Goal: Task Accomplishment & Management: Manage account settings

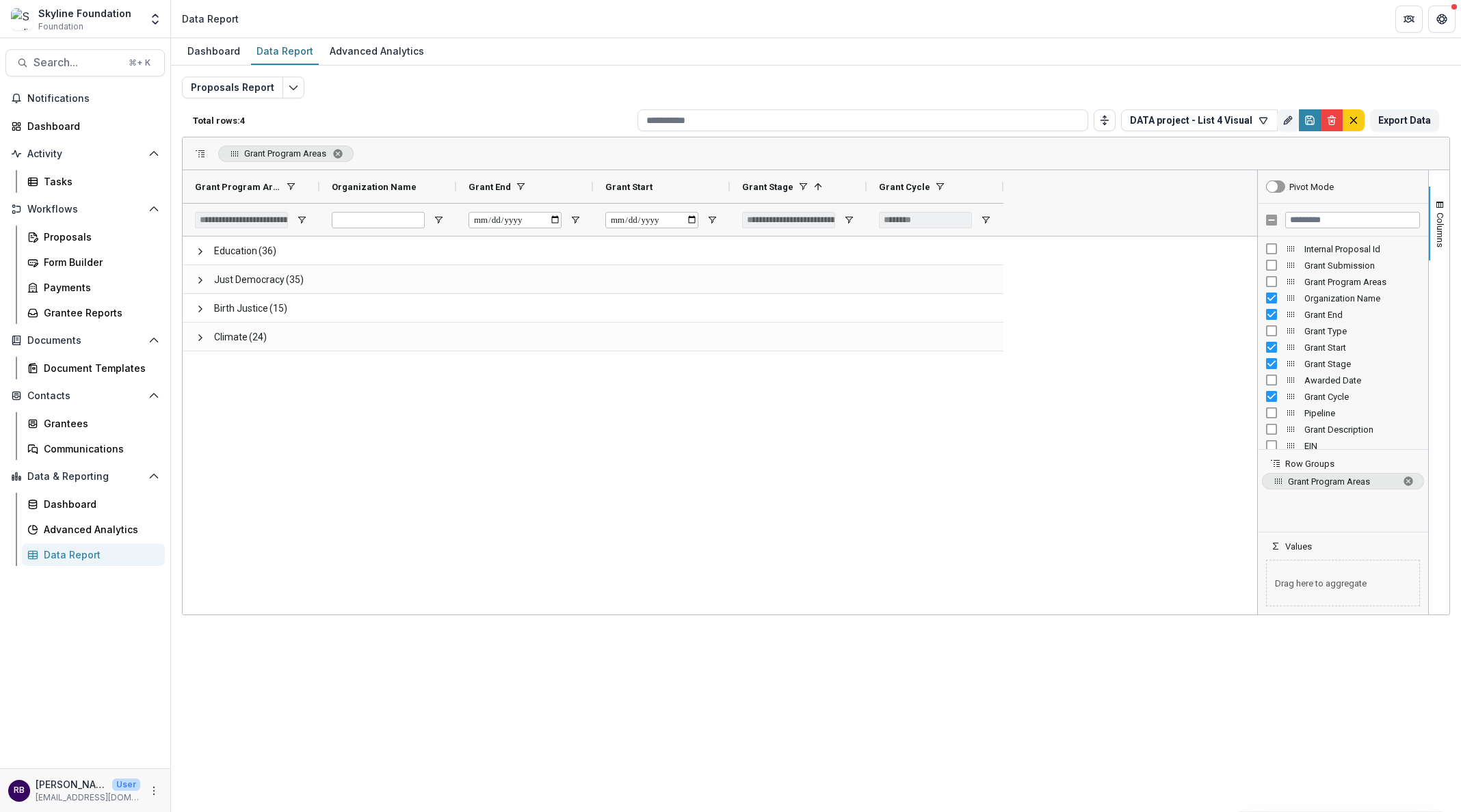
click at [823, 552] on div "Education (36) Just Democracy (35) Birth Justice (15) Climate (24)" at bounding box center [719, 426] width 1074 height 378
click at [1444, 220] on span "Columns" at bounding box center [1439, 230] width 10 height 35
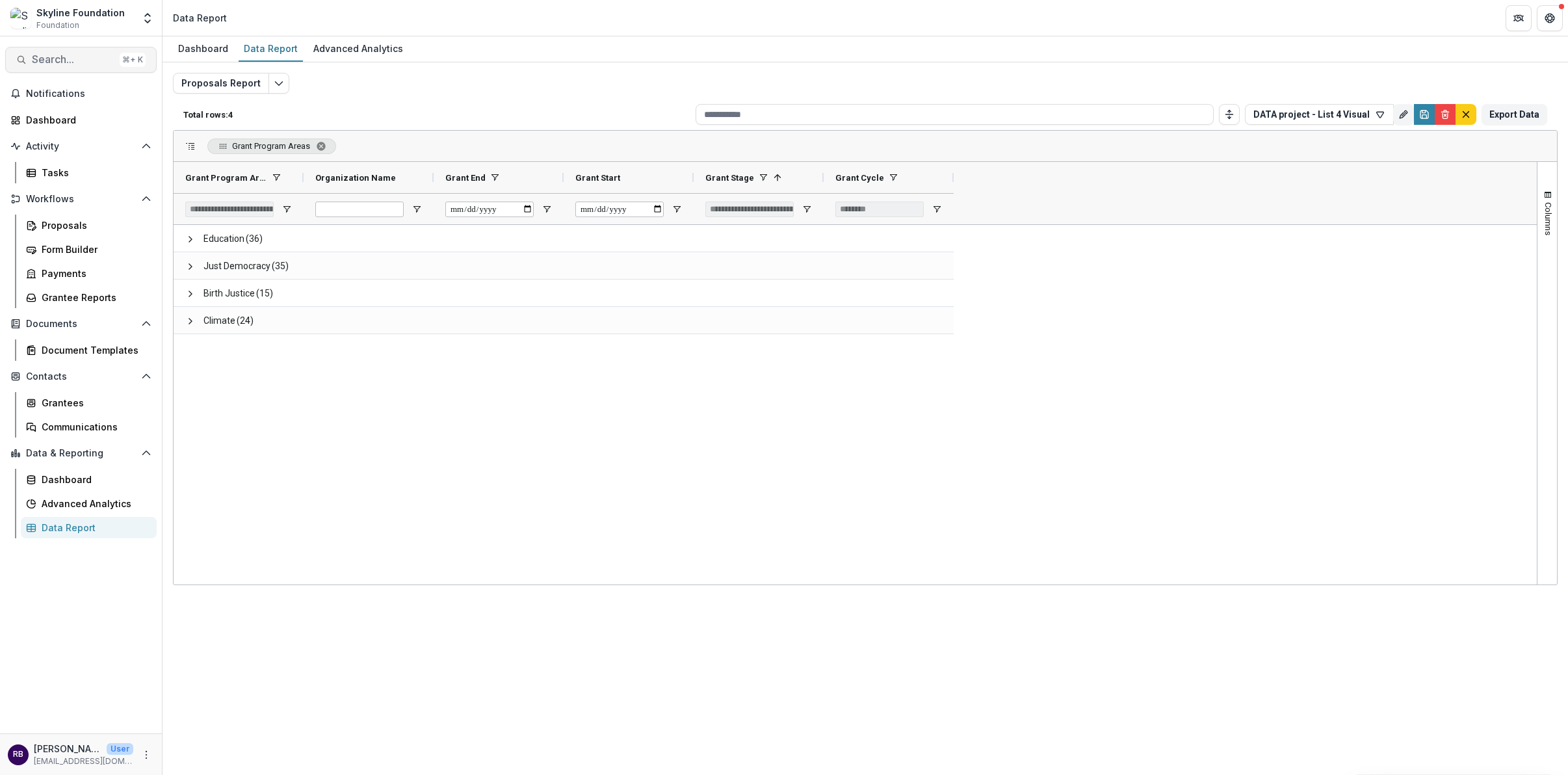
click at [100, 56] on span "Search..." at bounding box center [73, 59] width 83 height 12
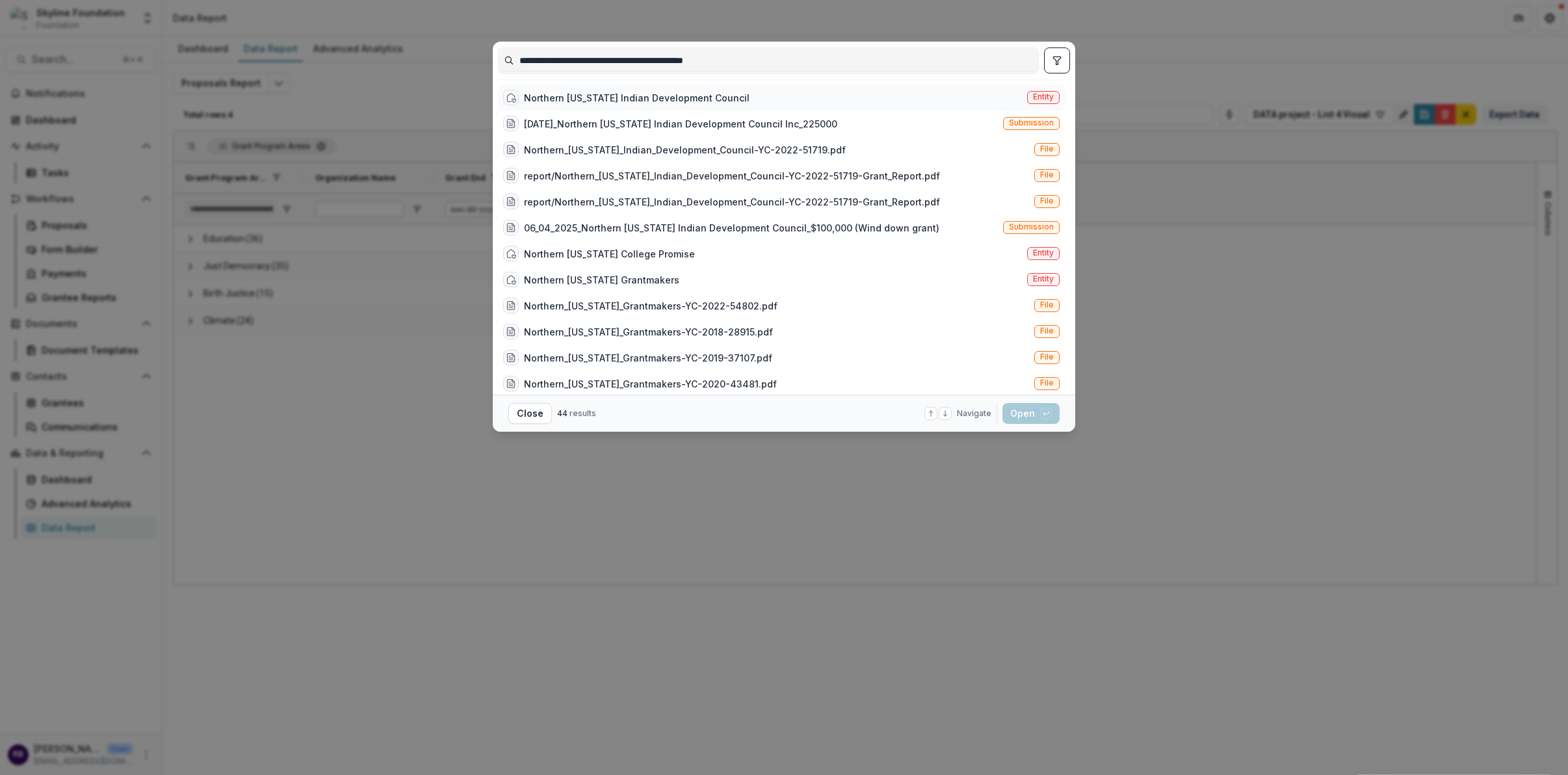
type input "**********"
click at [698, 100] on div "Northern [US_STATE] Indian Development Council" at bounding box center [636, 98] width 225 height 14
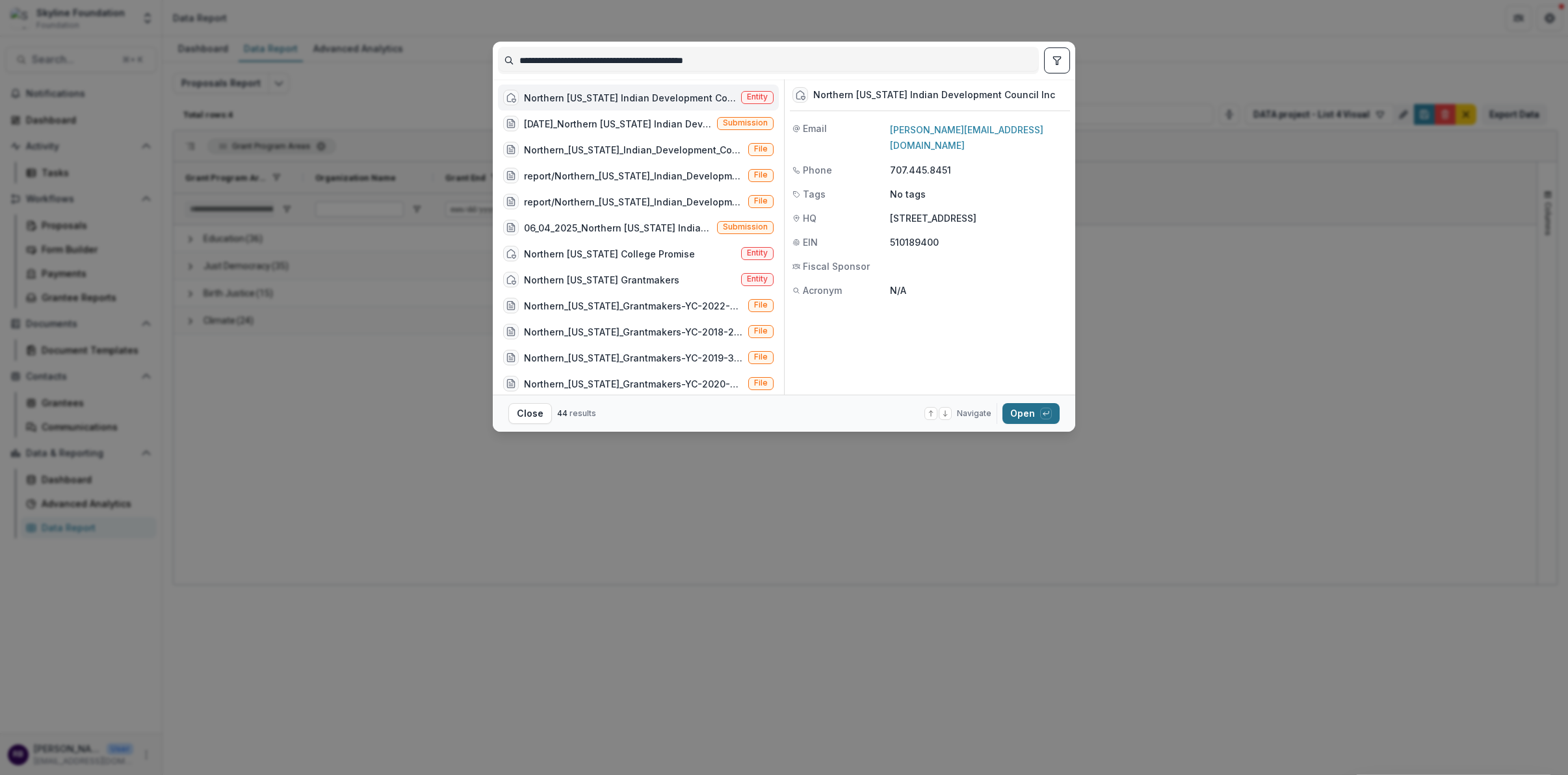
click at [1027, 408] on button "Open with enter key" at bounding box center [1031, 414] width 58 height 21
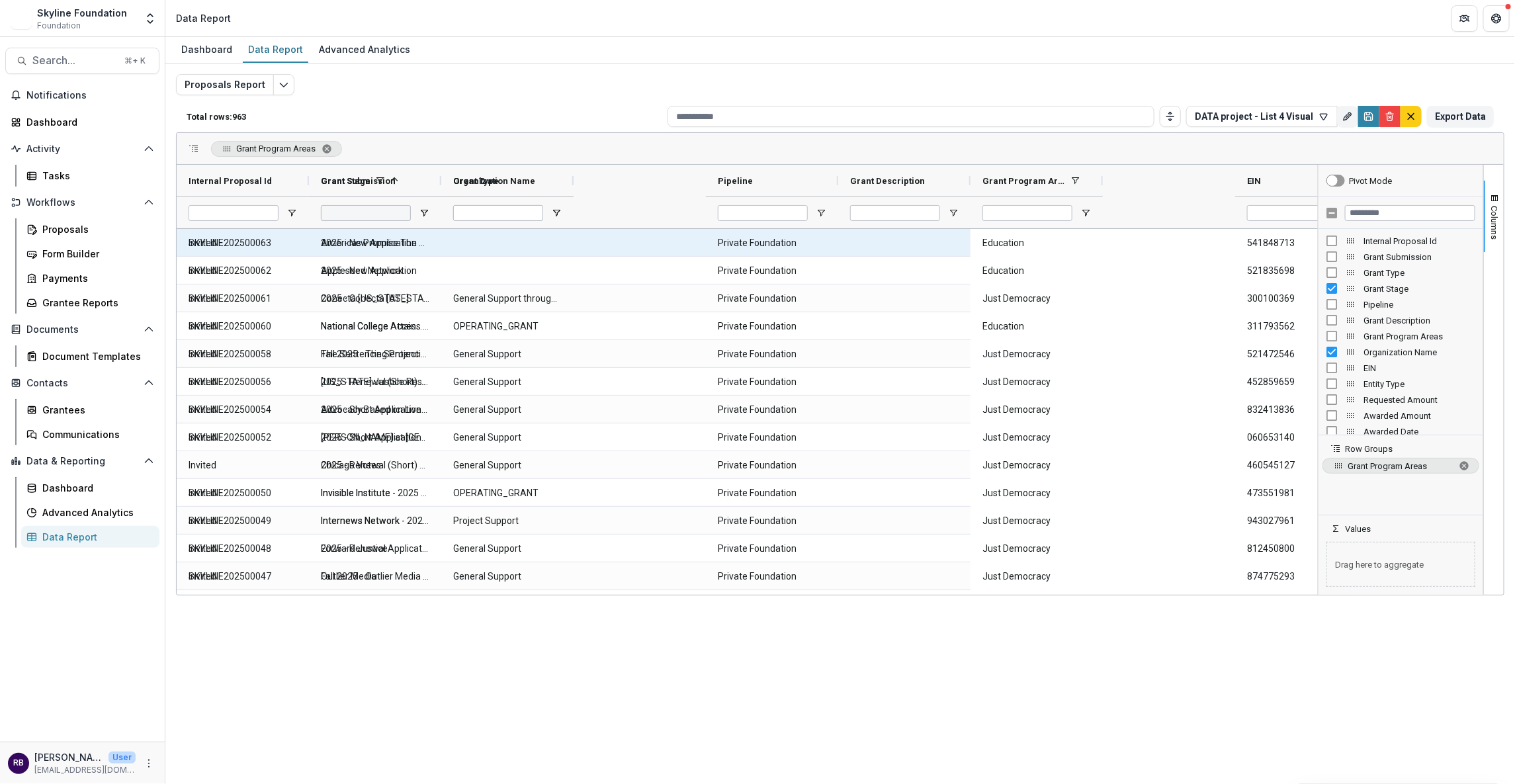
type input "**********"
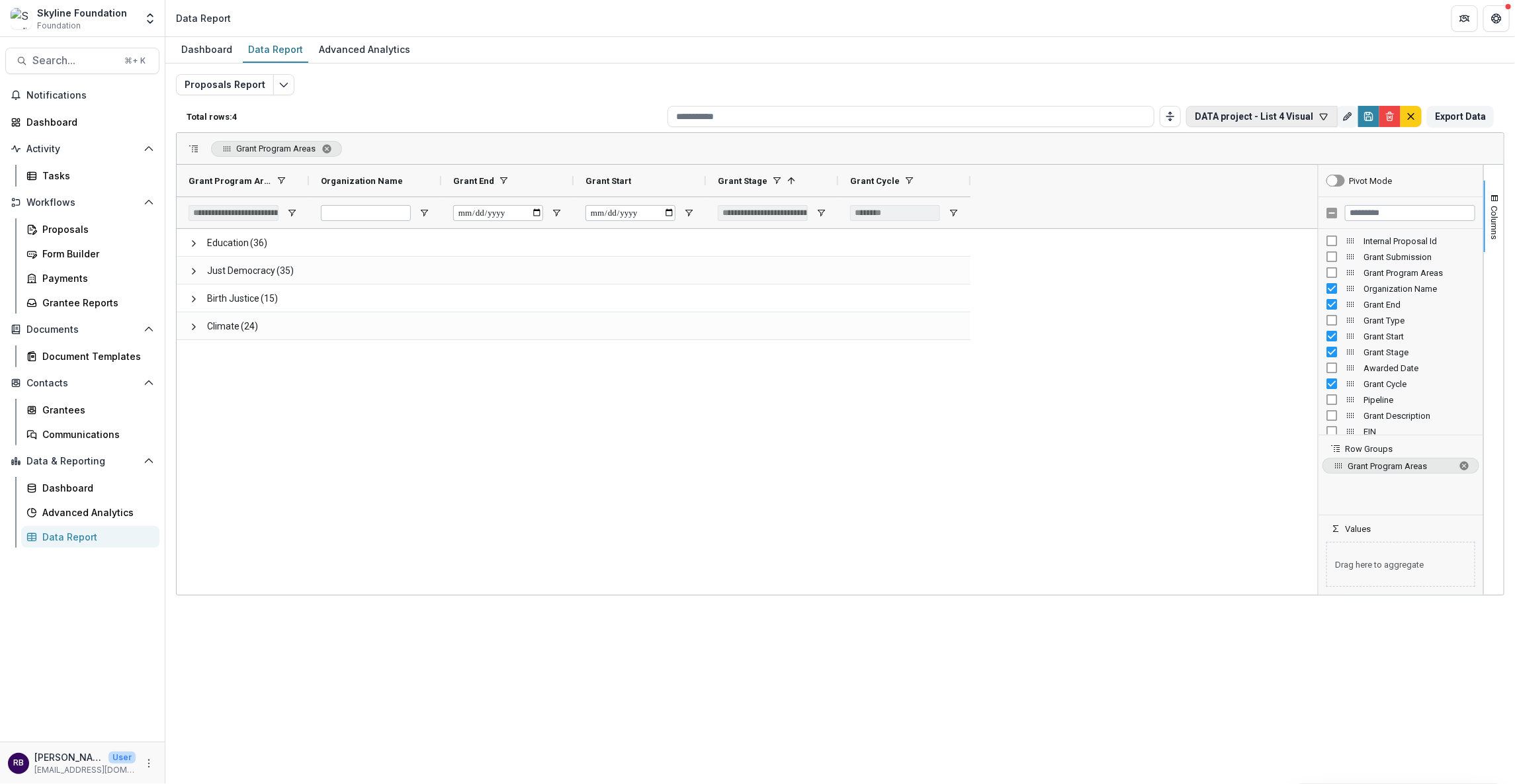
click at [1324, 116] on icon "button" at bounding box center [1324, 116] width 7 height 6
click at [1293, 175] on button "Team Filters" at bounding box center [1294, 178] width 61 height 28
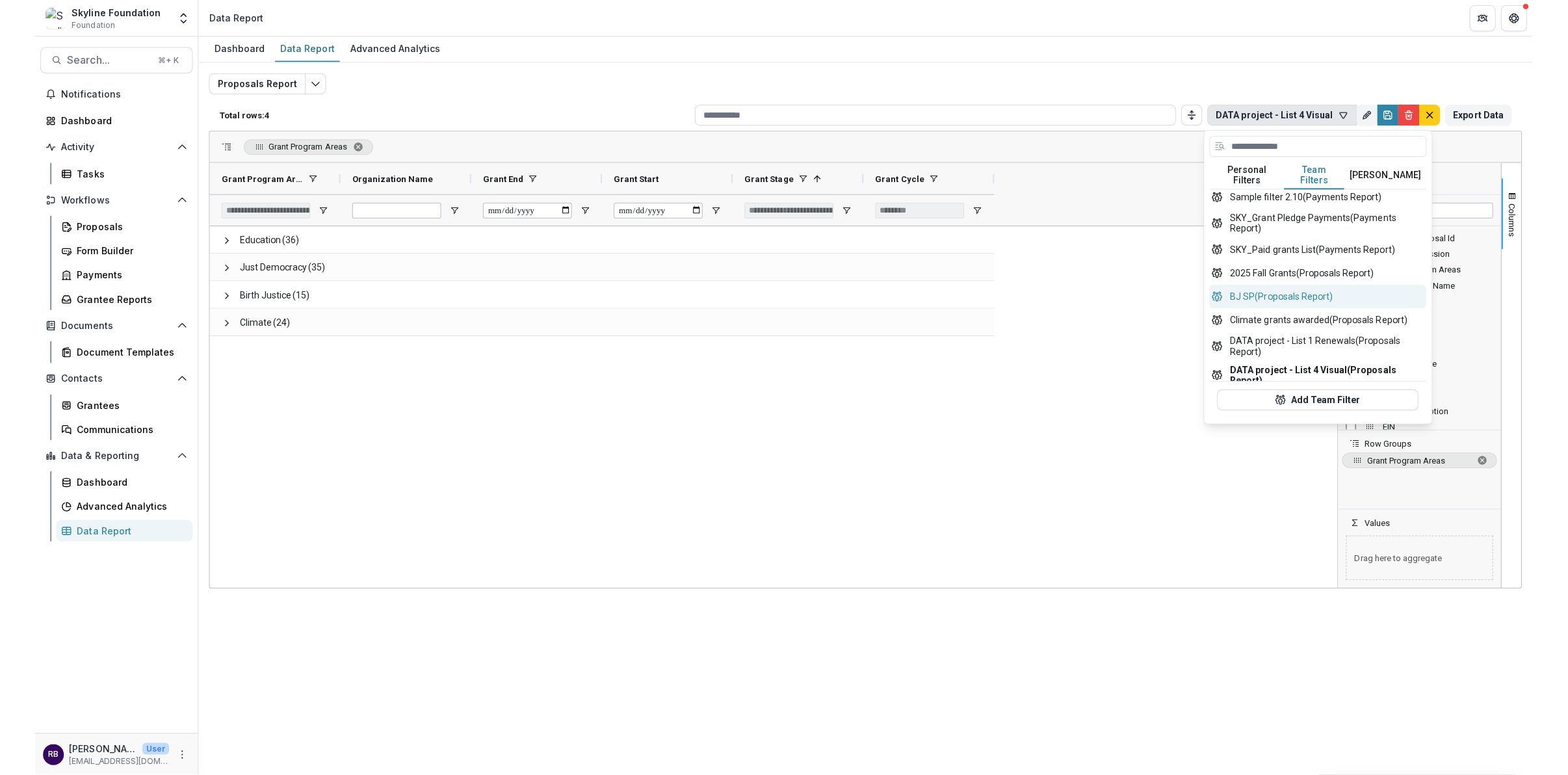
scroll to position [502, 0]
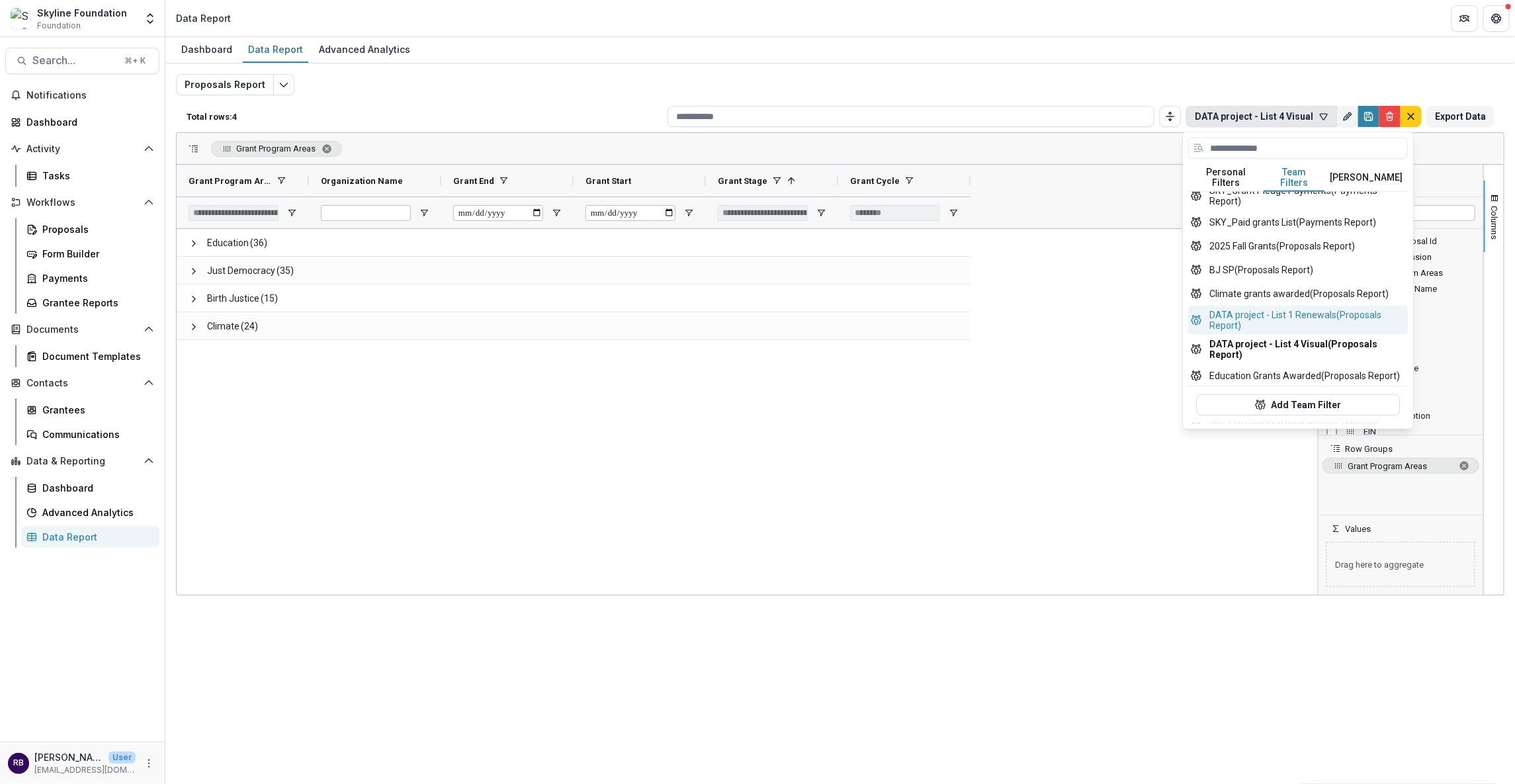
click at [1317, 332] on button "DATA project - List 1 Renewals (Proposals Report)" at bounding box center [1298, 319] width 220 height 29
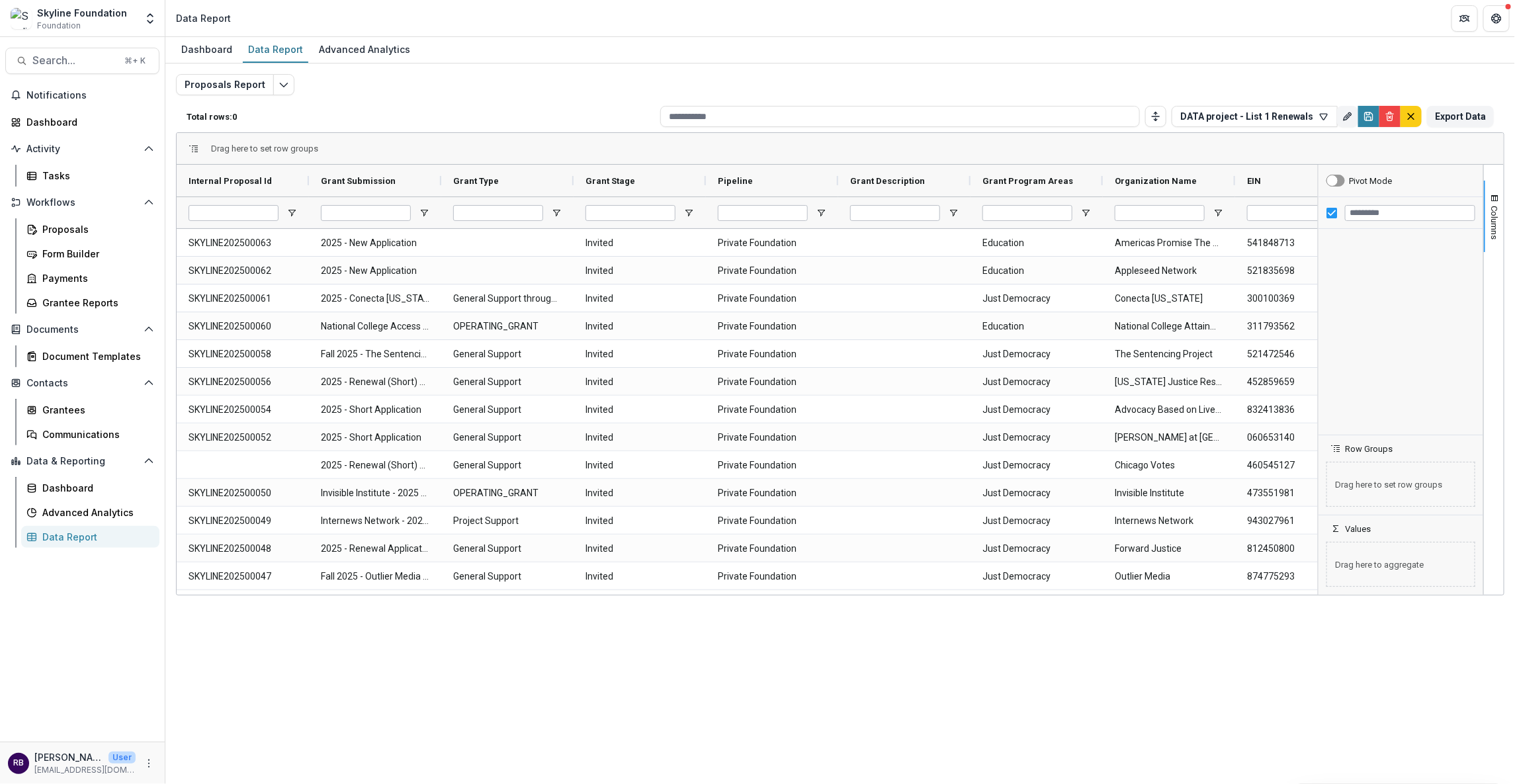
type input "**********"
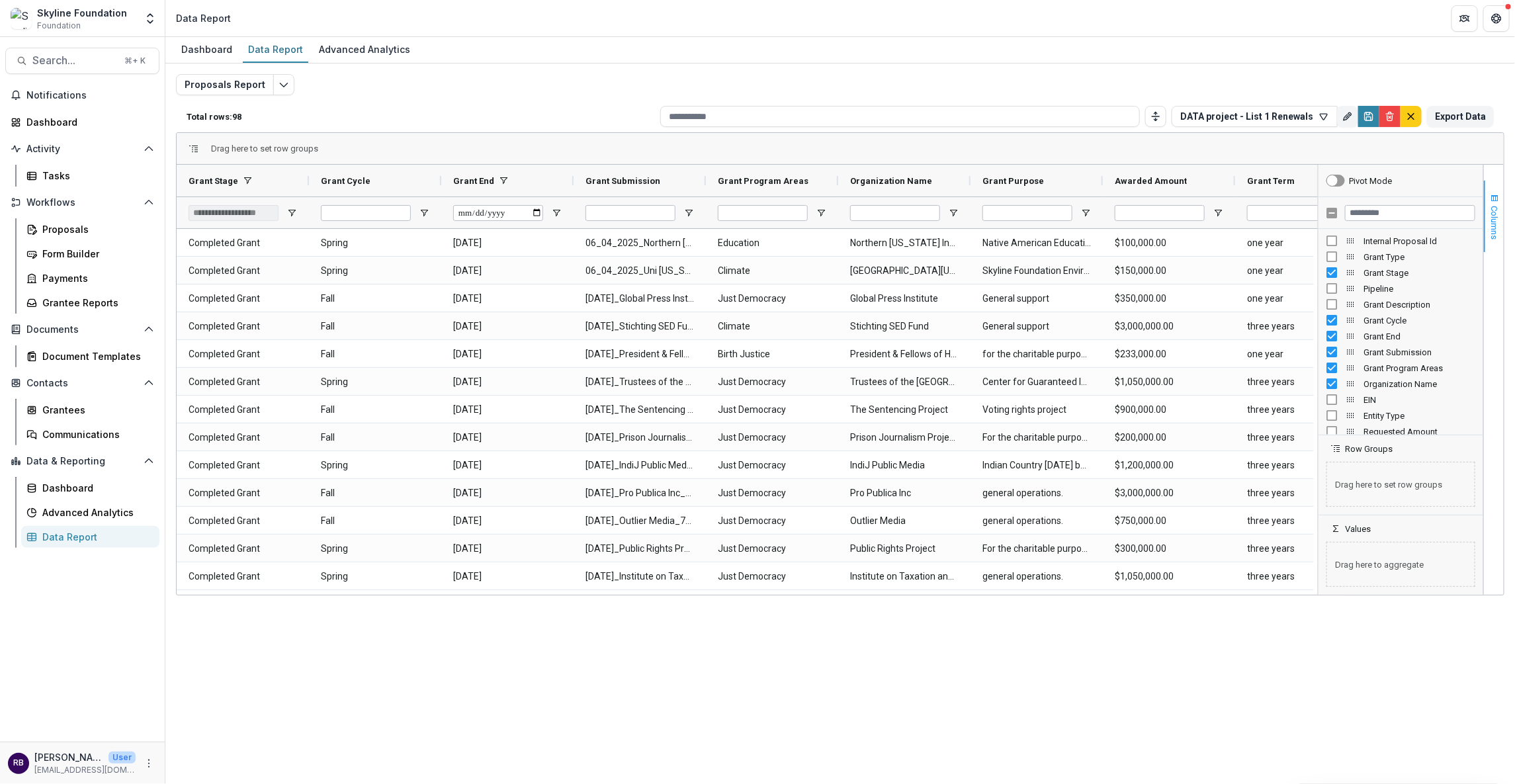
click at [1405, 219] on span "Columns" at bounding box center [1494, 222] width 10 height 34
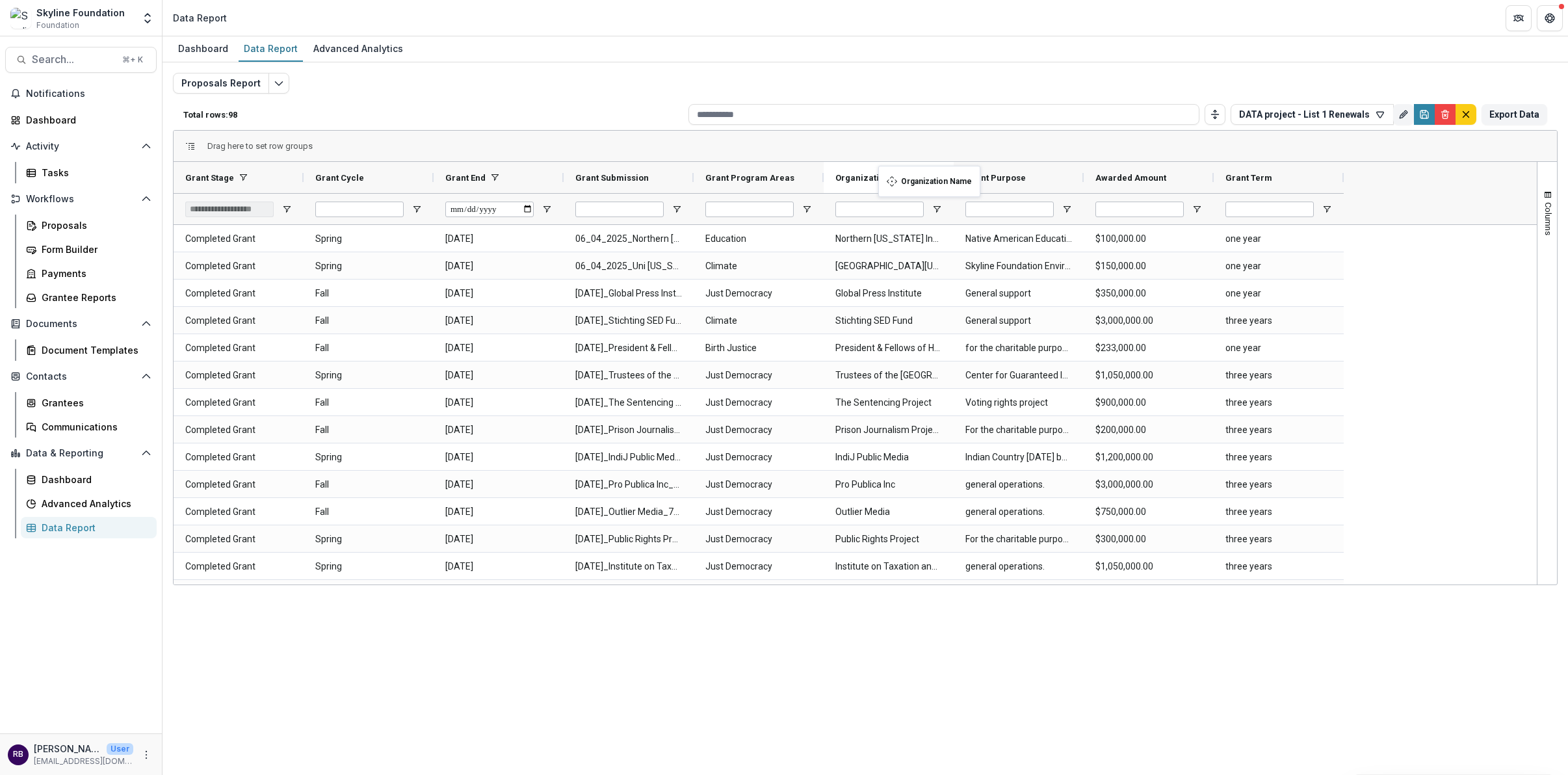
drag, startPoint x: 941, startPoint y: 175, endPoint x: 885, endPoint y: 174, distance: 56.0
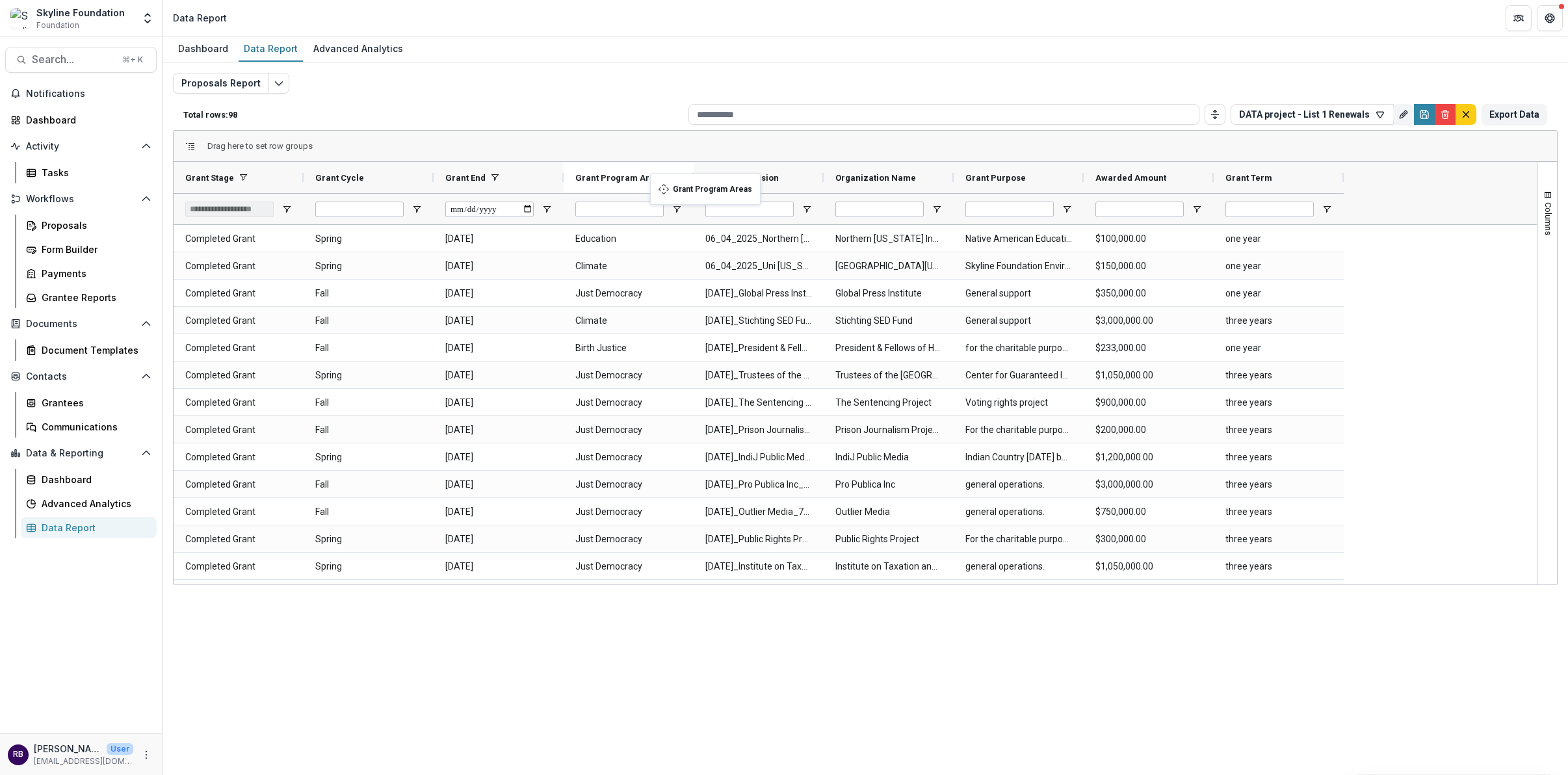
drag, startPoint x: 806, startPoint y: 175, endPoint x: 656, endPoint y: 182, distance: 150.2
click at [1380, 220] on span "Columns" at bounding box center [1547, 218] width 9 height 34
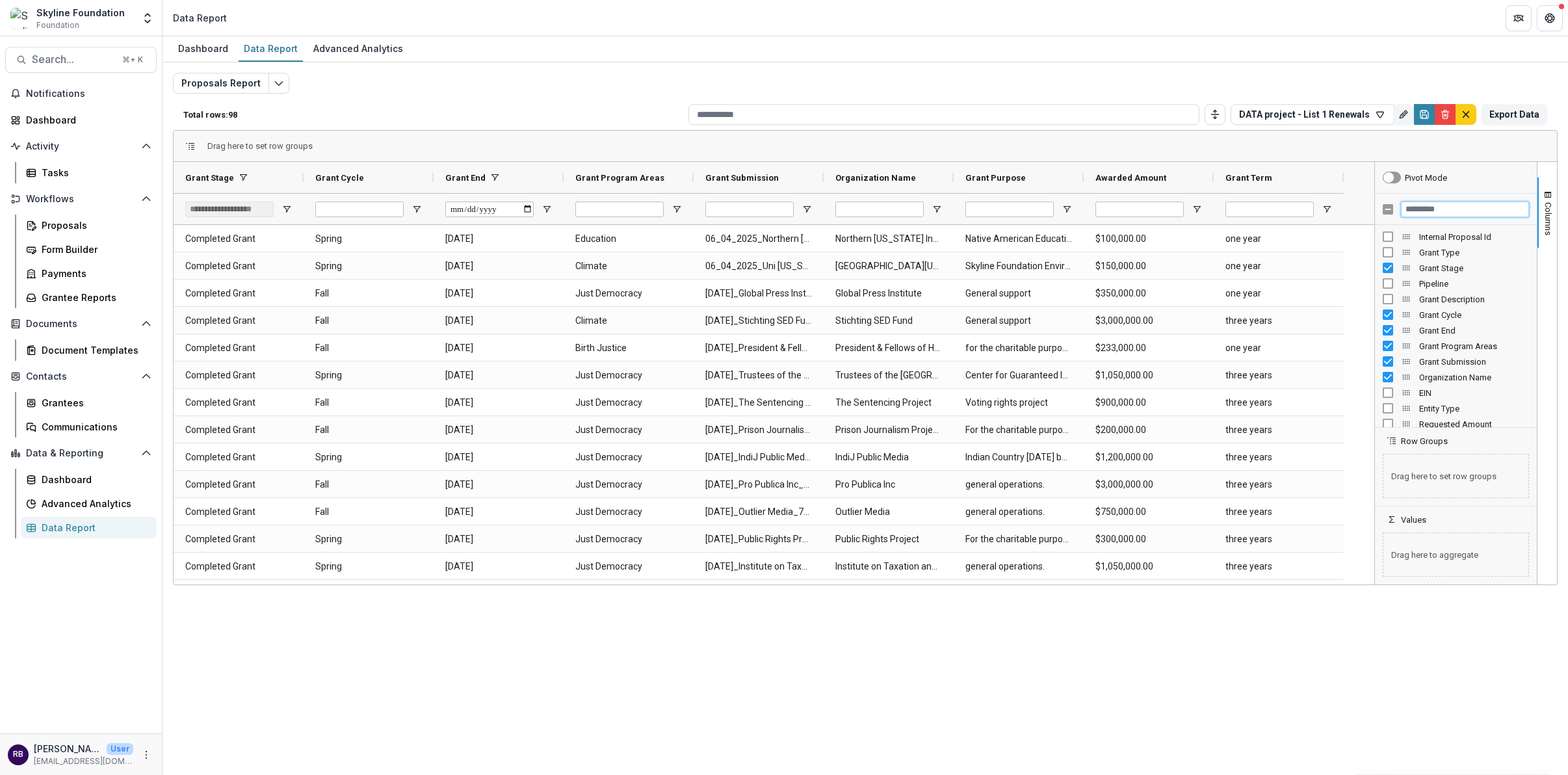
click at [1380, 212] on input "Filter Columns Input" at bounding box center [1465, 209] width 128 height 15
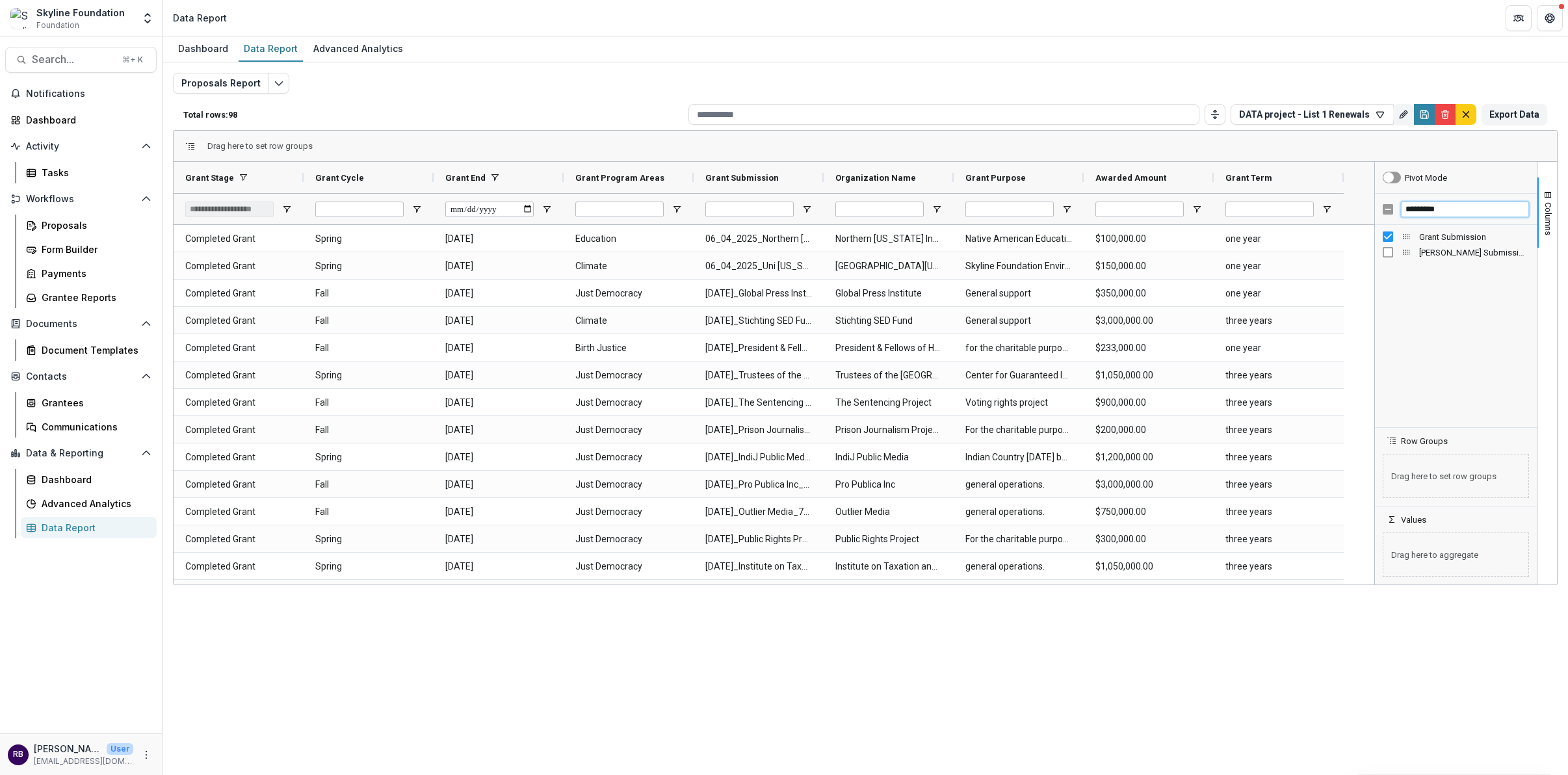
type input "*********"
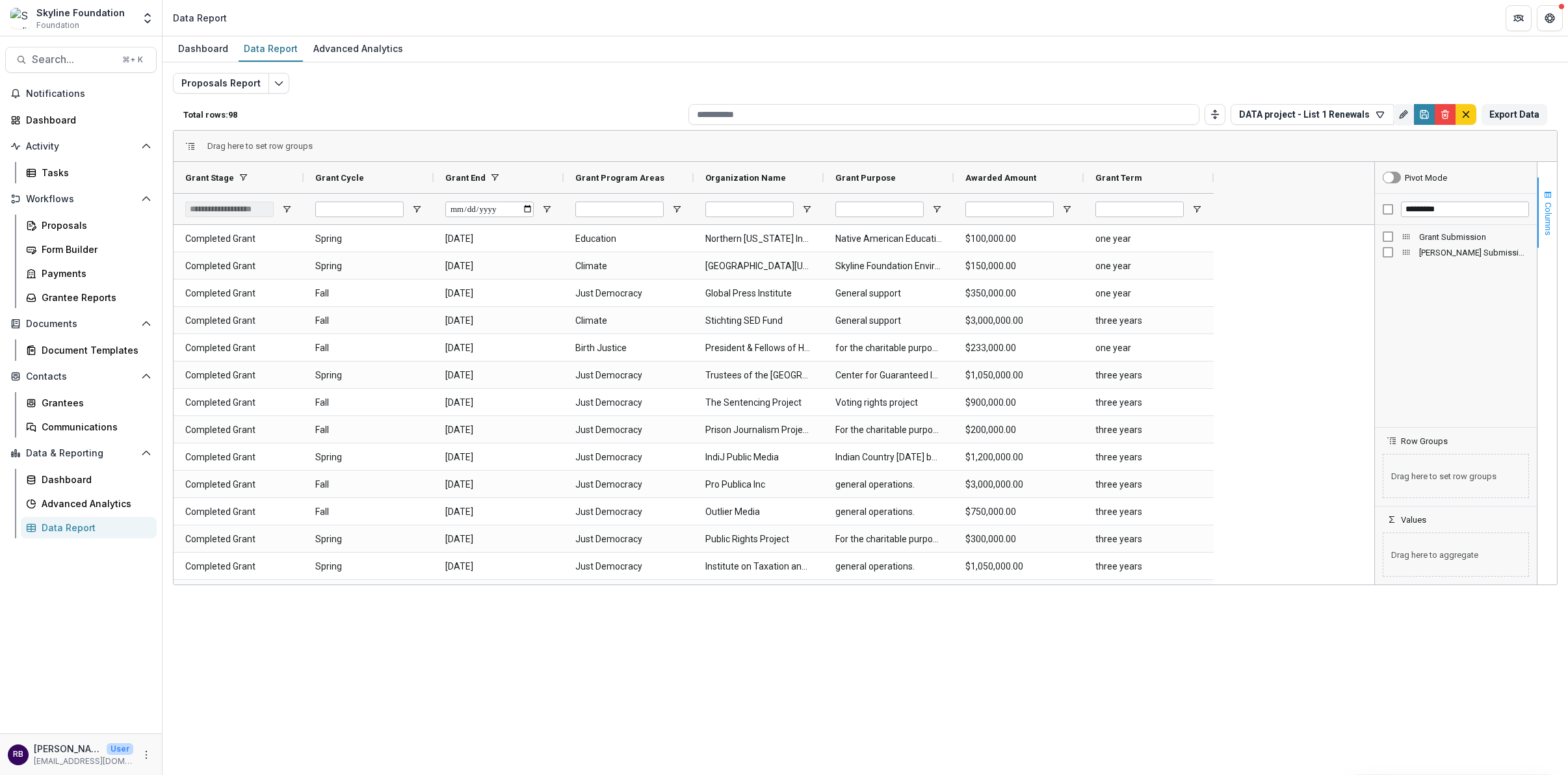
click at [1380, 217] on span "Columns" at bounding box center [1547, 218] width 9 height 34
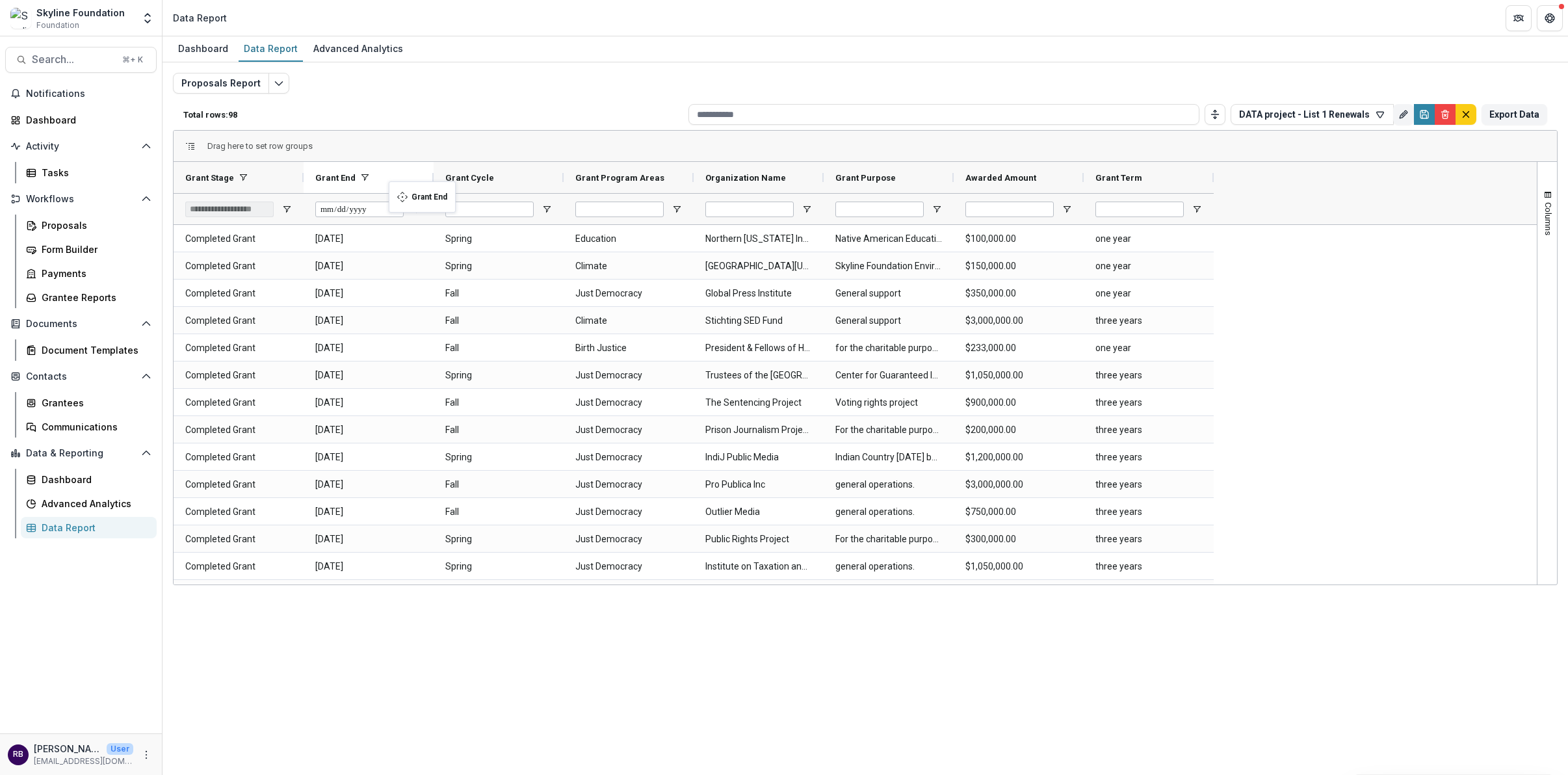
drag, startPoint x: 547, startPoint y: 179, endPoint x: 394, endPoint y: 188, distance: 153.3
click at [1380, 115] on icon "Save" at bounding box center [1424, 114] width 8 height 8
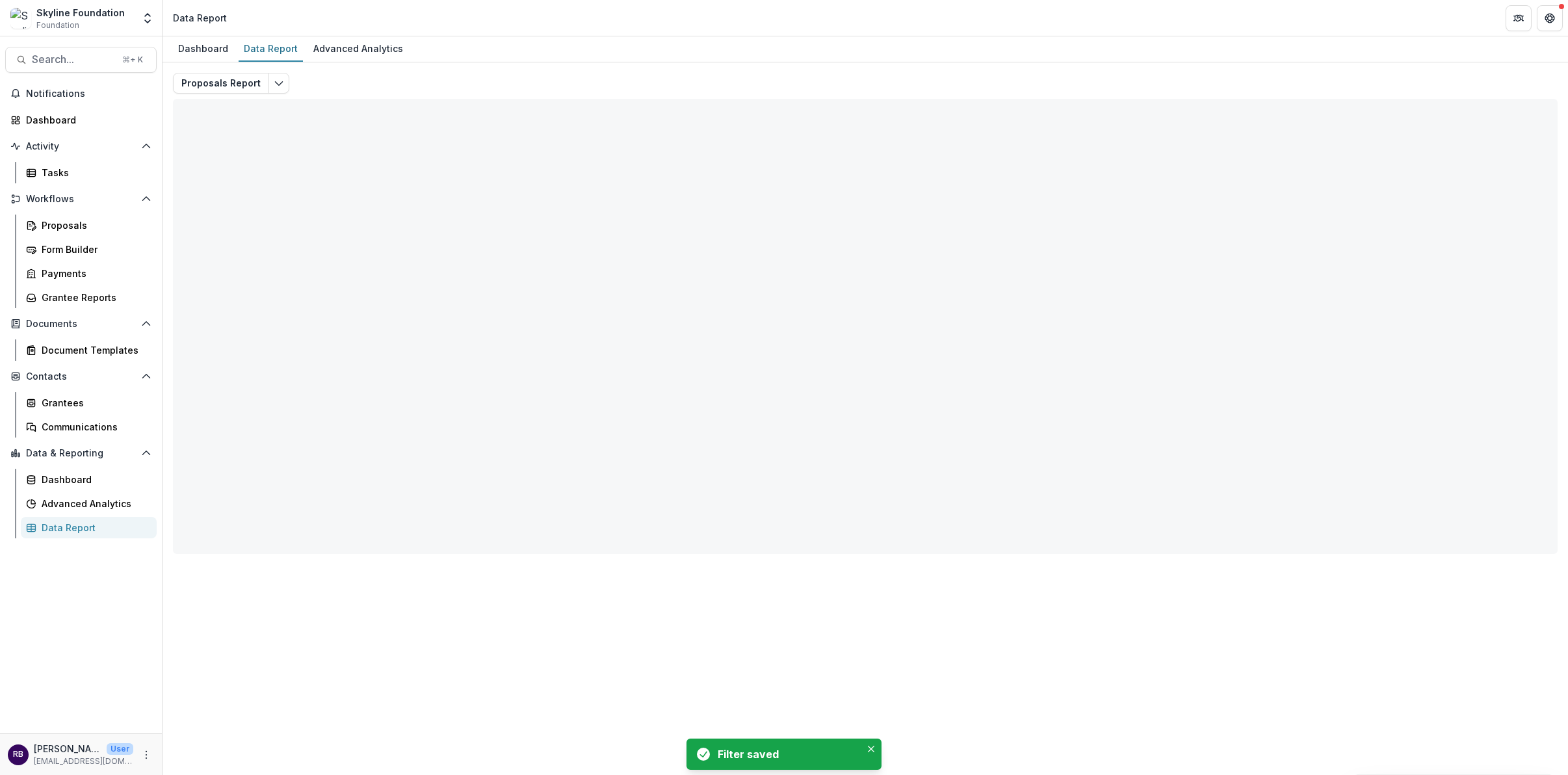
type input "**********"
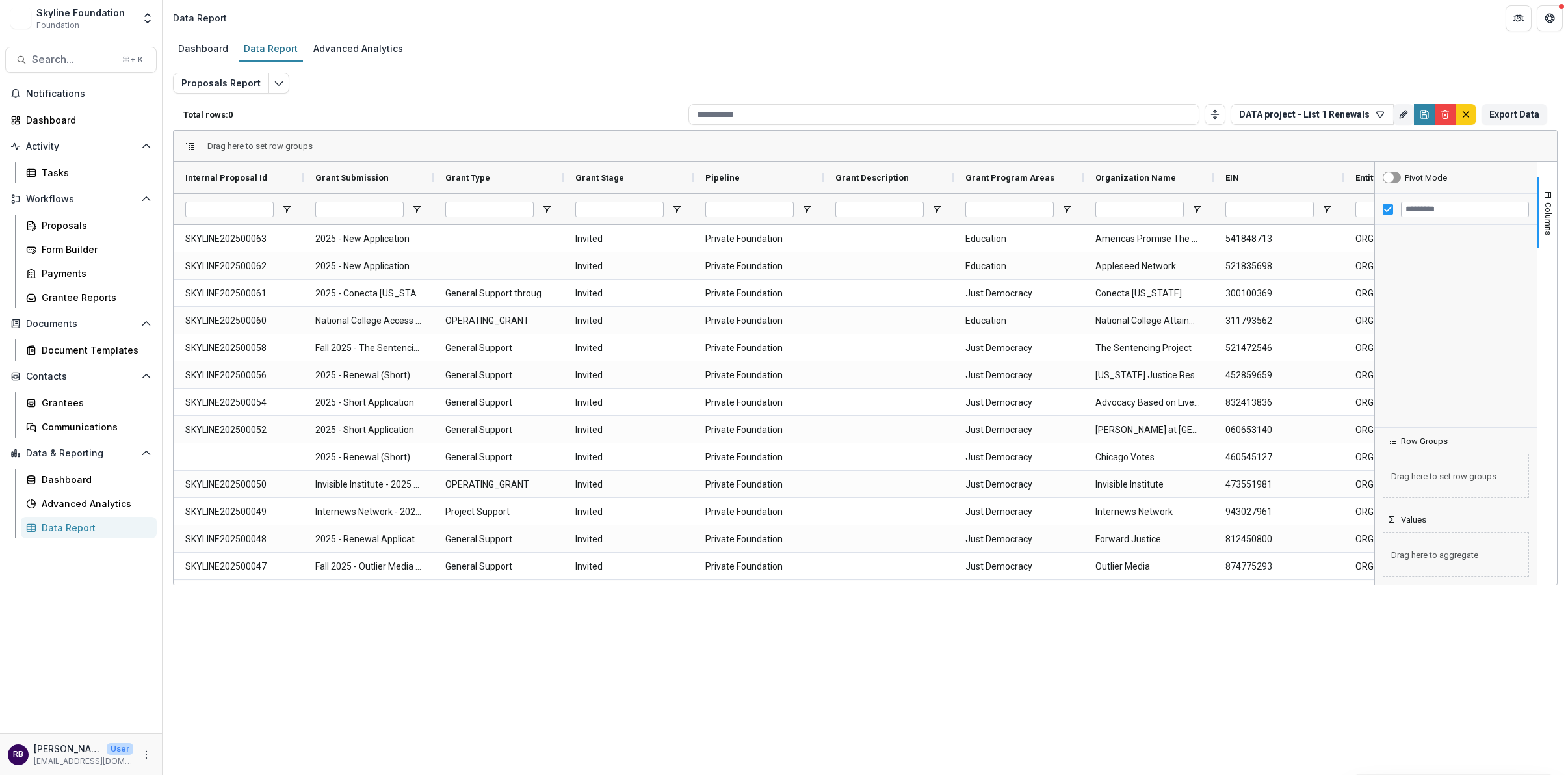
type input "**********"
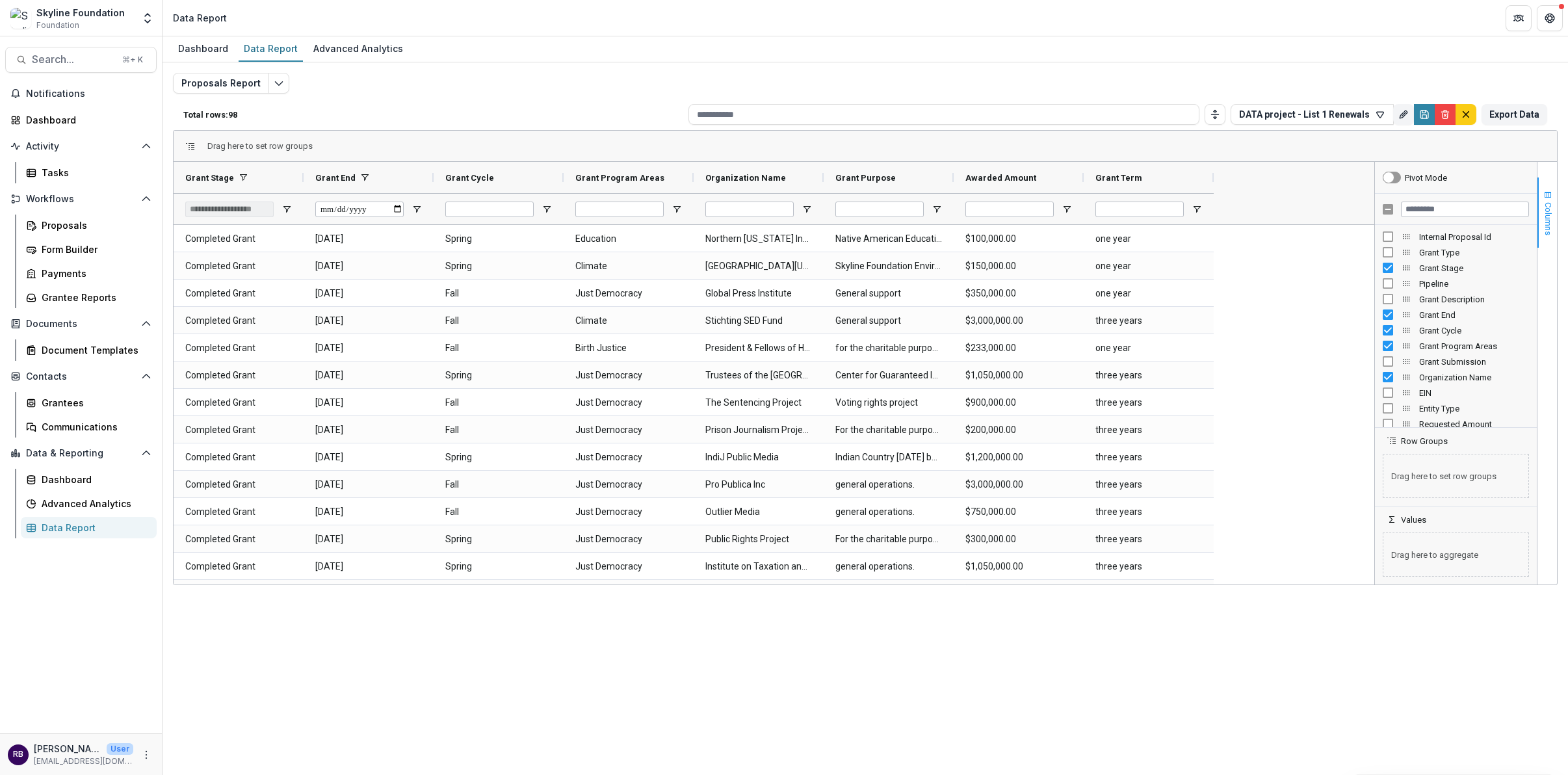
click at [1553, 229] on span "Columns" at bounding box center [1547, 218] width 9 height 34
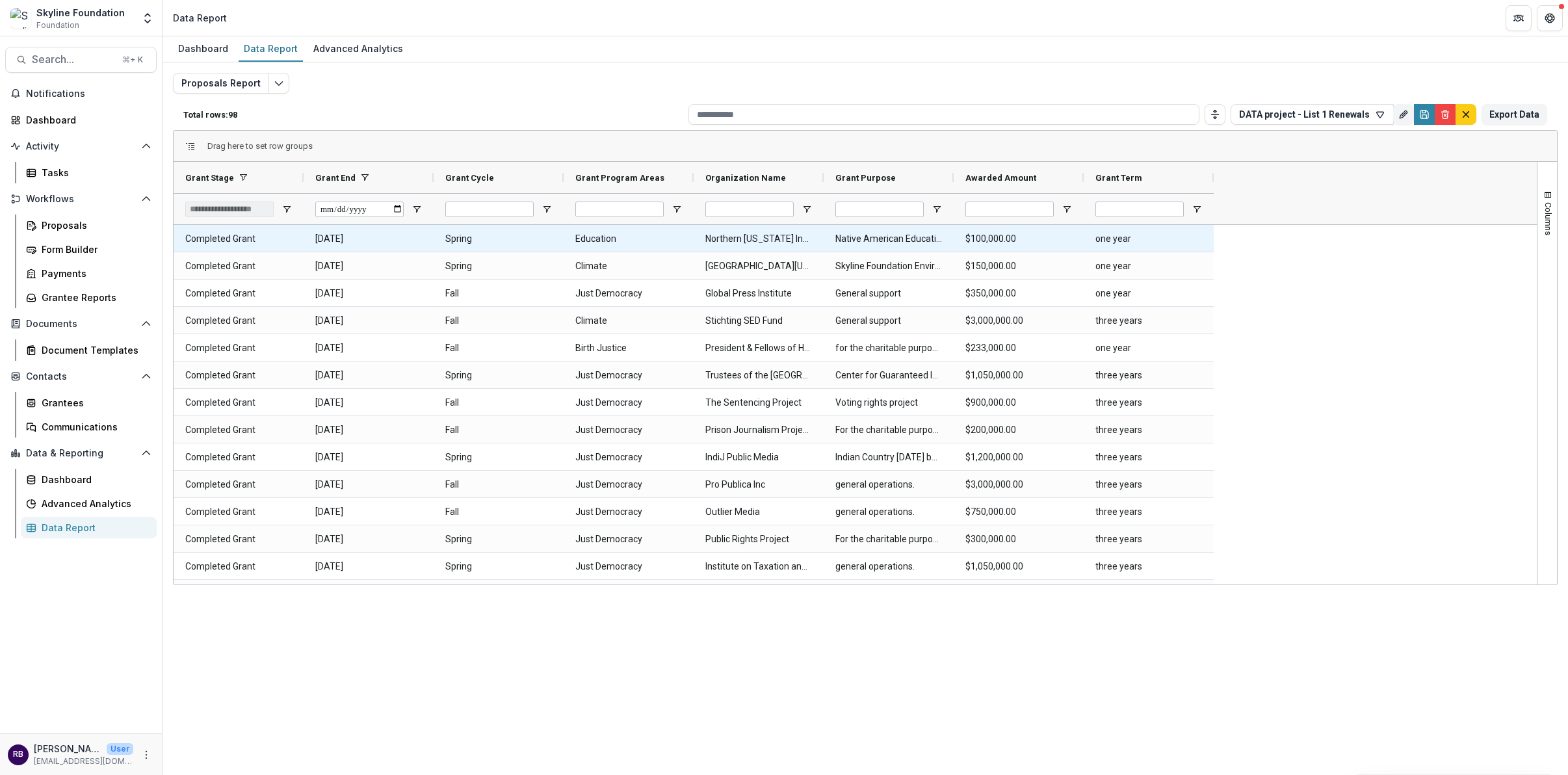
click at [743, 241] on Name-830 "Northern [US_STATE] Indian Development Council Inc" at bounding box center [759, 238] width 107 height 27
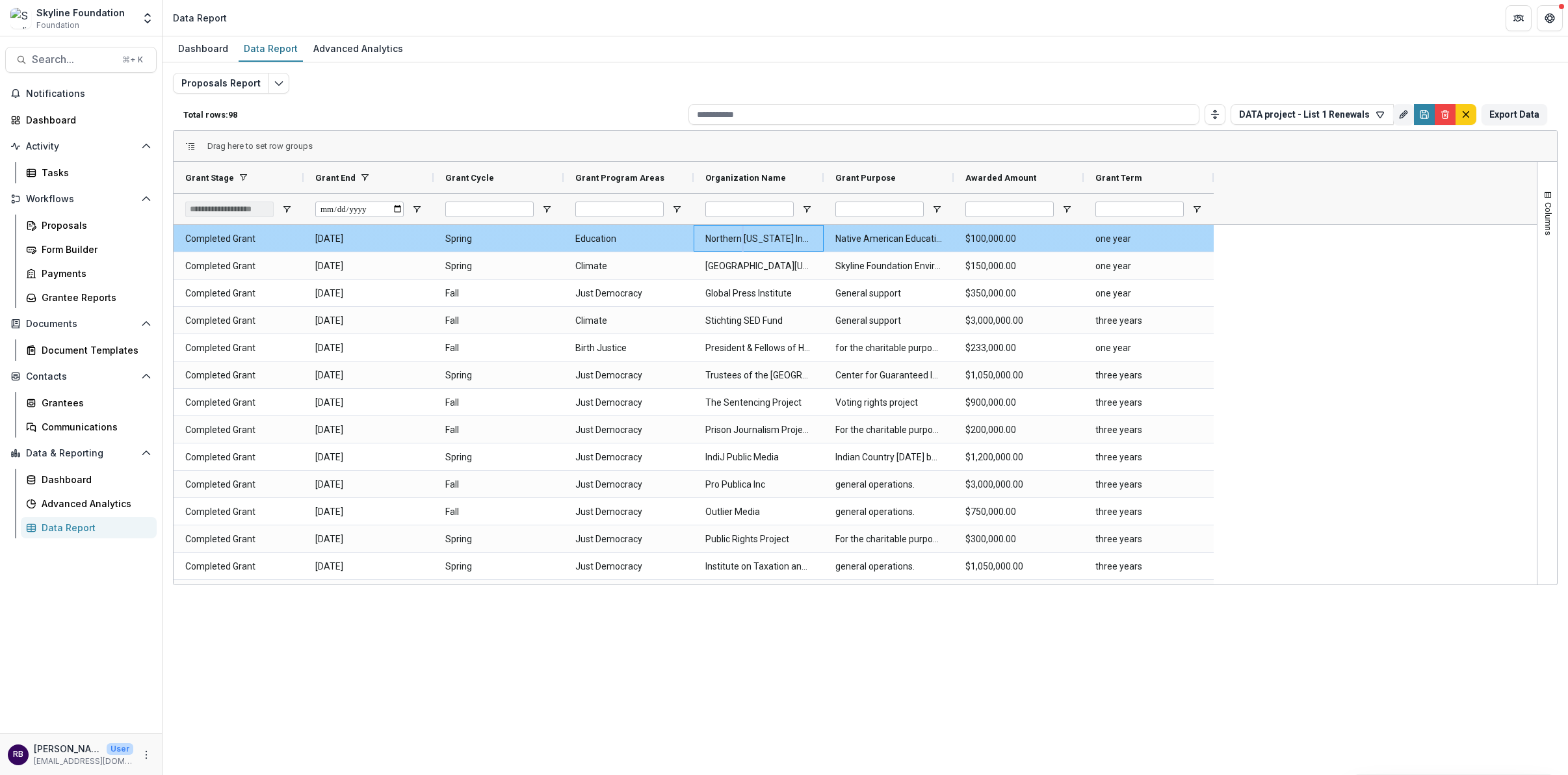
click at [743, 241] on Name-830 "Northern [US_STATE] Indian Development Council Inc" at bounding box center [759, 238] width 107 height 27
copy Name-830 "Northern [US_STATE] Indian Development Council Inc"
click at [420, 205] on span "Open Filter Menu" at bounding box center [416, 209] width 10 height 10
click at [591, 87] on div "Proposals Report Total rows: 98 DATA project - List 1 Renewals Personal Filters…" at bounding box center [865, 313] width 1385 height 481
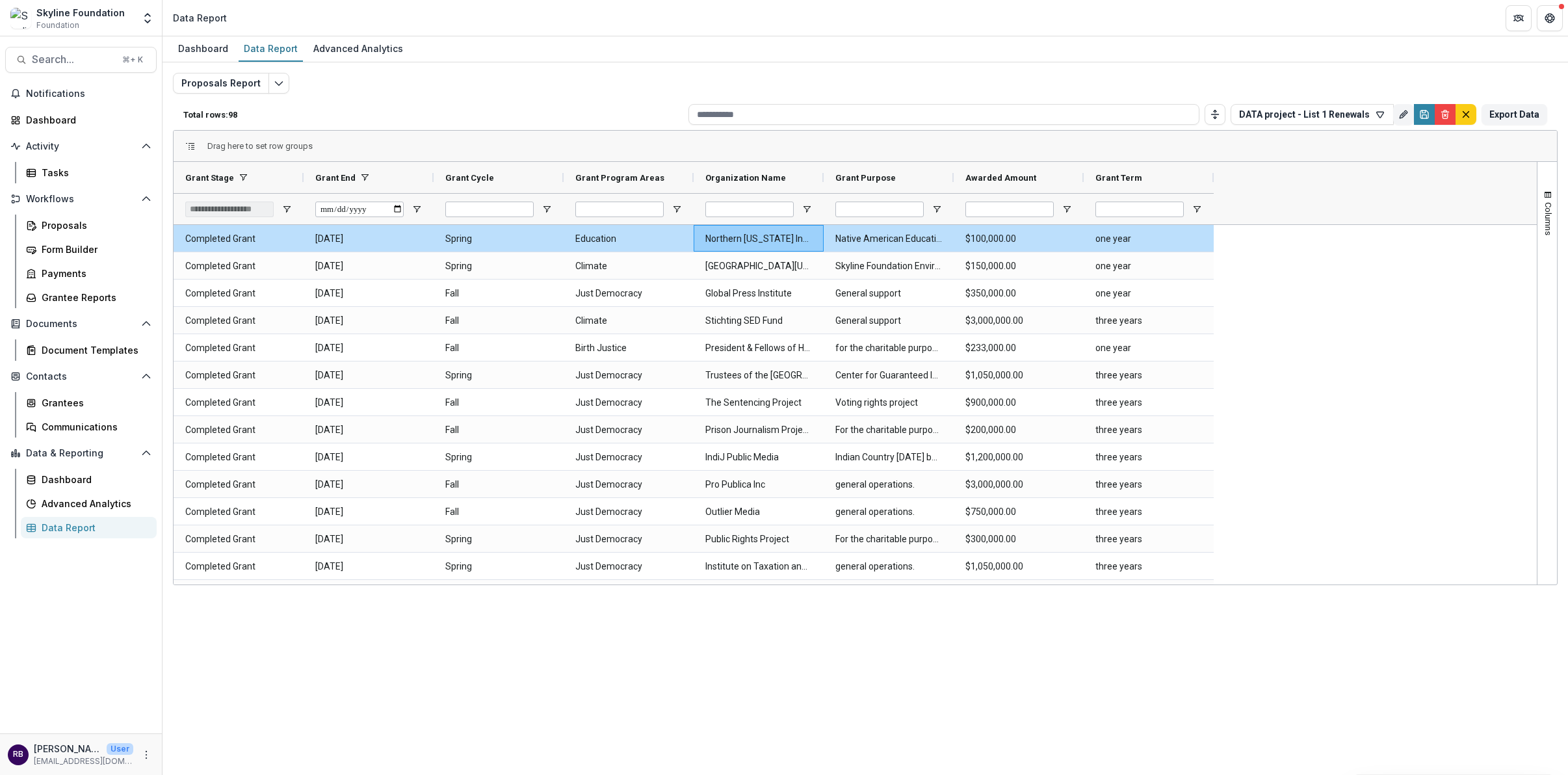
click at [651, 73] on div "Proposals Report Total rows: 98 DATA project - List 1 Renewals Personal Filters…" at bounding box center [865, 313] width 1385 height 481
click at [773, 242] on Name-830 "Northern [US_STATE] Indian Development Council Inc" at bounding box center [759, 238] width 107 height 27
copy Name-830 "Northern [US_STATE] Indian Development Council Inc"
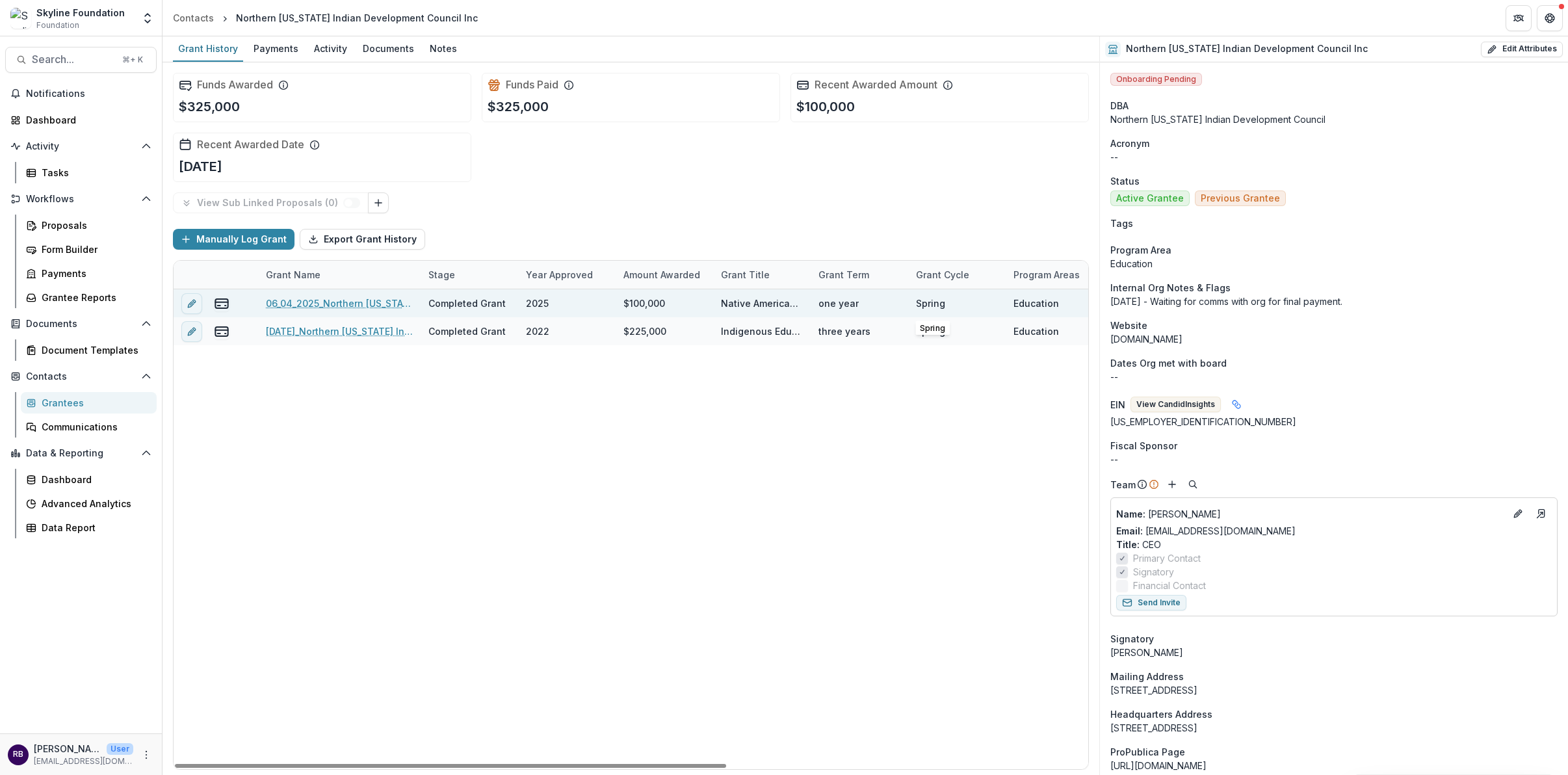
click at [935, 307] on div "Spring" at bounding box center [931, 304] width 29 height 14
click at [353, 299] on link "06_04_2025_Northern California Indian Development Council_$100,000" at bounding box center [339, 304] width 147 height 14
click at [649, 301] on div "$100,000" at bounding box center [644, 304] width 41 height 14
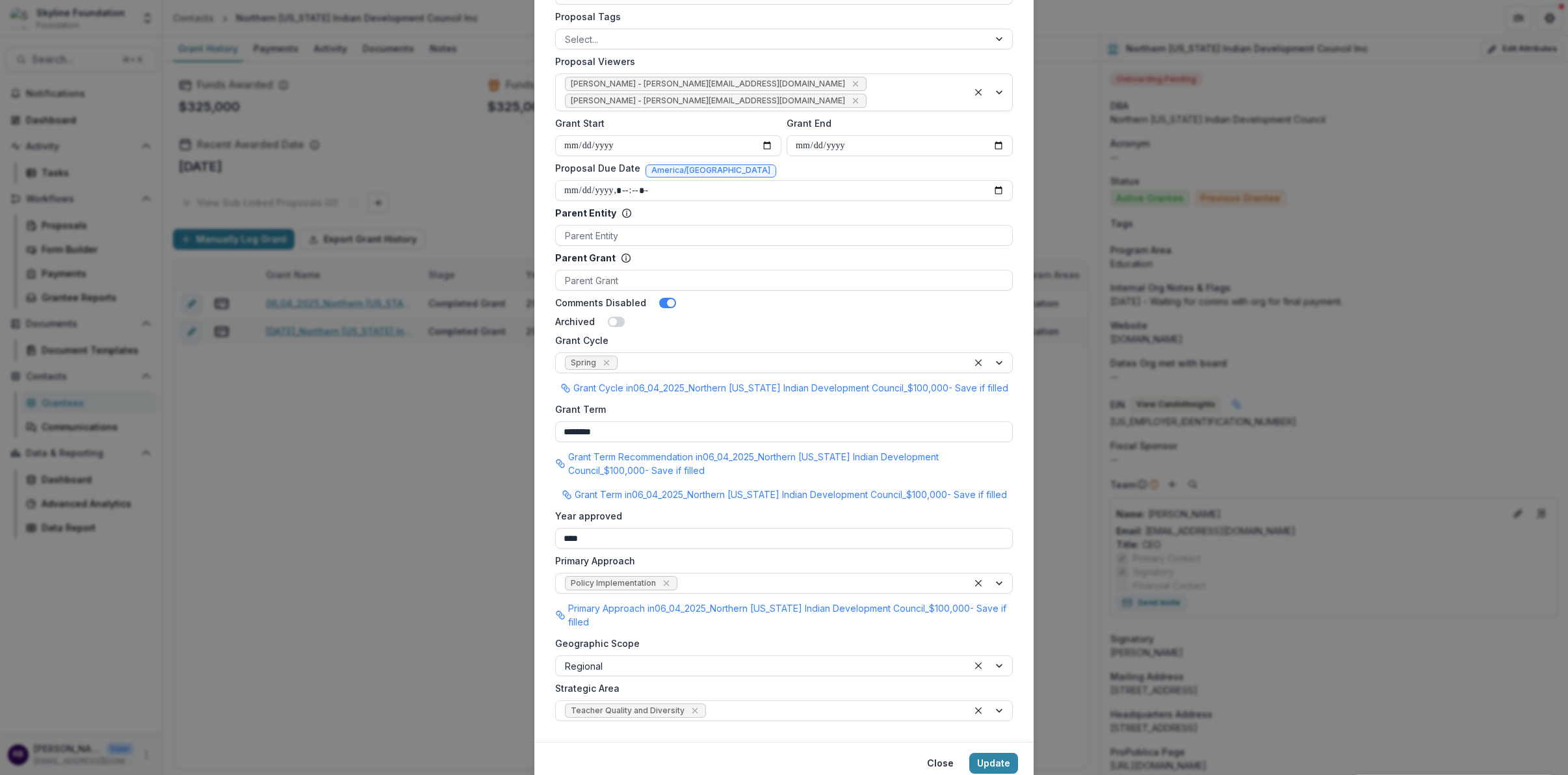
scroll to position [684, 0]
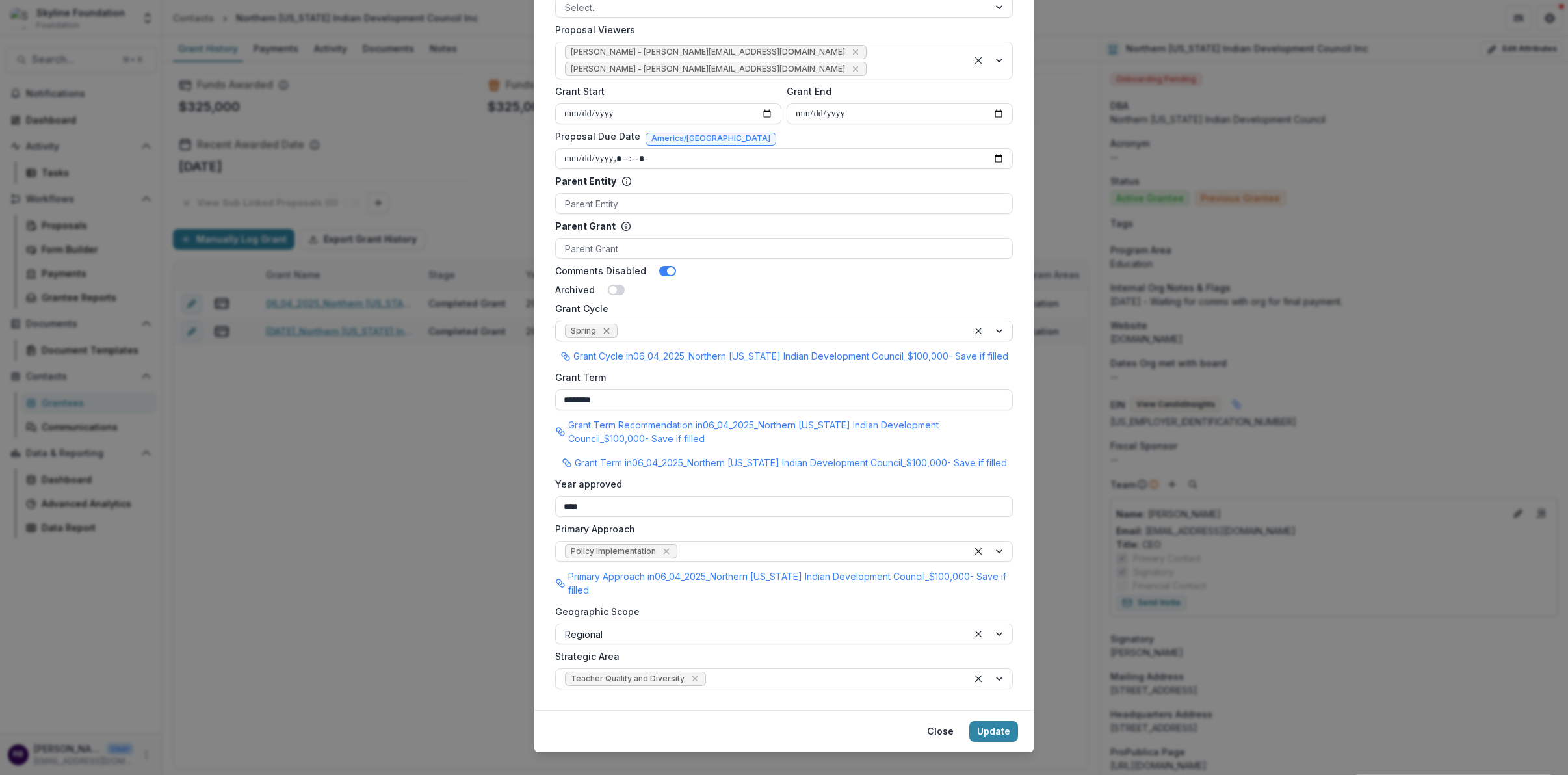
click at [607, 326] on icon "Remove Spring" at bounding box center [606, 331] width 10 height 10
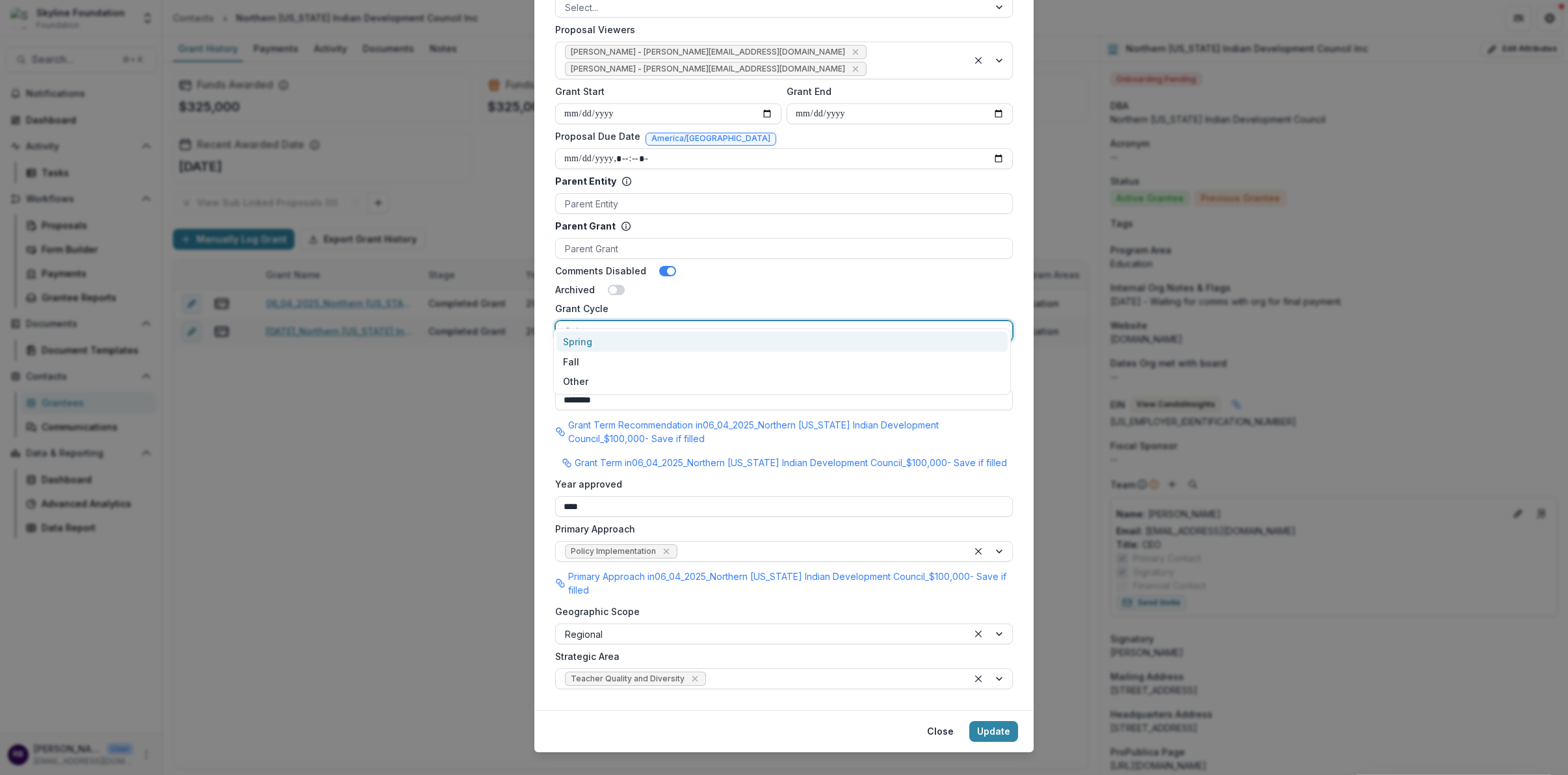
click at [609, 323] on div at bounding box center [772, 331] width 415 height 16
click at [603, 384] on div "Other" at bounding box center [782, 381] width 452 height 20
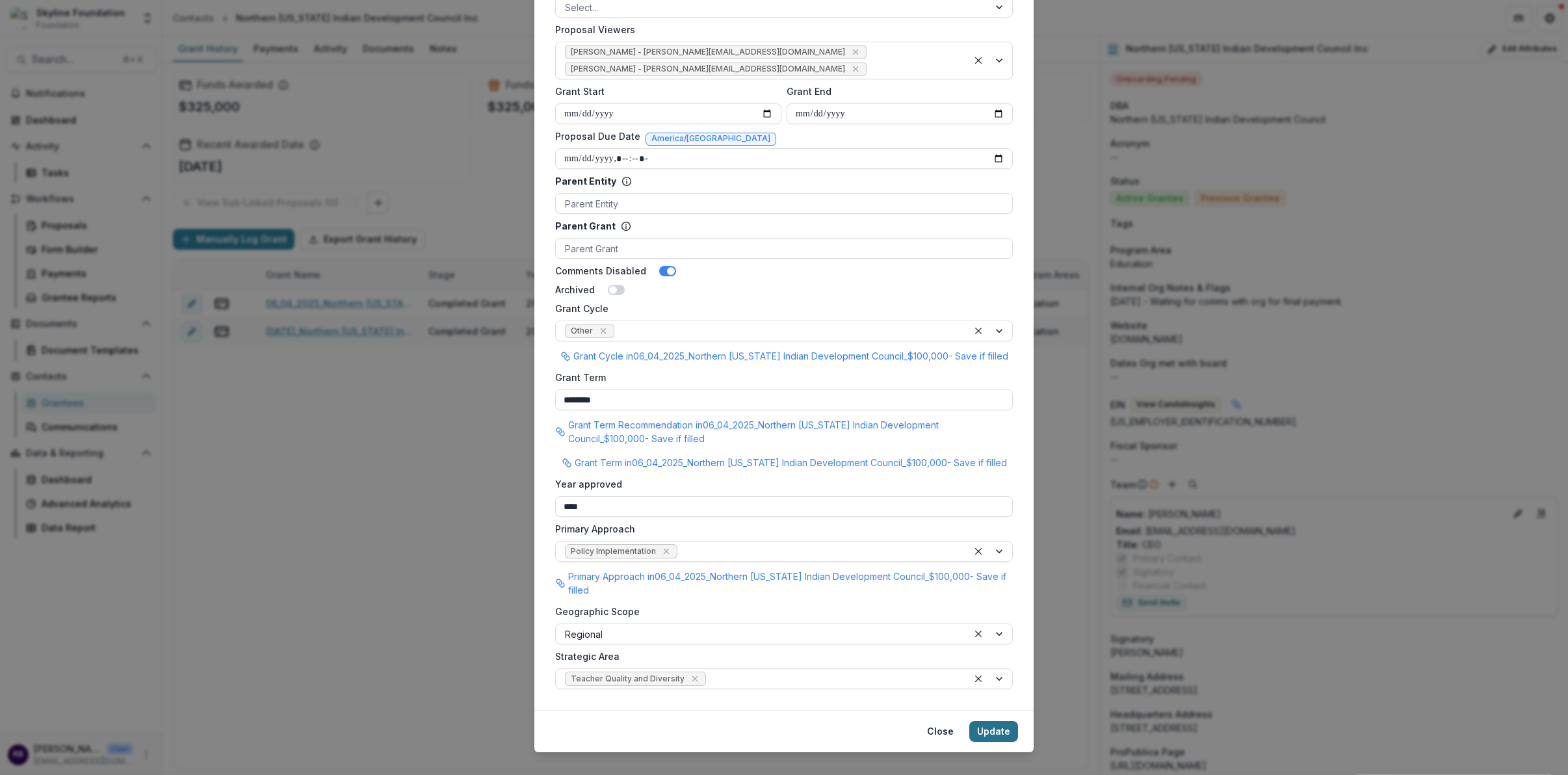
click at [993, 721] on button "Update" at bounding box center [993, 731] width 49 height 21
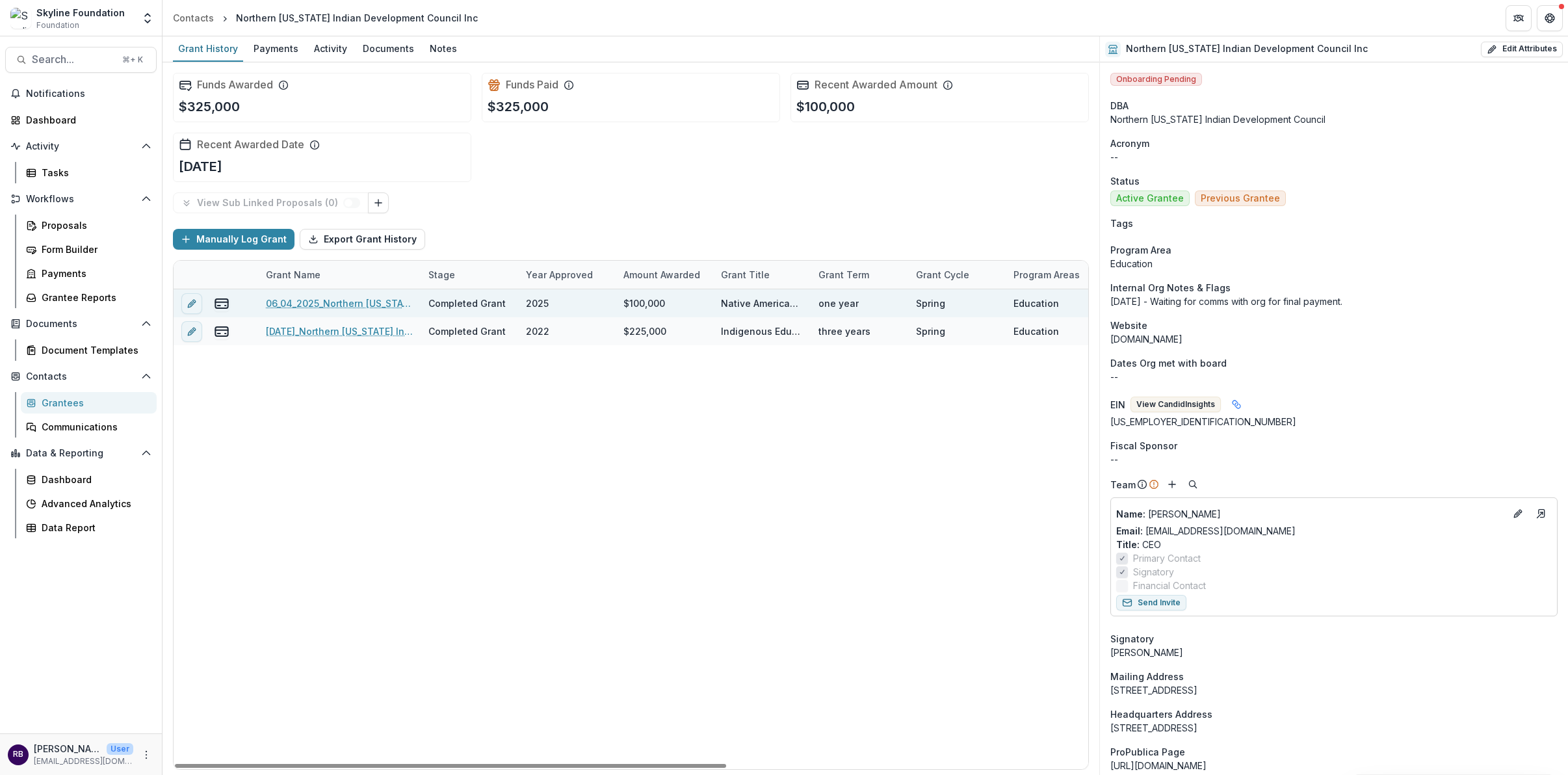
click at [653, 302] on div "$100,000" at bounding box center [644, 304] width 41 height 14
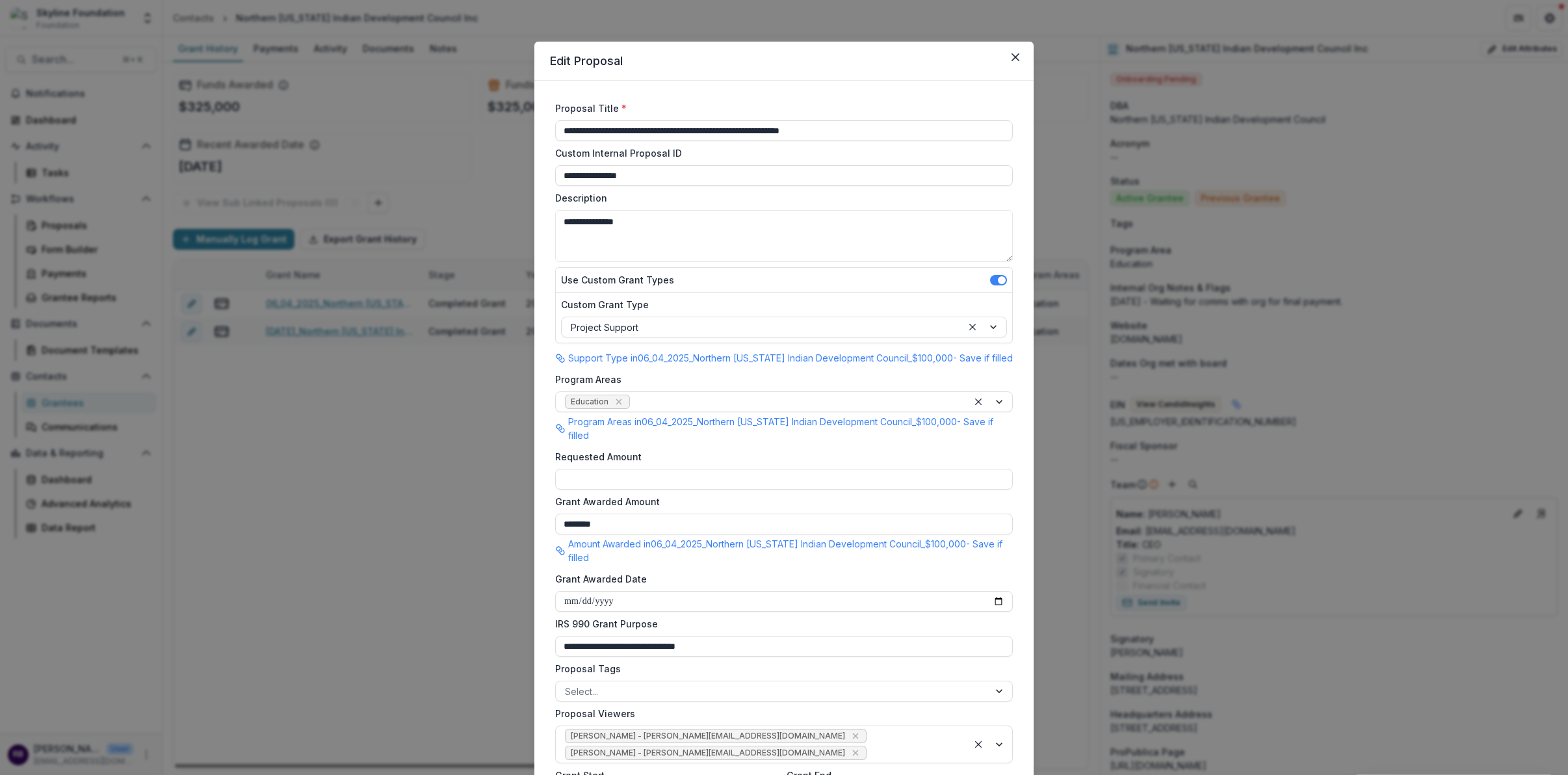
scroll to position [675, 0]
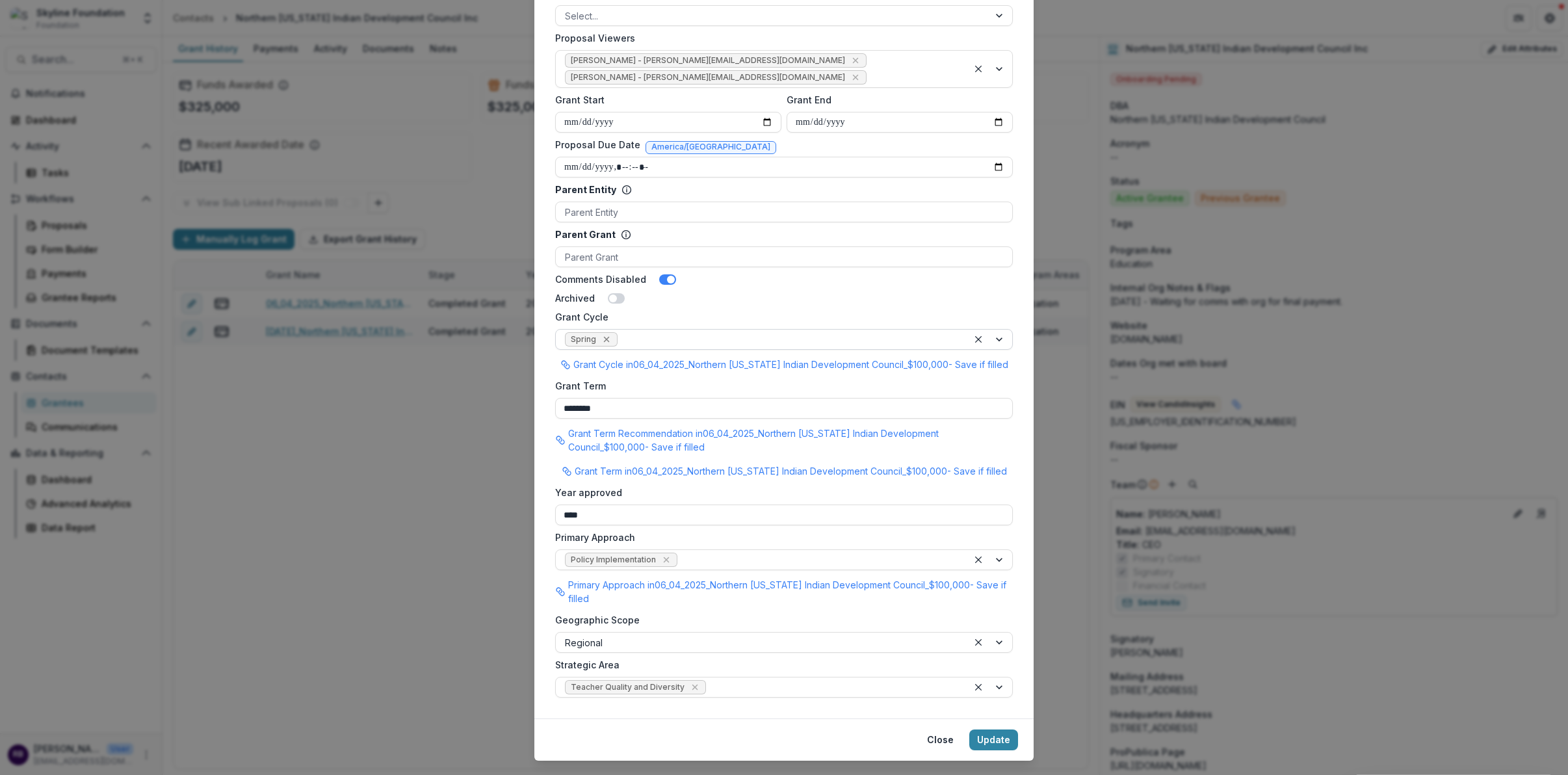
click at [603, 337] on icon "Remove Spring" at bounding box center [606, 340] width 6 height 6
click at [625, 331] on div at bounding box center [772, 339] width 415 height 16
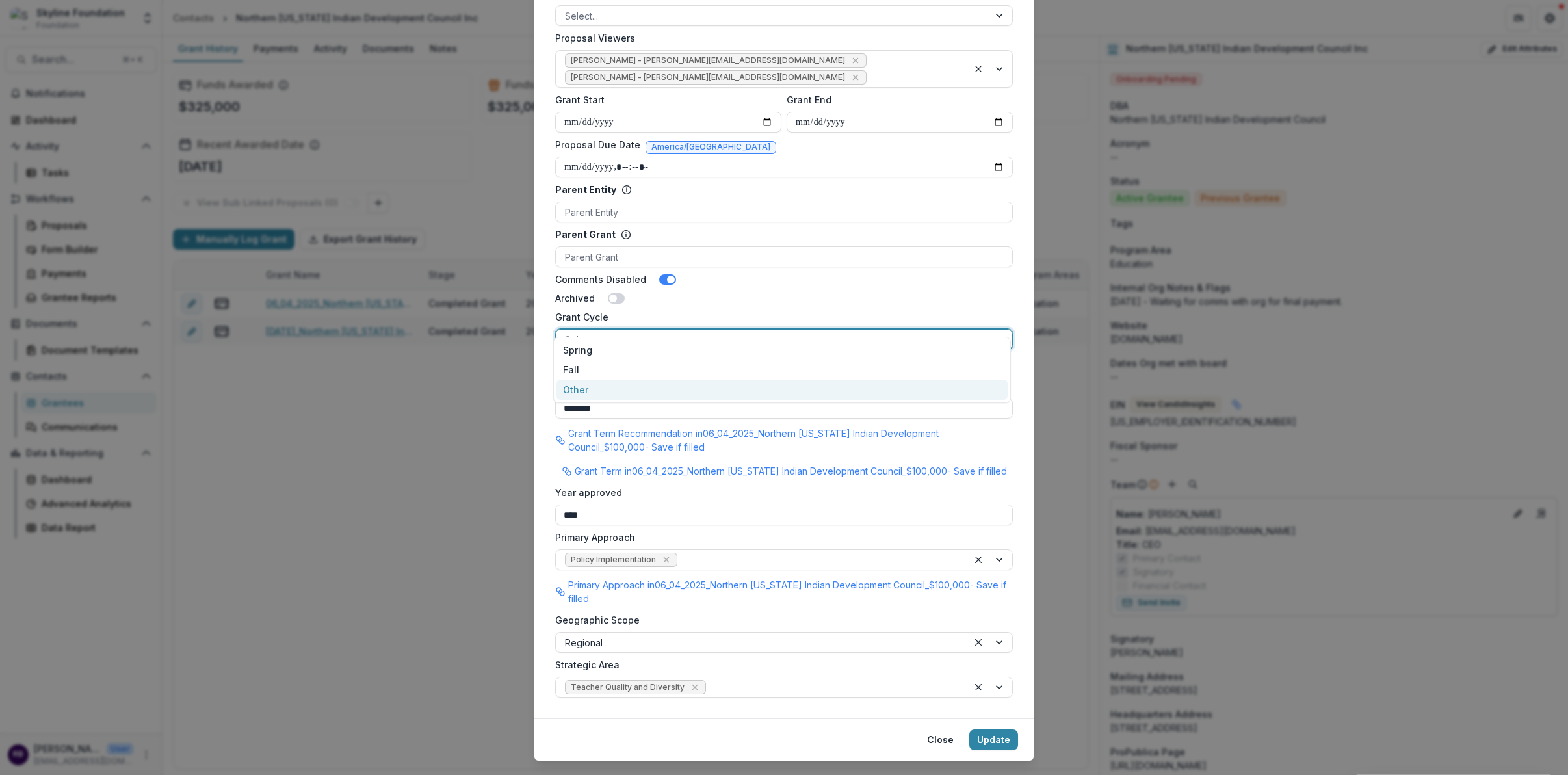
click at [614, 387] on div "Other" at bounding box center [782, 389] width 452 height 20
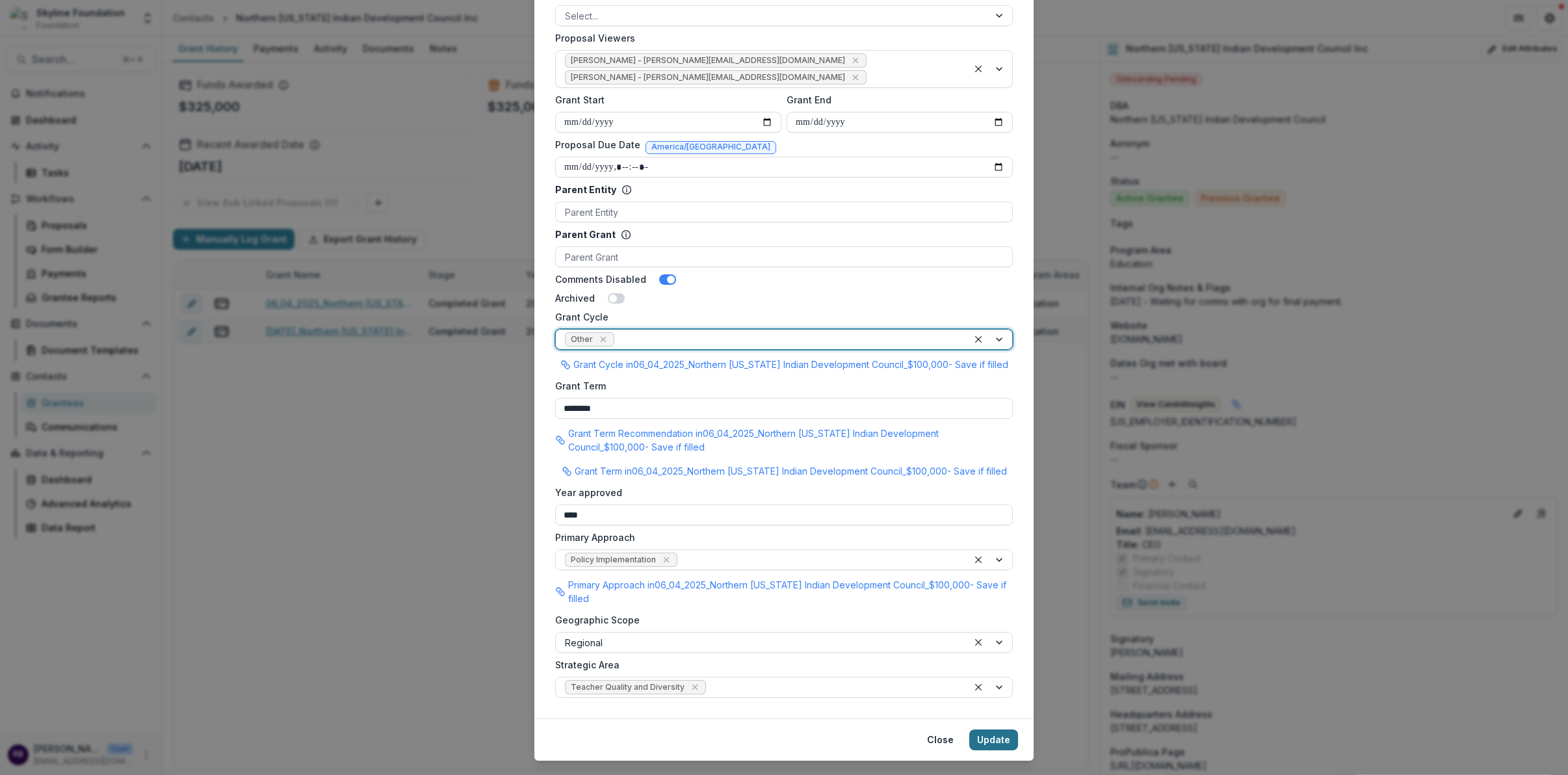
click at [1005, 729] on button "Update" at bounding box center [993, 740] width 49 height 21
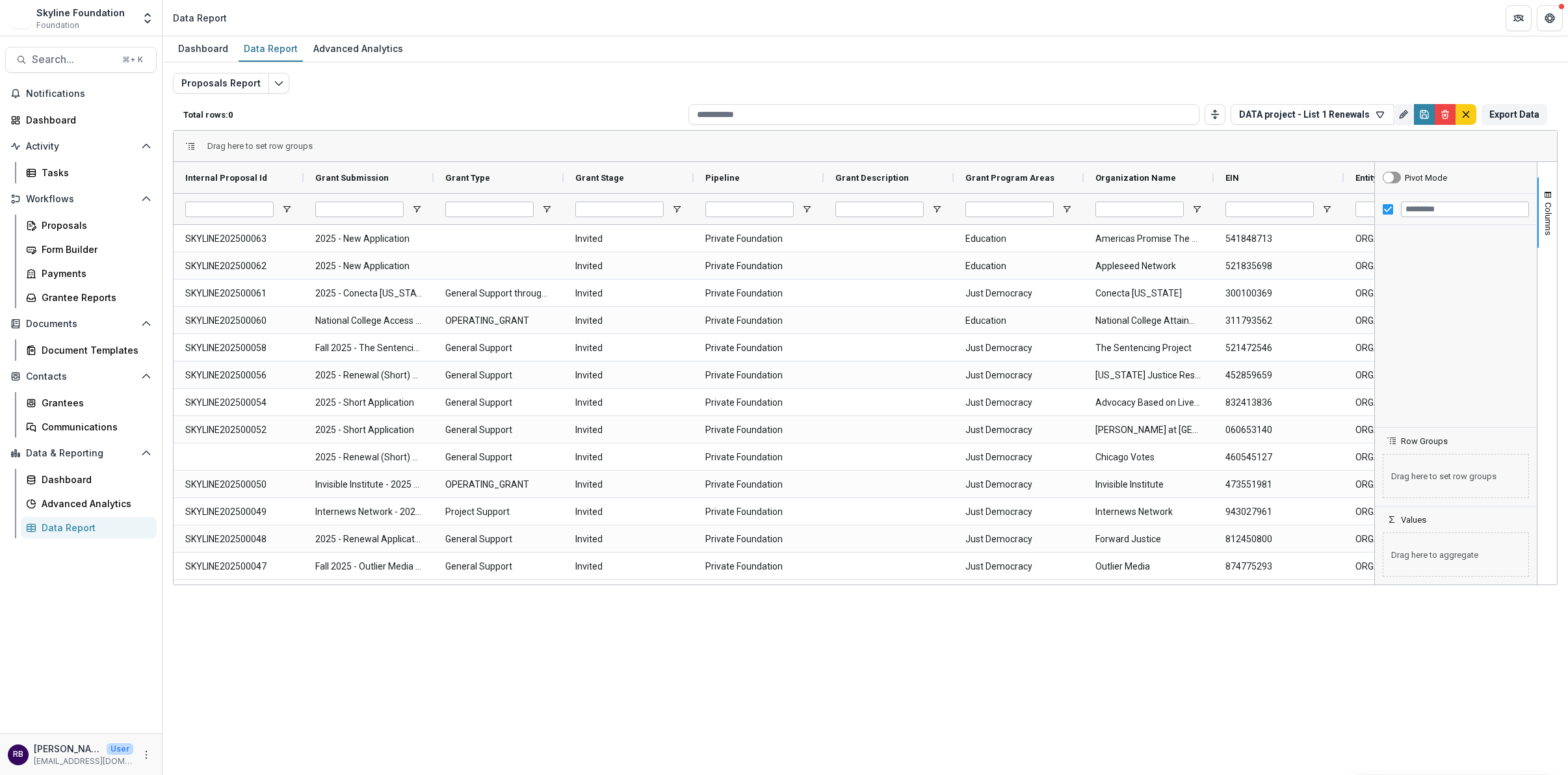
type input "**********"
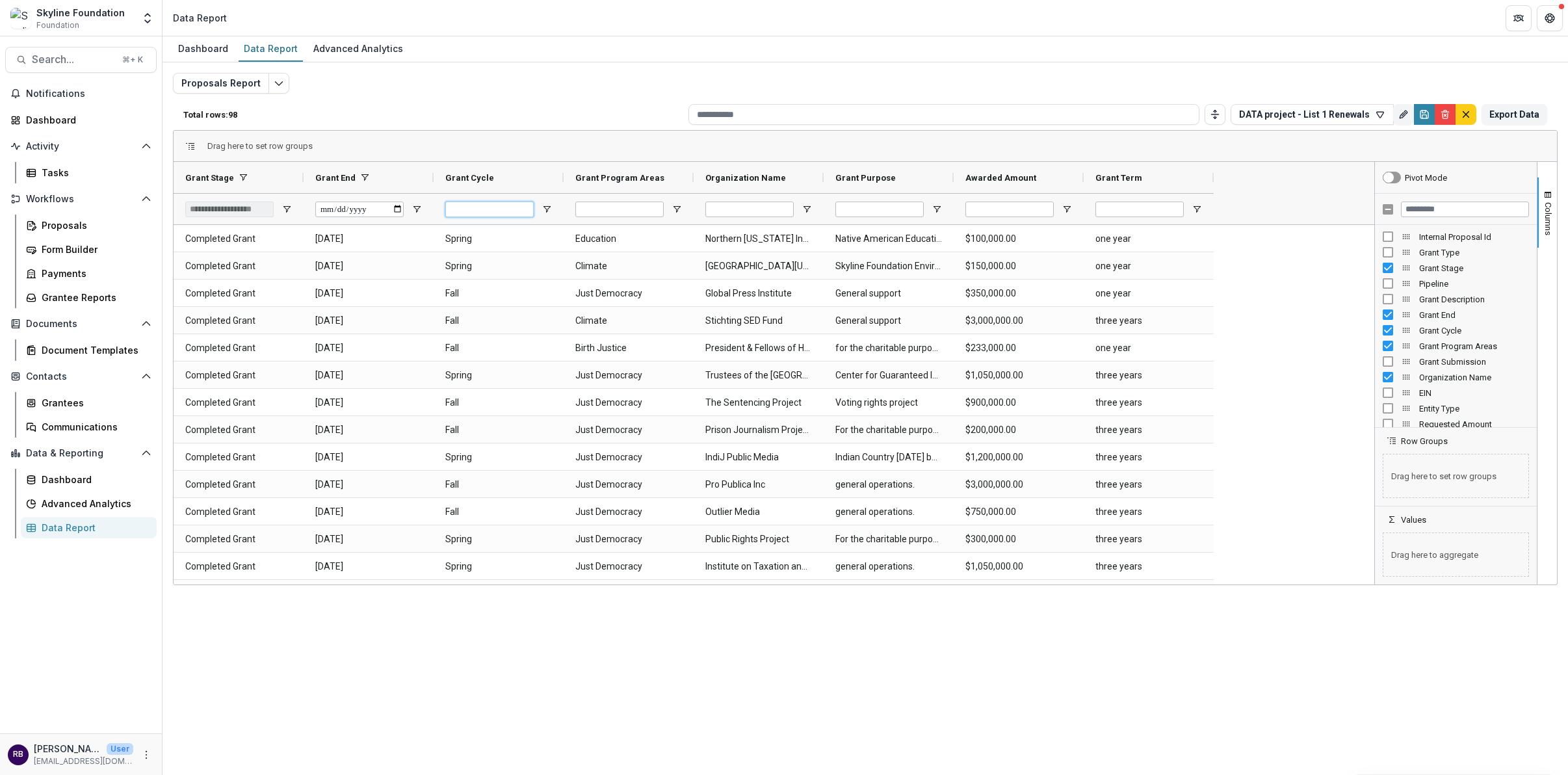
click at [503, 206] on input "Grant Cycle Filter Input" at bounding box center [489, 209] width 89 height 15
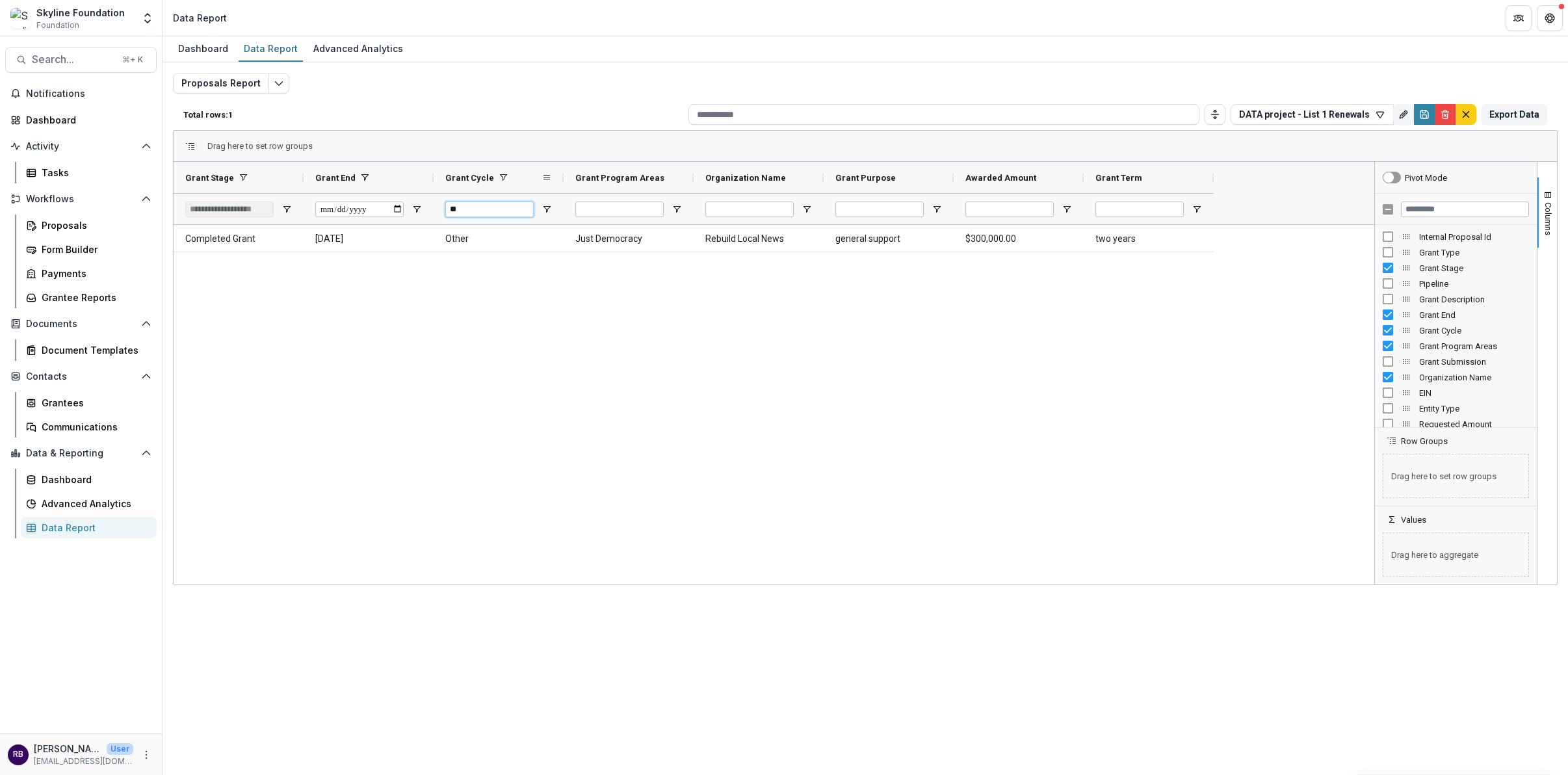
type input "*"
type input "*******"
type input "***"
type input "*"
type input "**********"
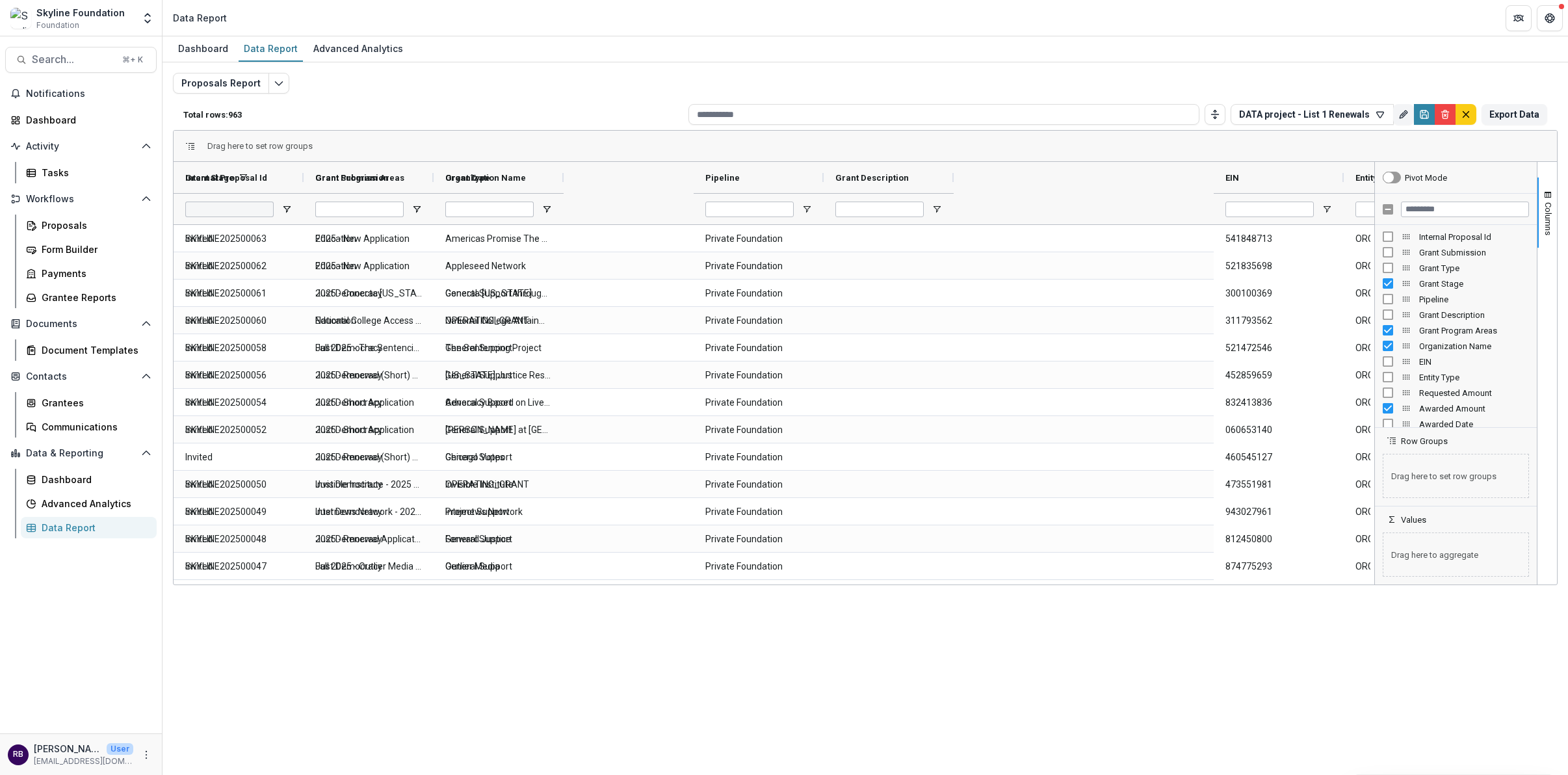
type input "**********"
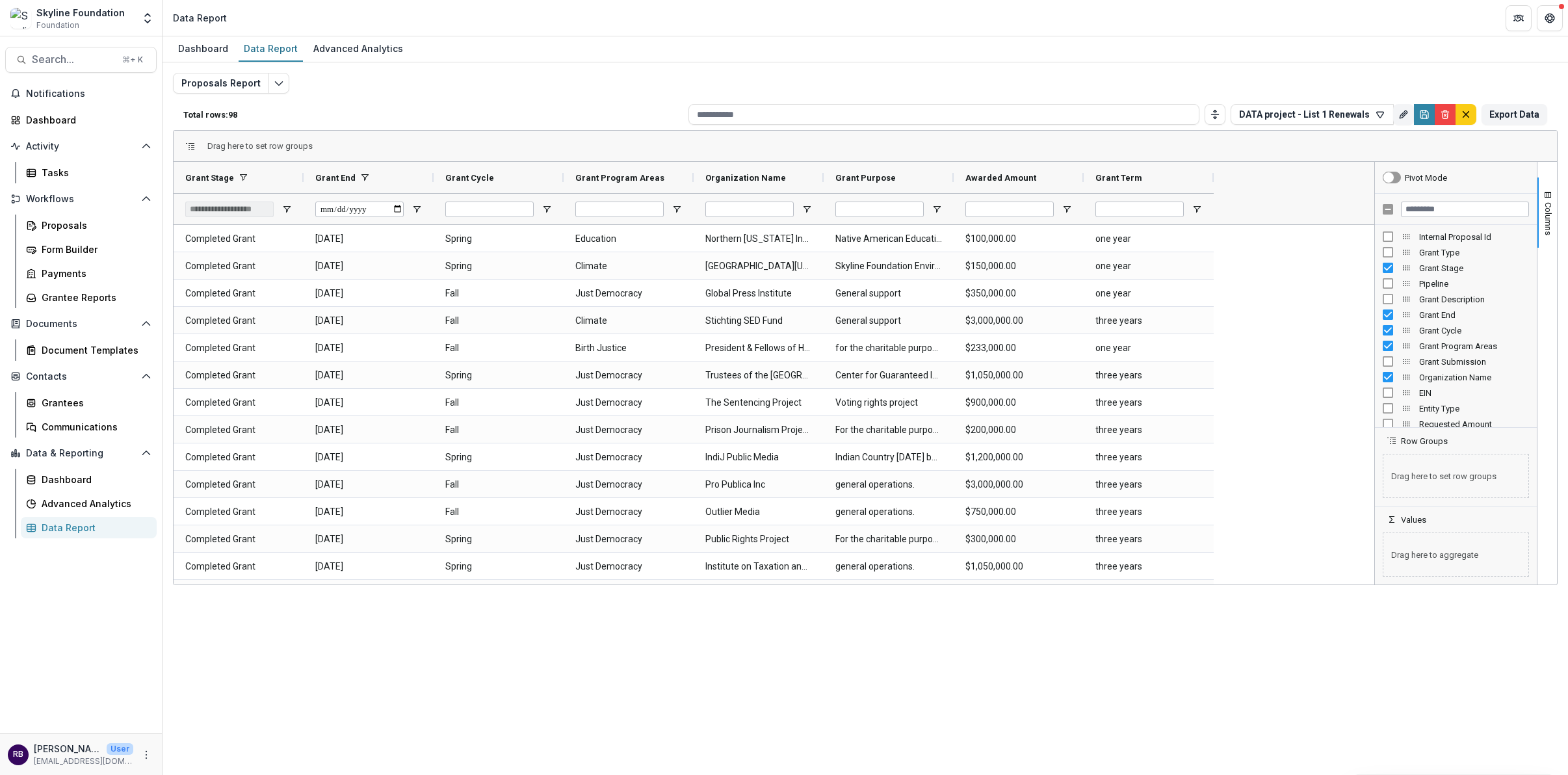
click at [731, 194] on div at bounding box center [749, 209] width 89 height 31
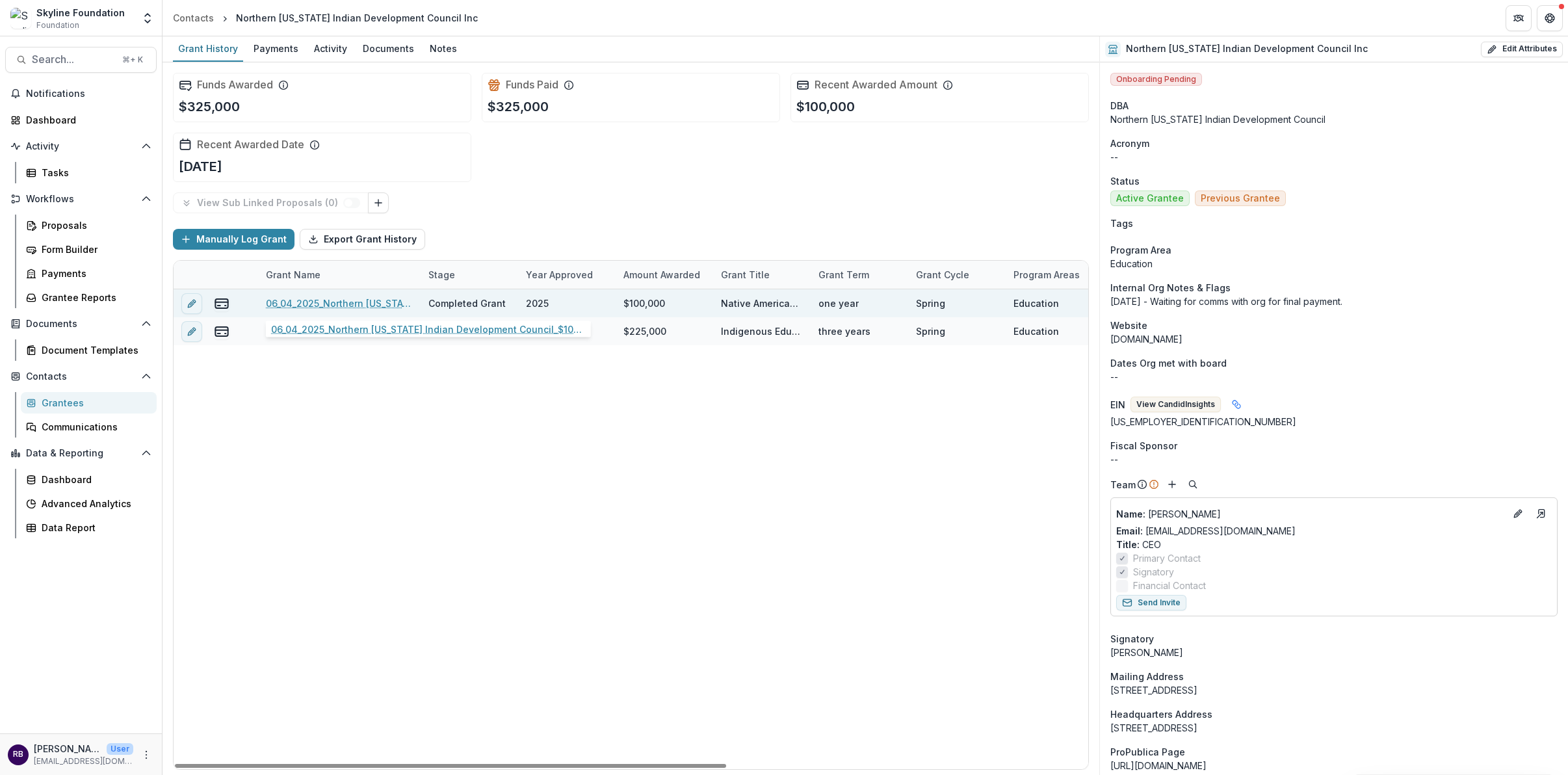
click at [377, 308] on link "06_04_2025_Northern [US_STATE] Indian Development Council_$100,000" at bounding box center [339, 304] width 147 height 14
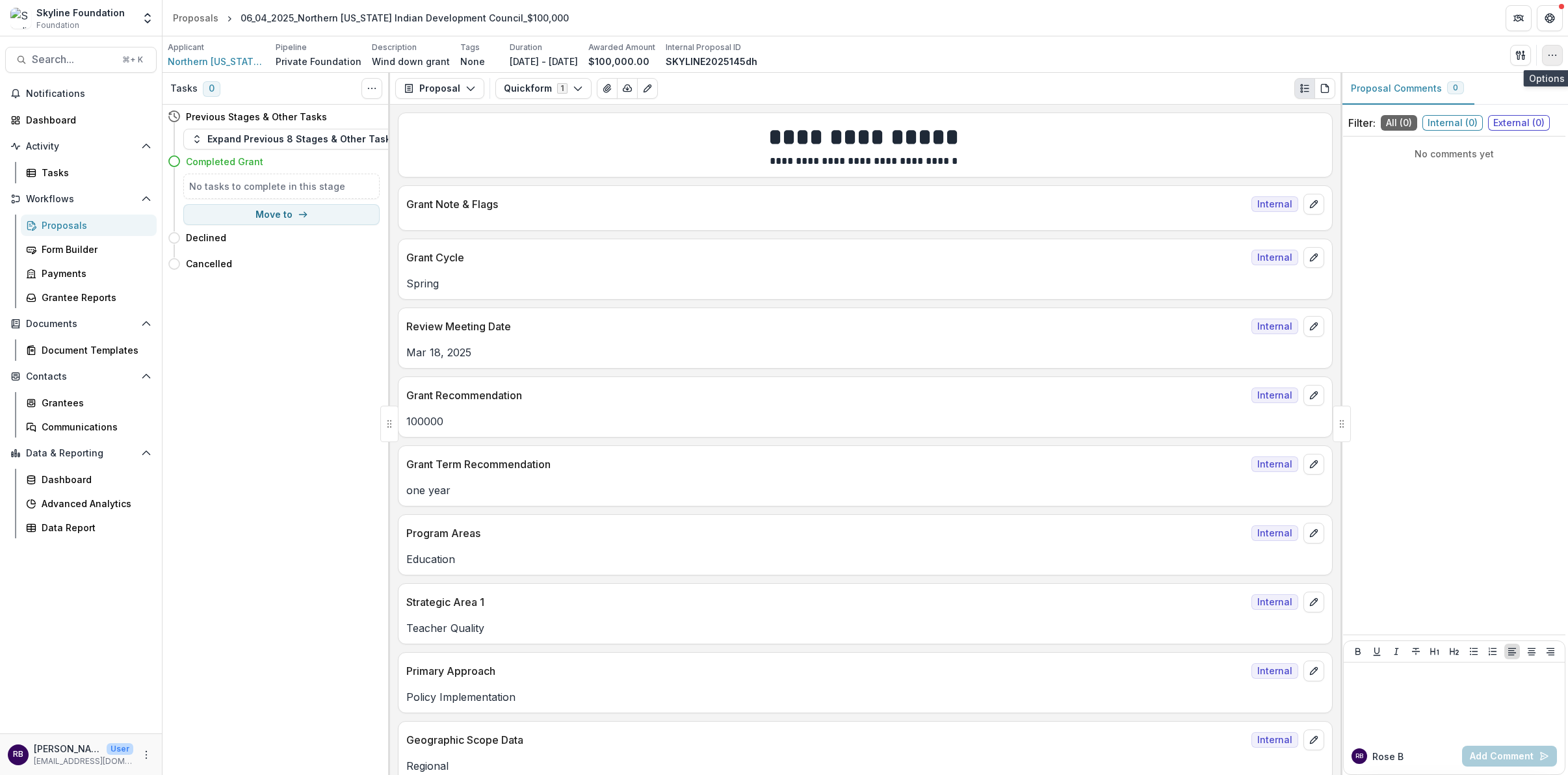
click at [1559, 55] on button "button" at bounding box center [1553, 55] width 21 height 21
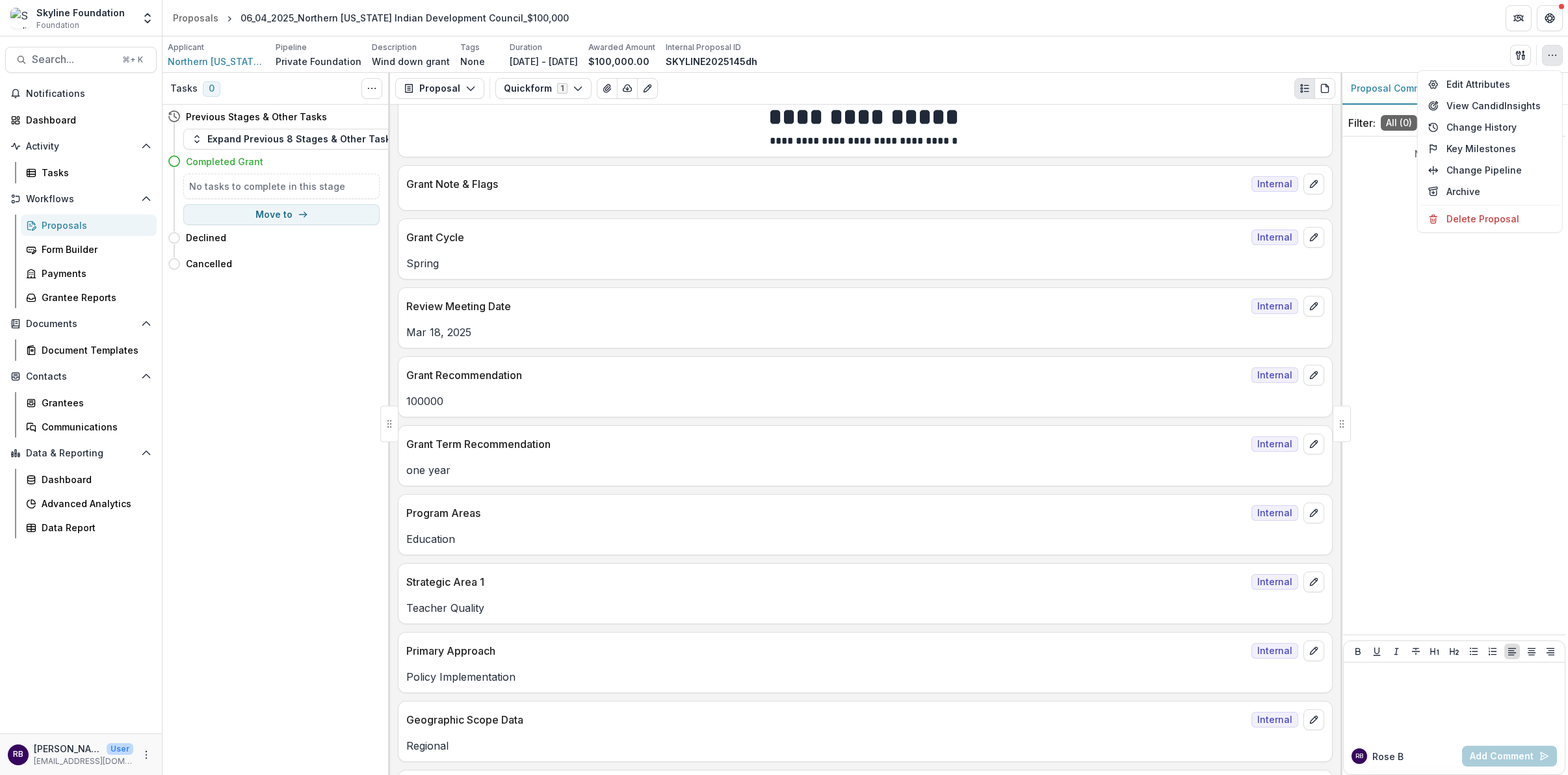
click at [979, 544] on div "Program Areas Internal Education" at bounding box center [865, 524] width 935 height 61
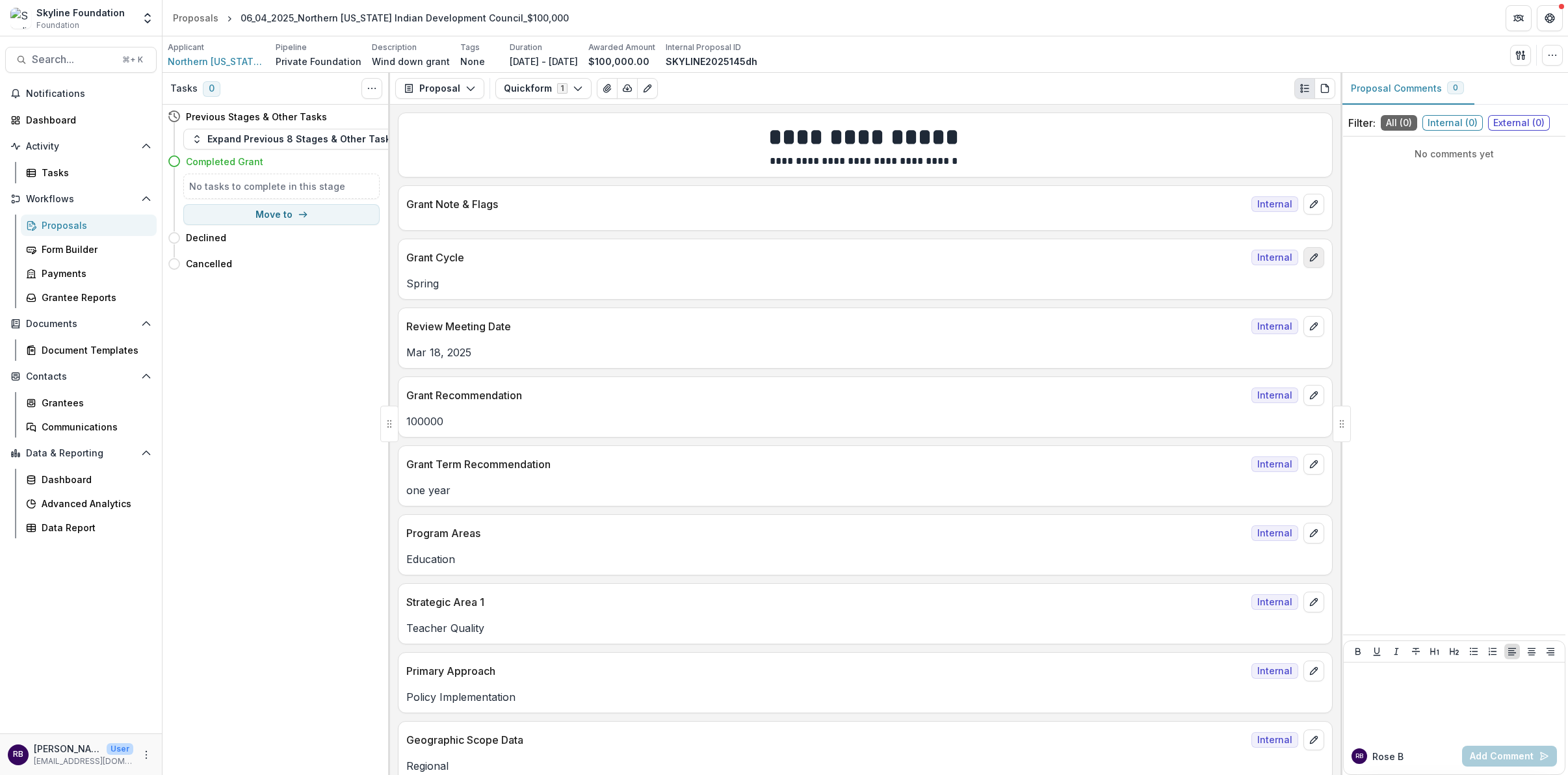
click at [1309, 255] on icon "edit" at bounding box center [1314, 257] width 10 height 10
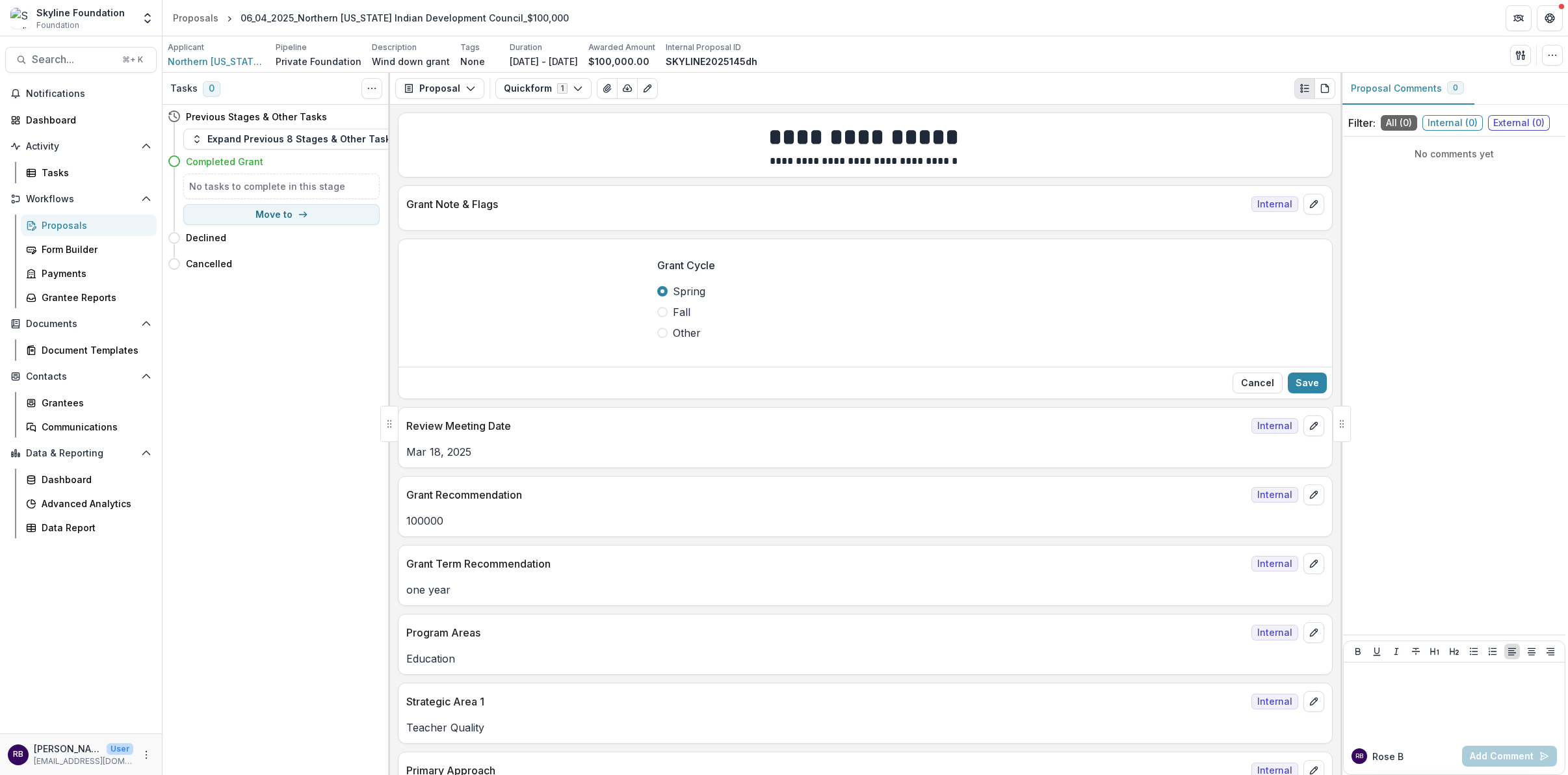
click at [667, 335] on label "Other" at bounding box center [865, 333] width 416 height 15
click at [1295, 382] on button "Save" at bounding box center [1307, 383] width 39 height 21
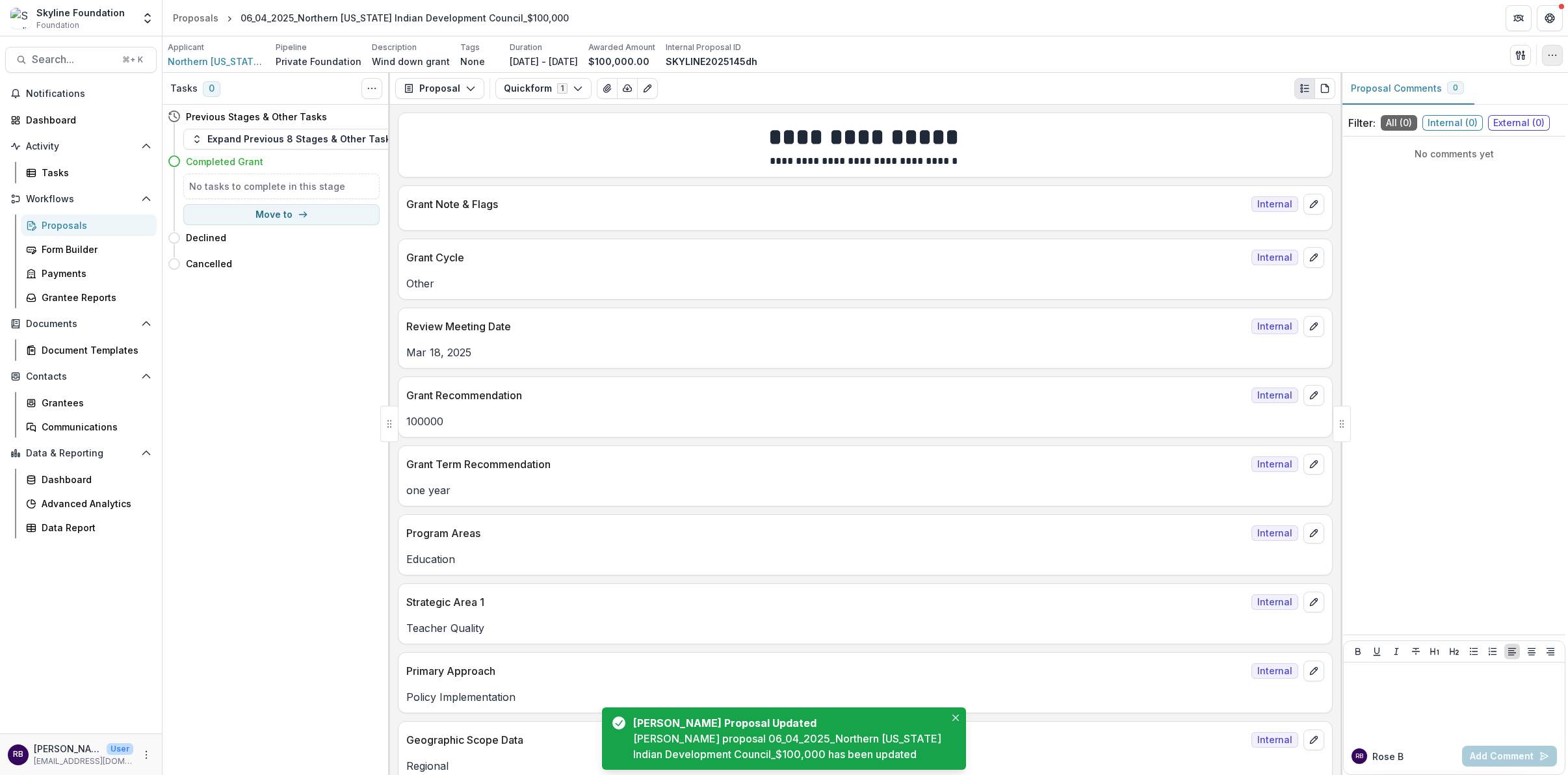
click at [1546, 52] on button "button" at bounding box center [1553, 55] width 21 height 21
click at [1472, 84] on button "Edit Attributes" at bounding box center [1491, 83] width 139 height 22
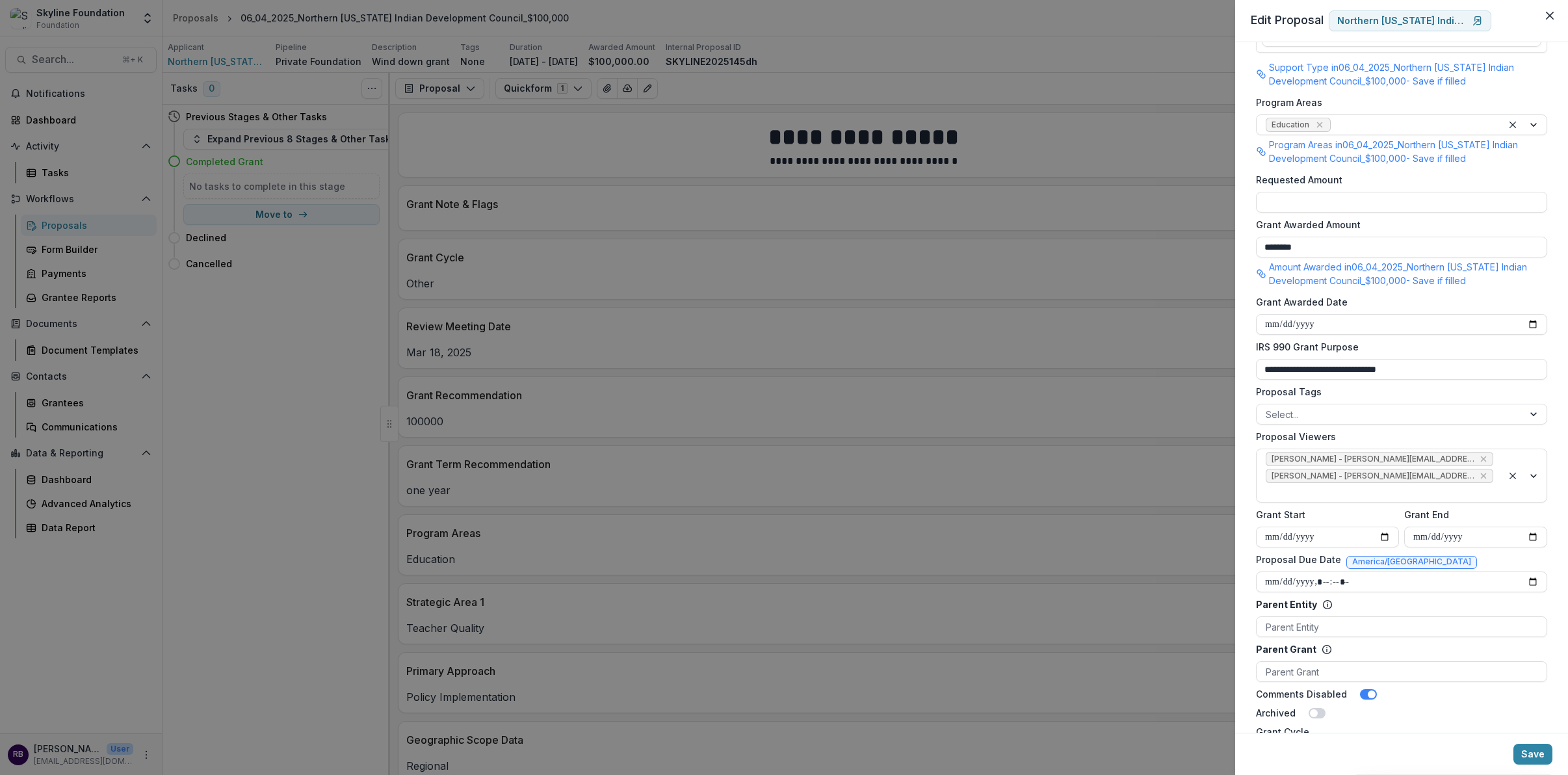
scroll to position [344, 0]
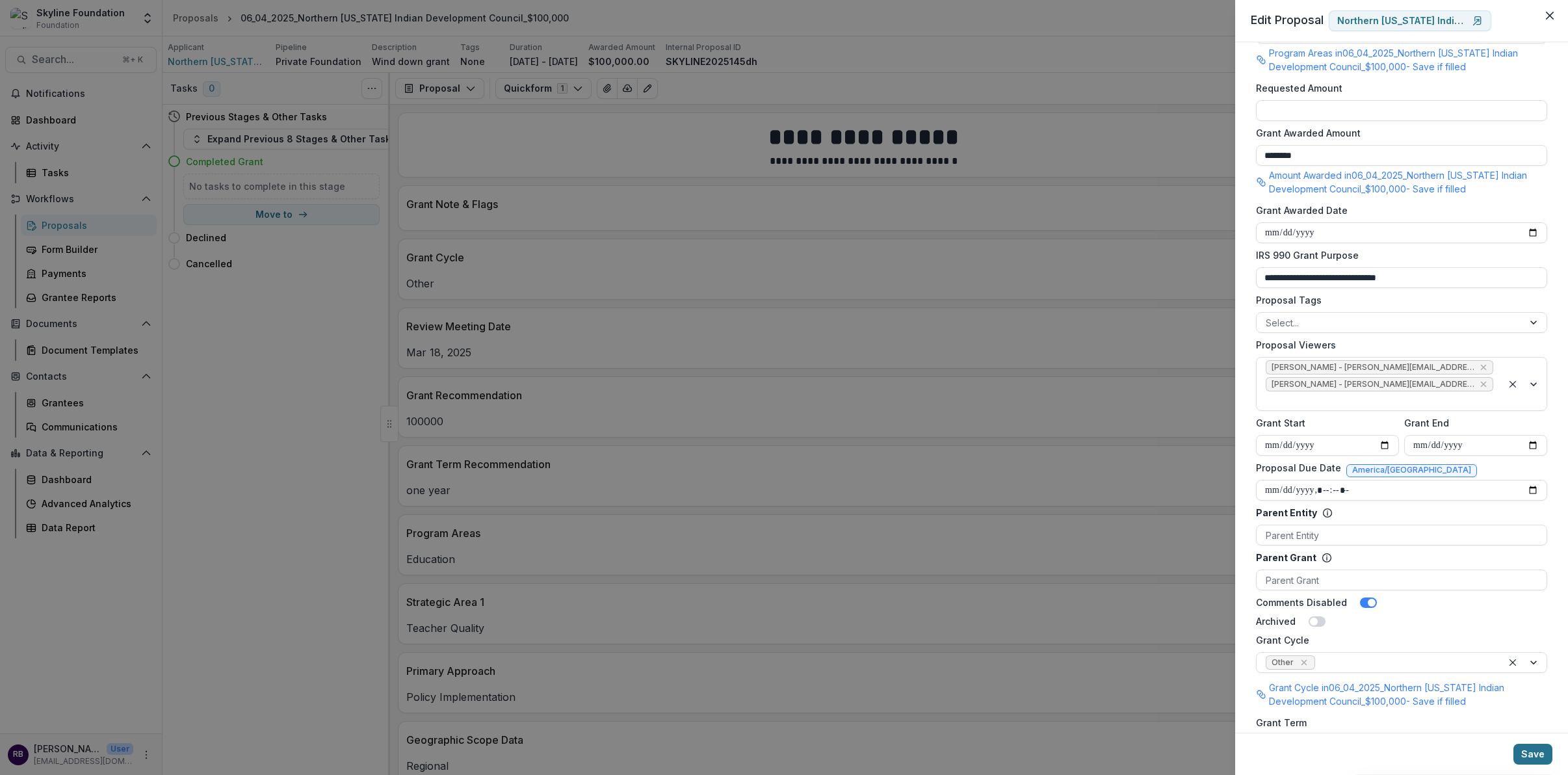
click at [1539, 753] on button "Save" at bounding box center [1533, 754] width 39 height 21
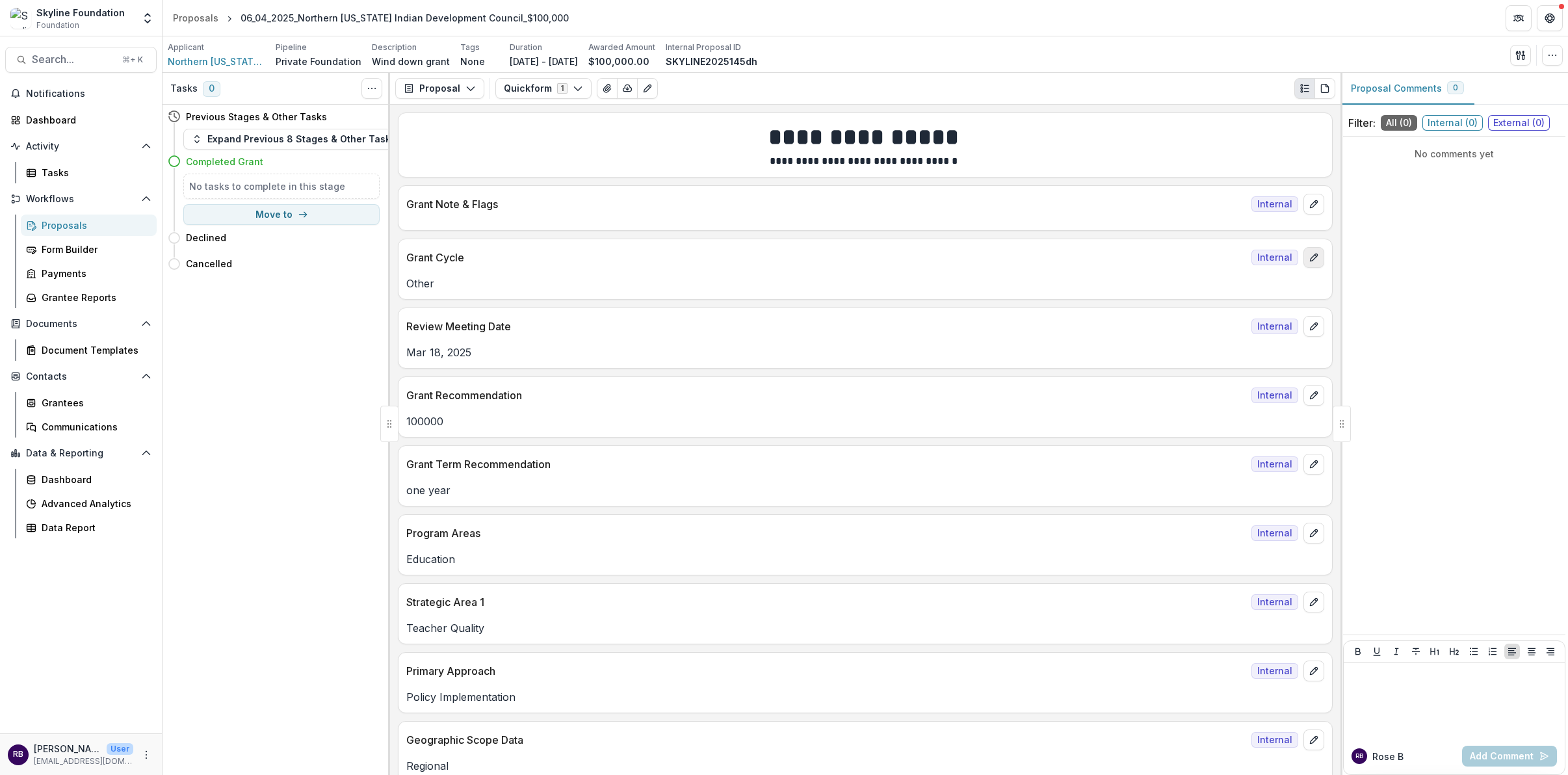
click at [1311, 263] on button "edit" at bounding box center [1313, 257] width 21 height 21
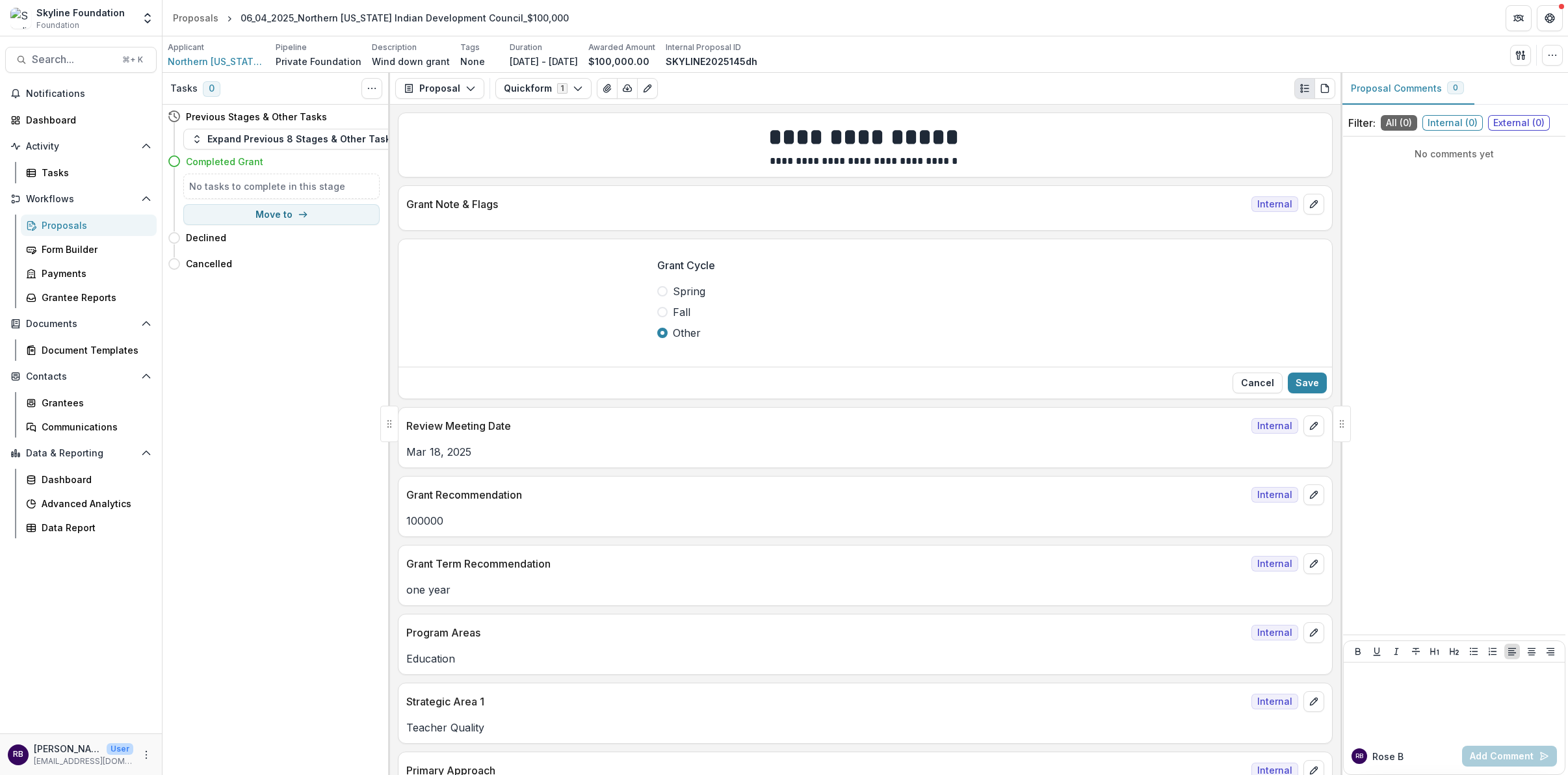
click at [672, 299] on div "Spring Fall Other" at bounding box center [865, 312] width 416 height 58
click at [664, 294] on label "Spring" at bounding box center [865, 292] width 416 height 15
click at [1308, 384] on button "Save" at bounding box center [1307, 383] width 39 height 21
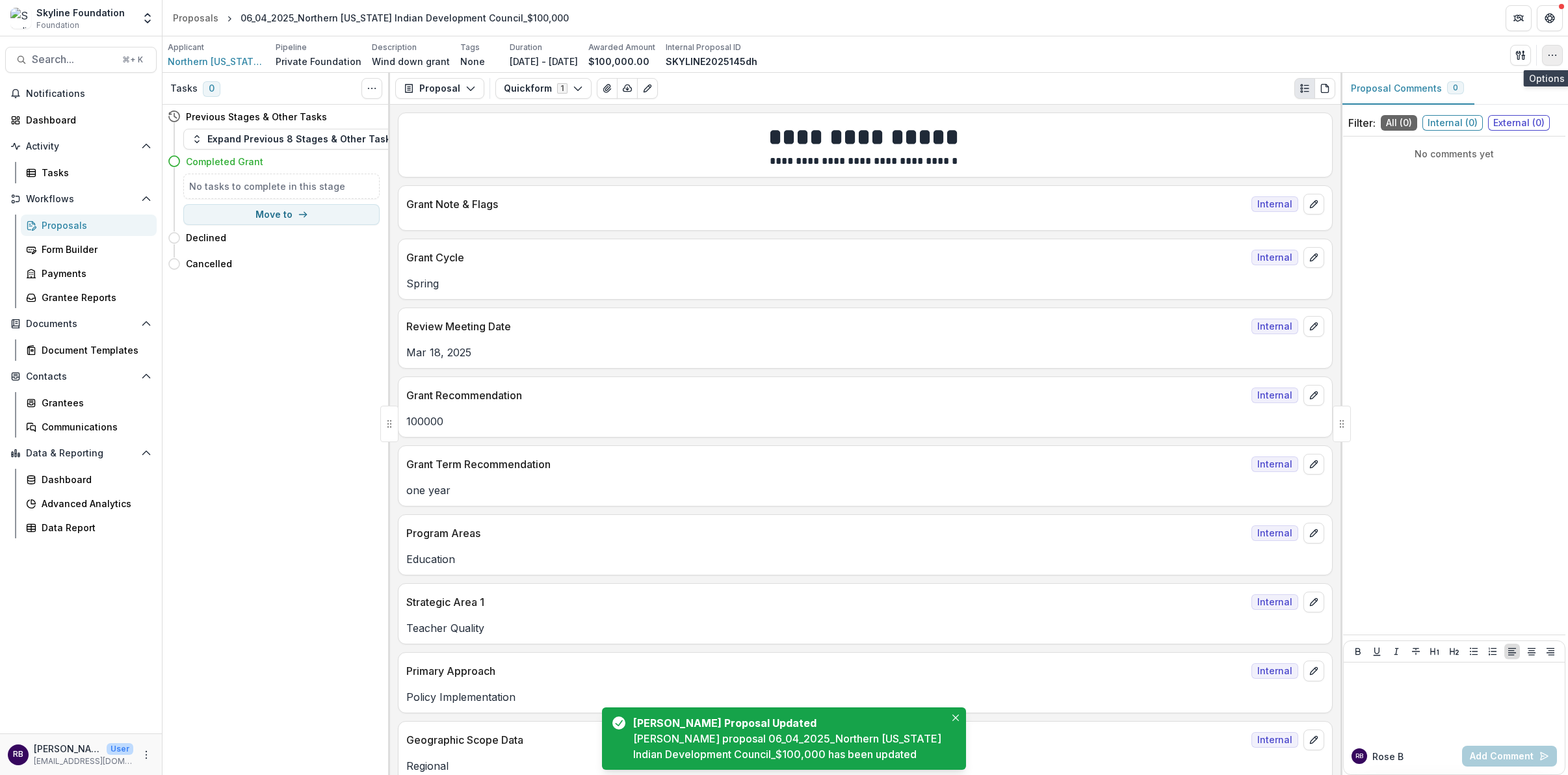
click at [1557, 53] on icon "button" at bounding box center [1553, 55] width 10 height 10
click at [1516, 88] on button "Edit Attributes" at bounding box center [1491, 83] width 139 height 22
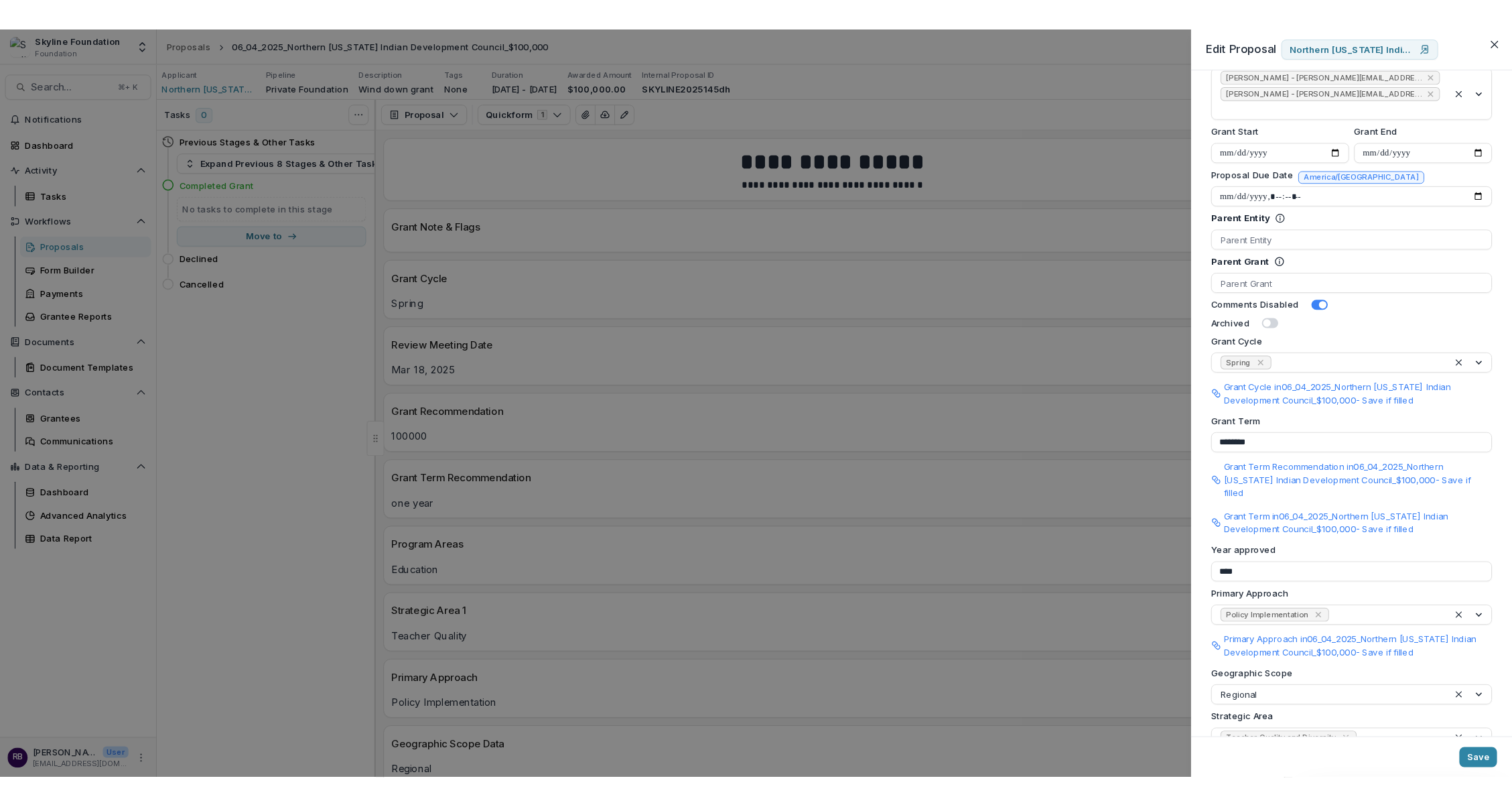
scroll to position [0, 0]
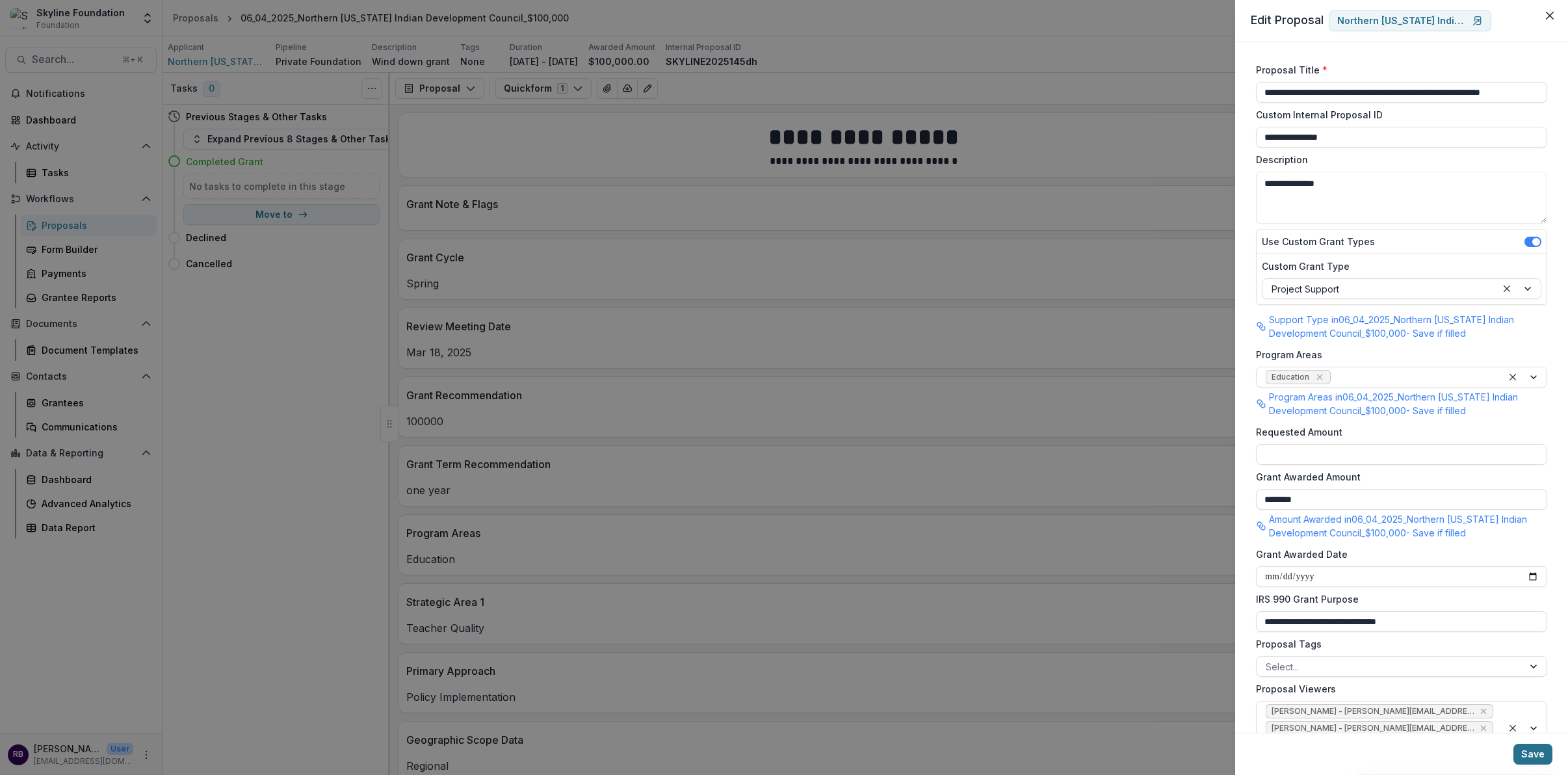
click at [1544, 757] on button "Save" at bounding box center [1533, 754] width 39 height 21
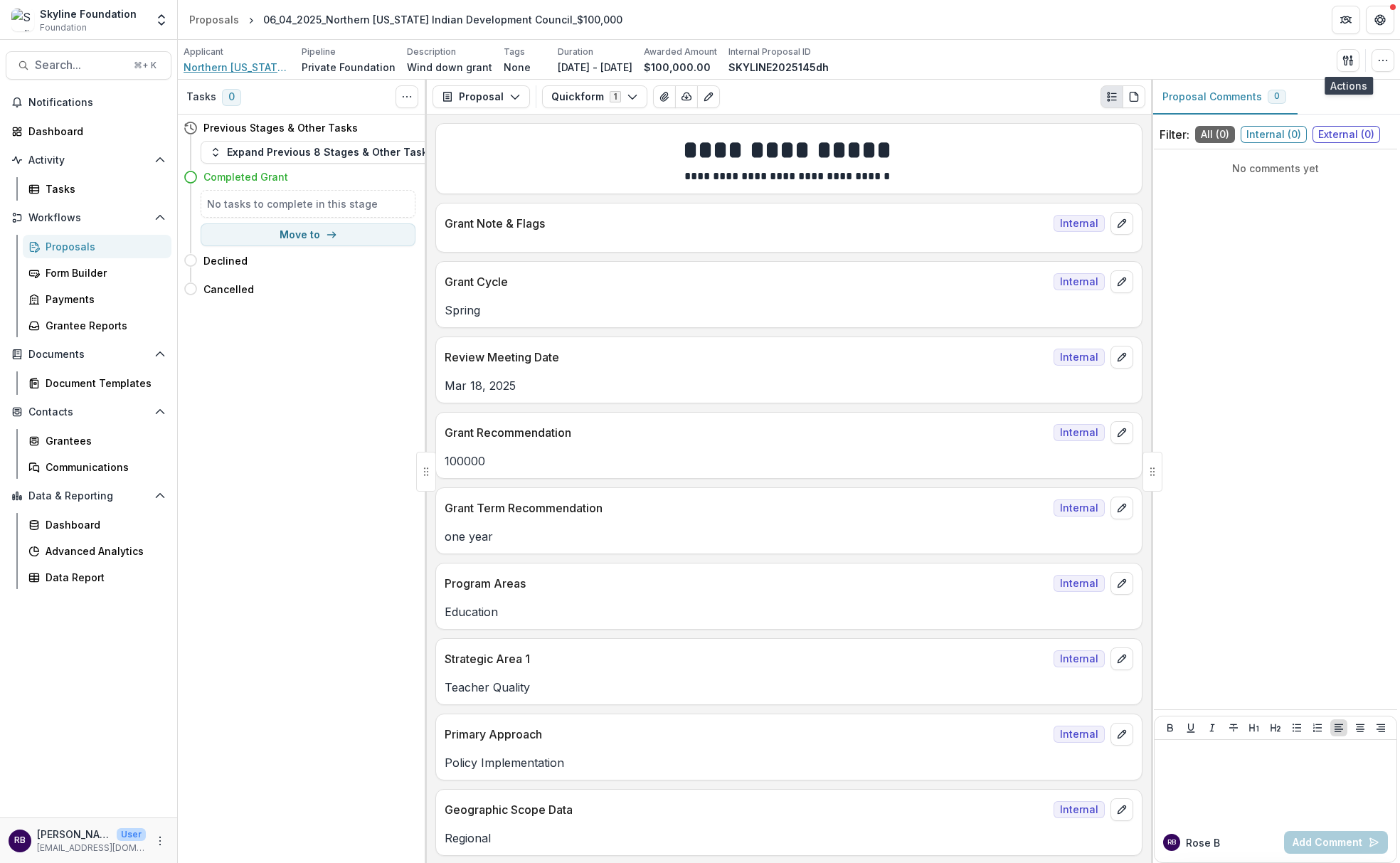
click at [227, 72] on span "Northern [US_STATE] Indian Development Council Inc" at bounding box center [236, 67] width 106 height 15
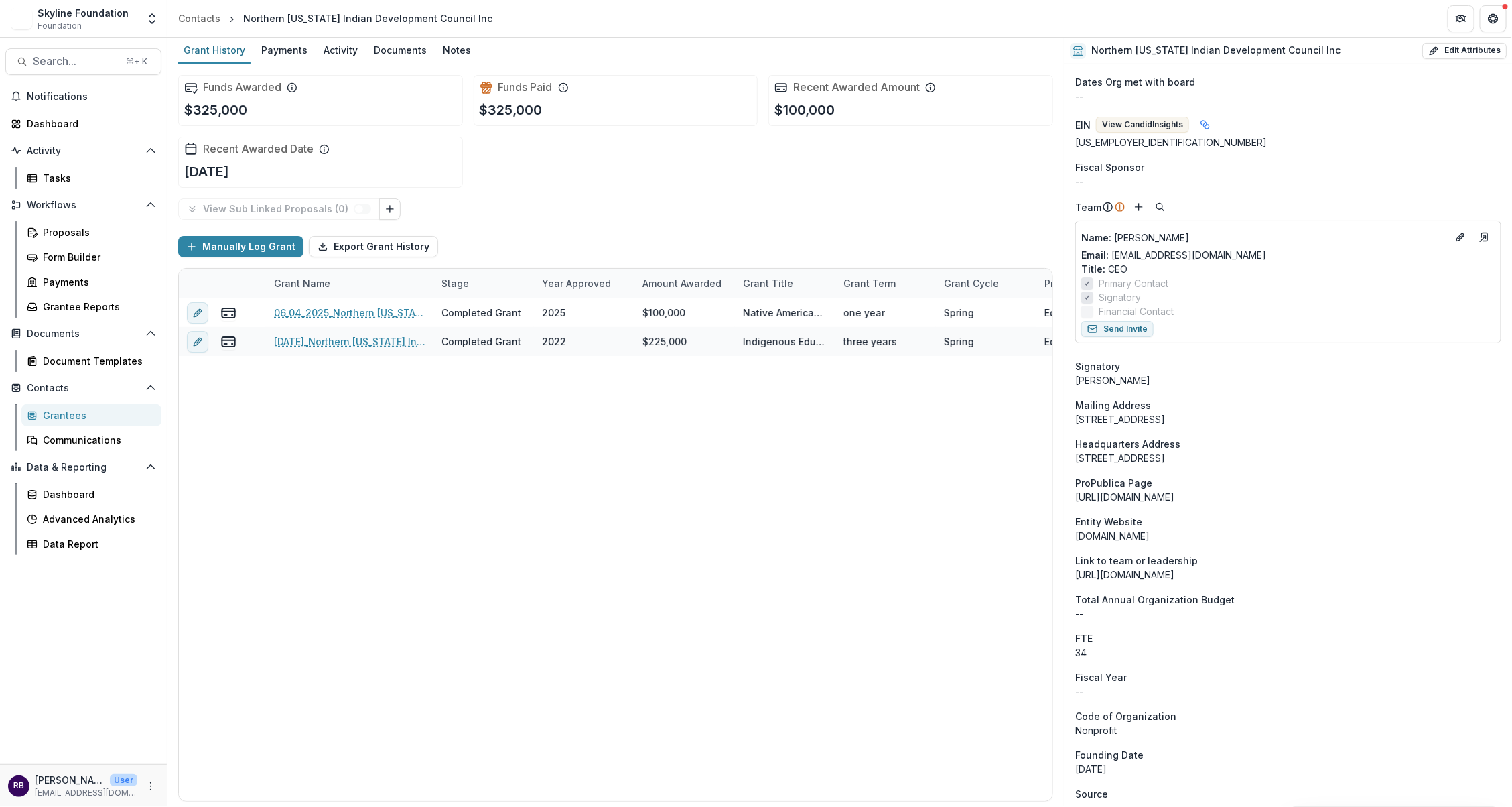
scroll to position [358, 0]
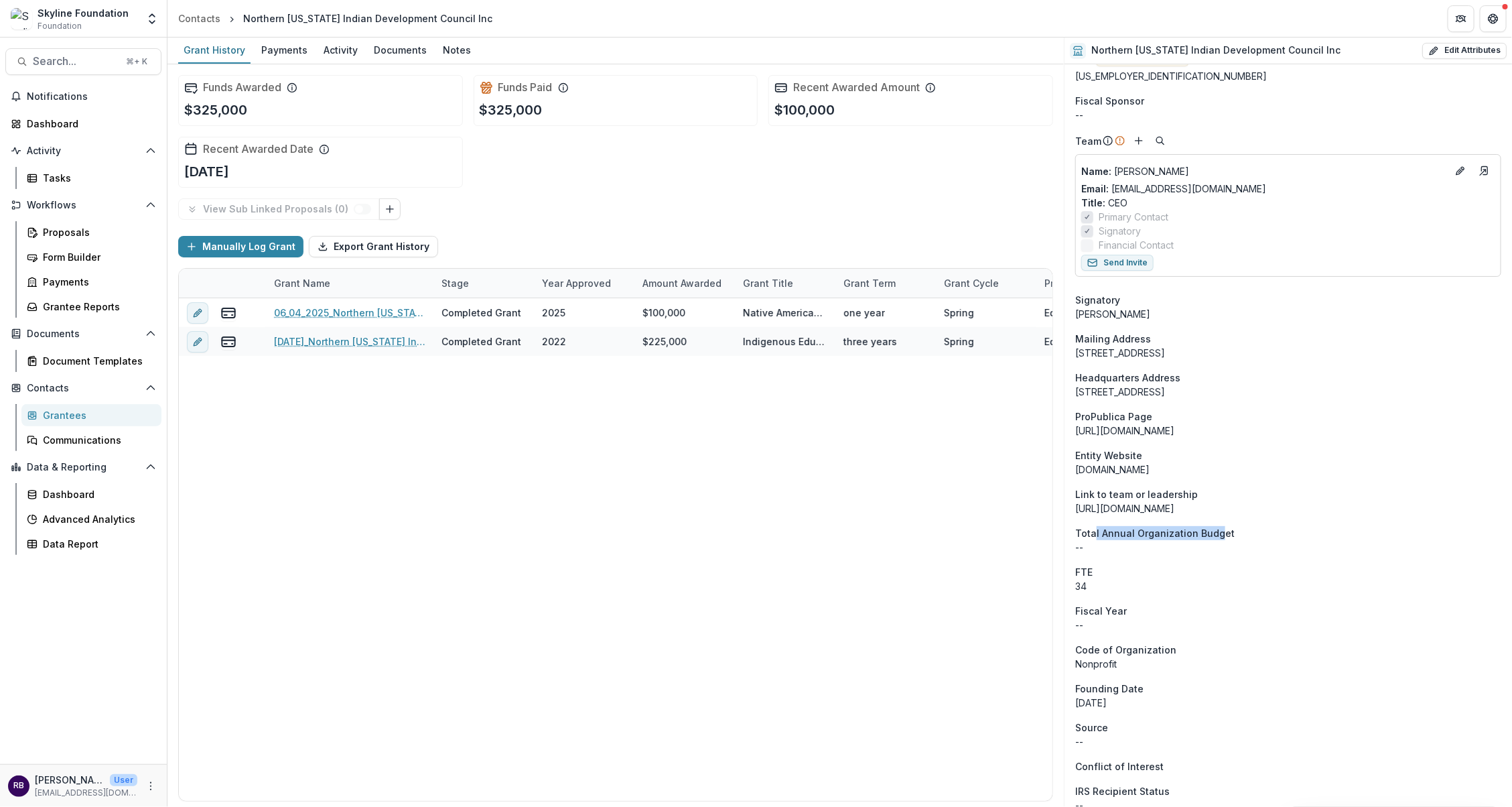
drag, startPoint x: 1094, startPoint y: 535, endPoint x: 1218, endPoint y: 534, distance: 124.0
click at [1218, 534] on span "Total Annual Organization Budget" at bounding box center [1155, 533] width 160 height 14
drag, startPoint x: 1084, startPoint y: 535, endPoint x: 1085, endPoint y: 548, distance: 13.0
click at [1085, 548] on aside "Total Annual Organization Budget --" at bounding box center [1288, 540] width 426 height 28
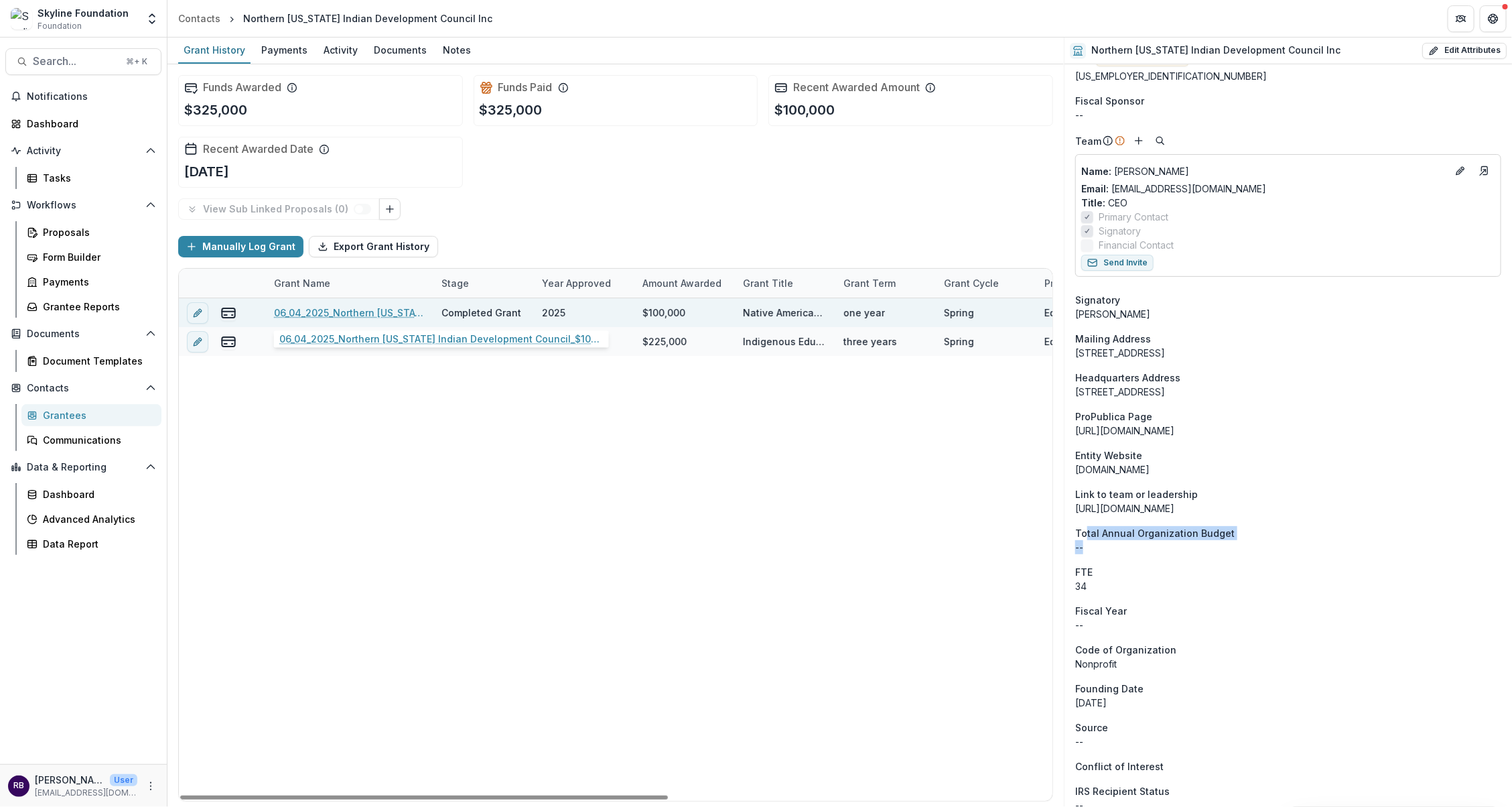
click at [328, 314] on link "06_04_2025_Northern California Indian Development Council_$100,000" at bounding box center [349, 313] width 152 height 14
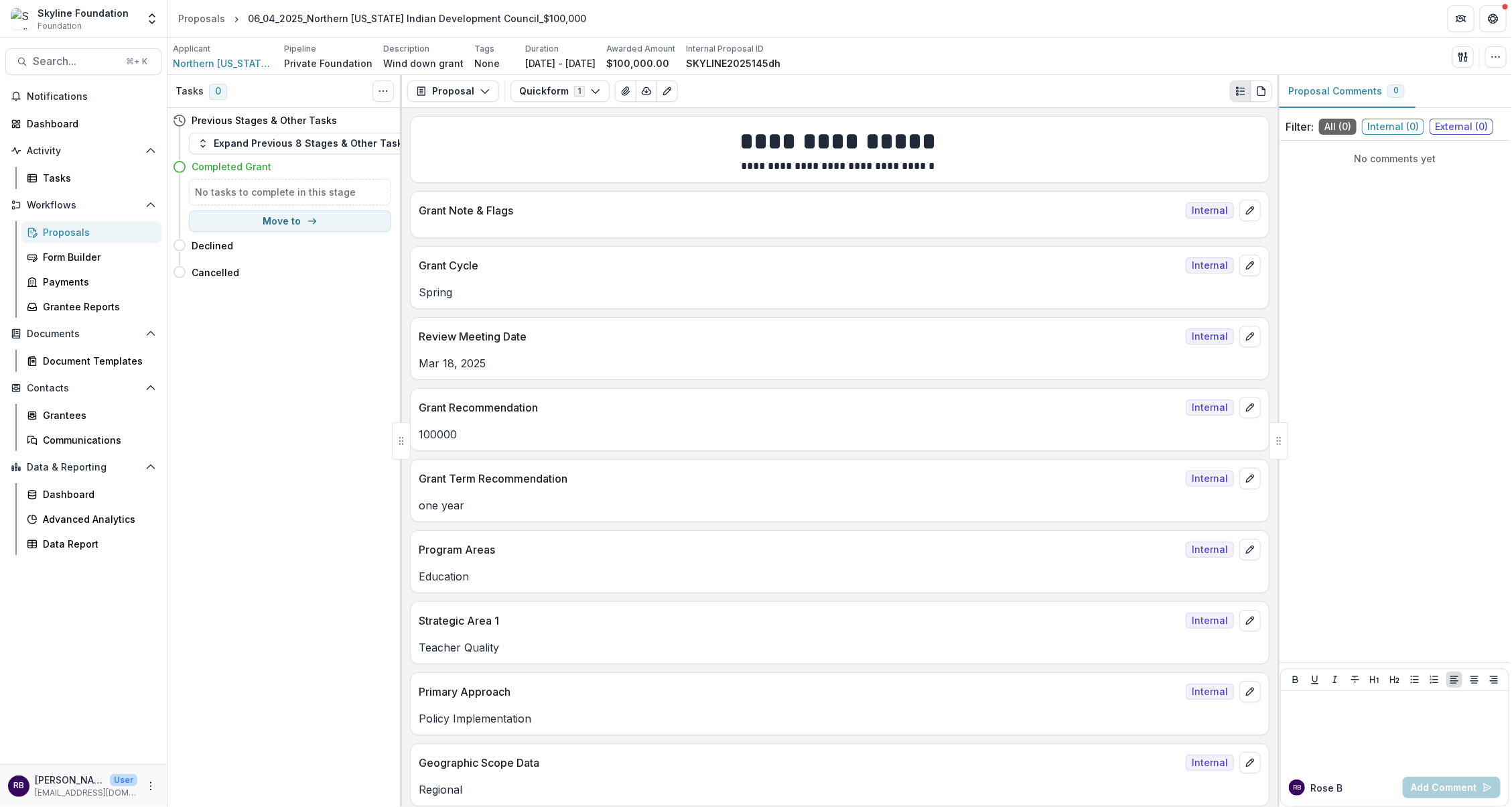
click at [73, 235] on div "Proposals" at bounding box center [97, 232] width 108 height 14
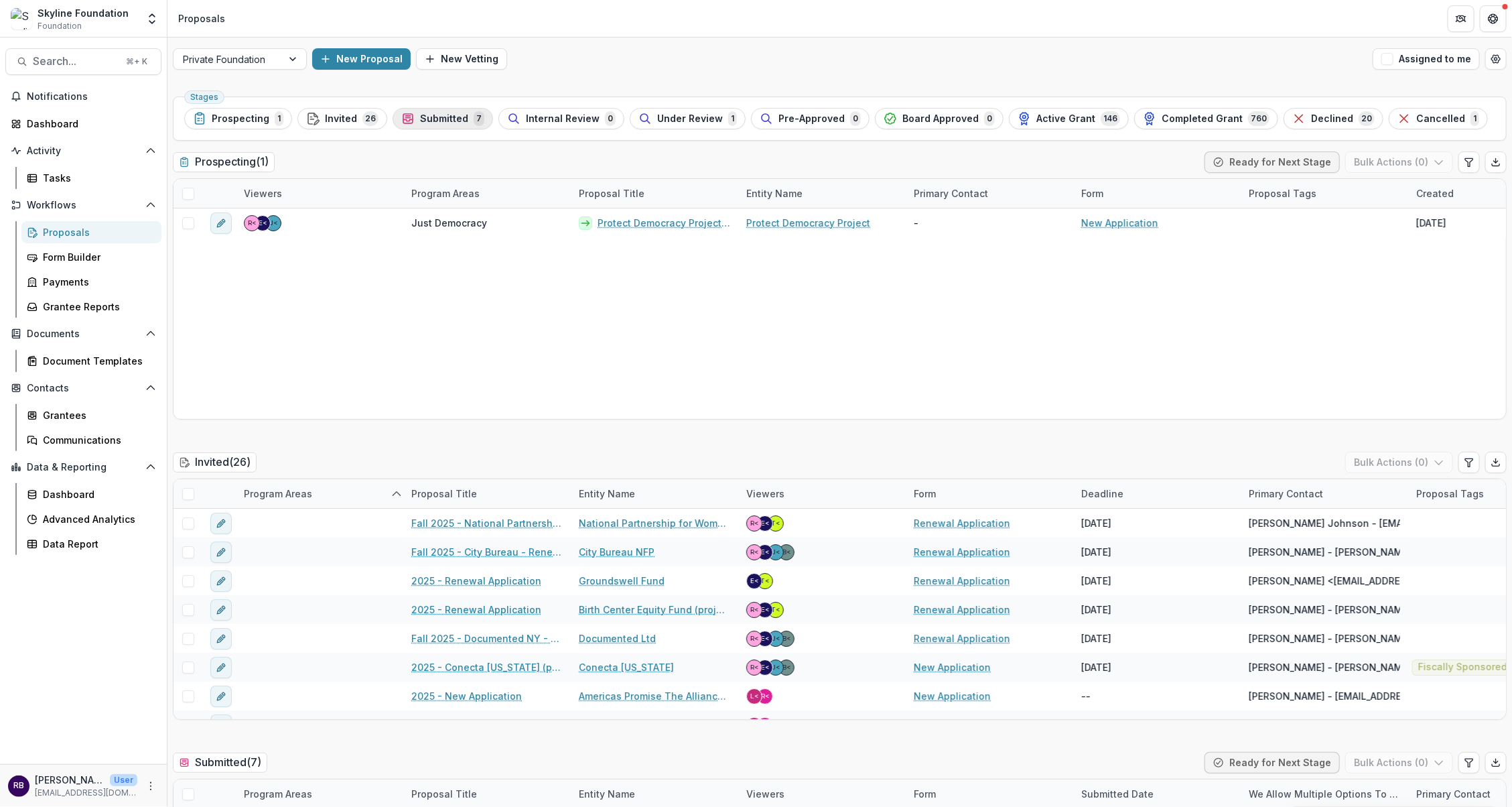
click at [430, 120] on span "Submitted" at bounding box center [444, 119] width 48 height 12
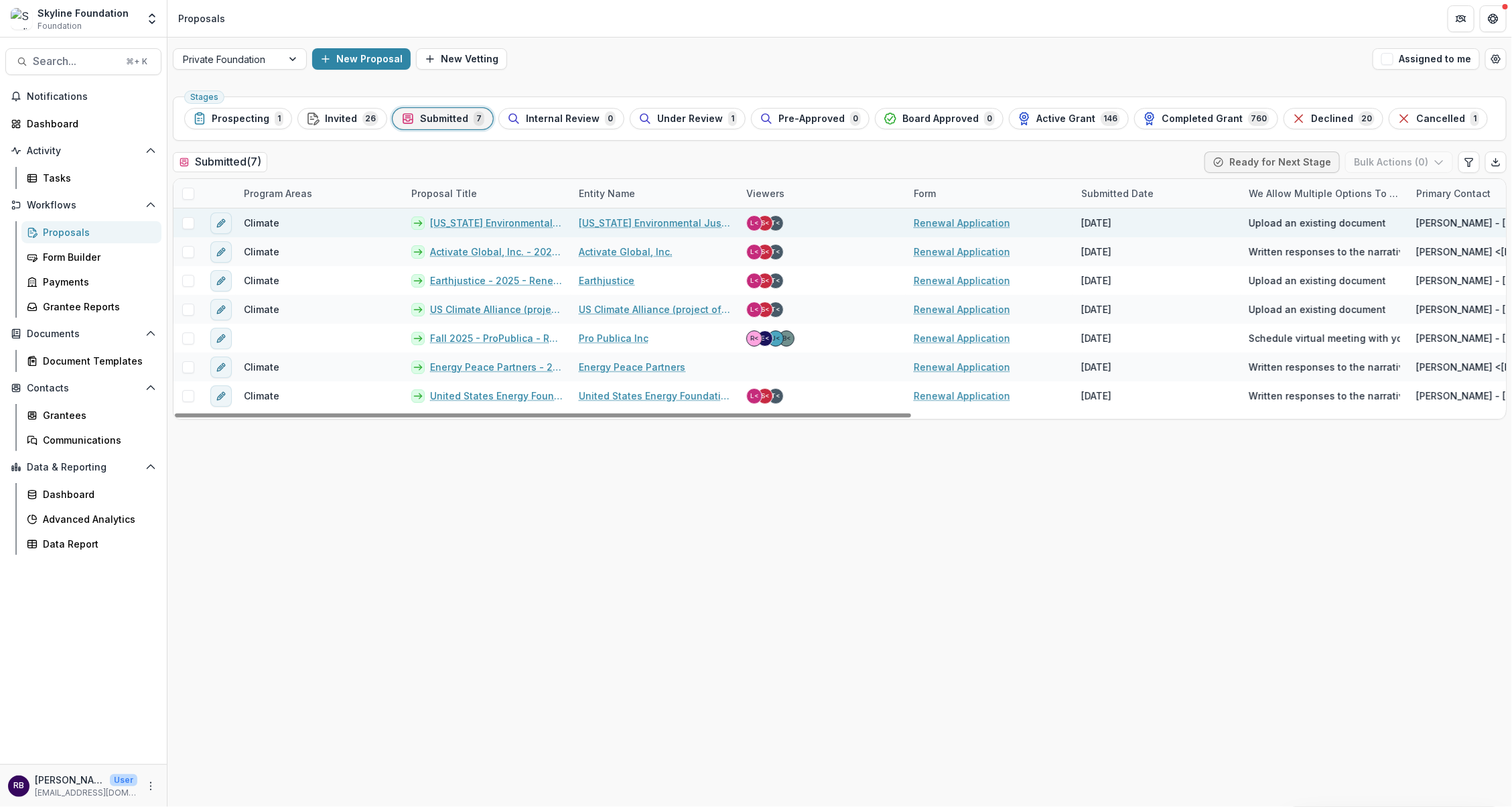
click at [495, 221] on link "California Environmental Justice Alliance - 2025 - Renewal Application" at bounding box center [496, 223] width 133 height 14
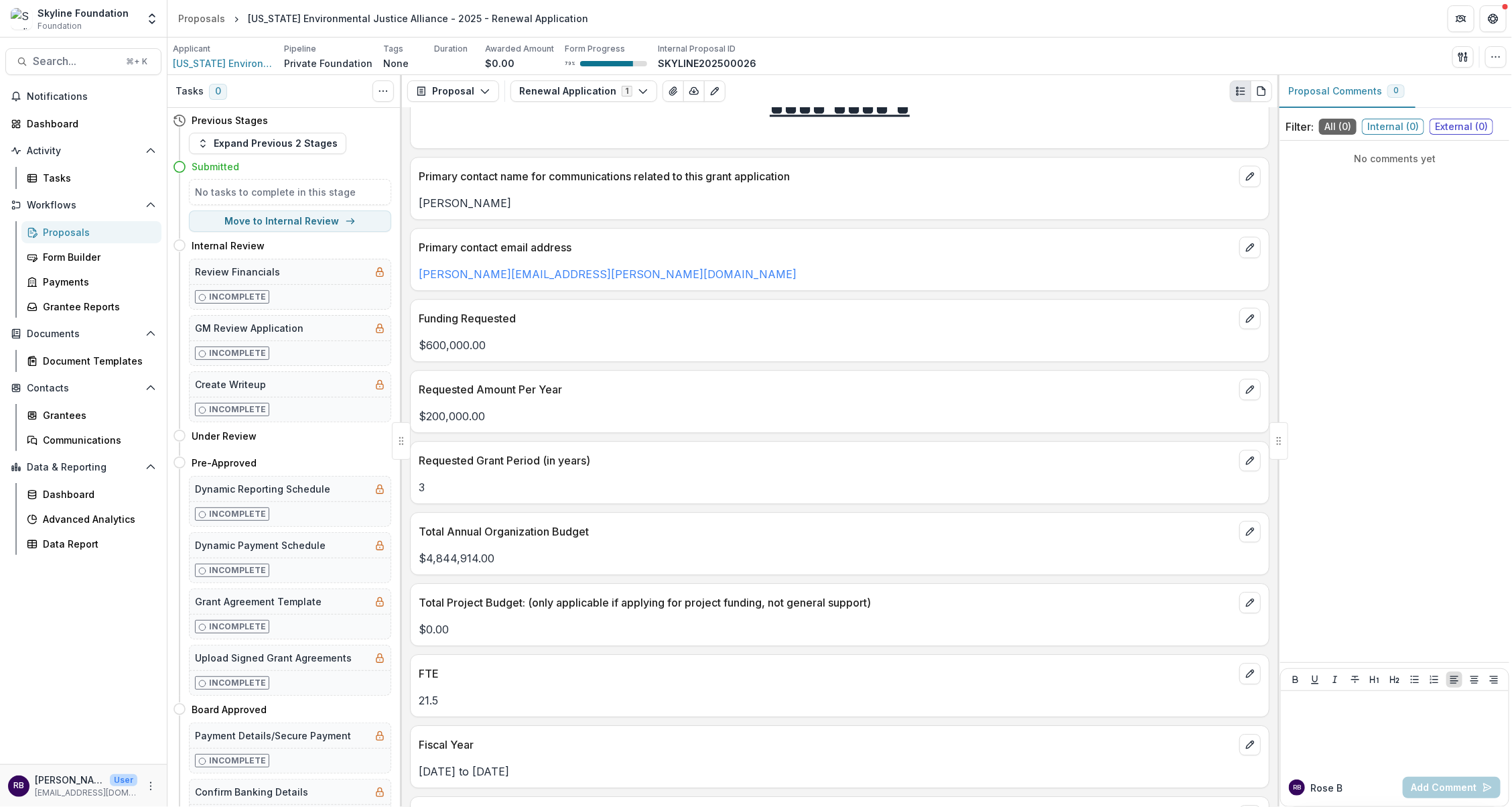
scroll to position [2176, 0]
drag, startPoint x: 435, startPoint y: 519, endPoint x: 544, endPoint y: 521, distance: 109.0
click at [544, 526] on p "Total Annual Organization Budget" at bounding box center [826, 534] width 815 height 16
drag, startPoint x: 490, startPoint y: 549, endPoint x: 421, endPoint y: 550, distance: 69.0
click at [421, 553] on p "$4,844,914.00" at bounding box center [839, 561] width 842 height 16
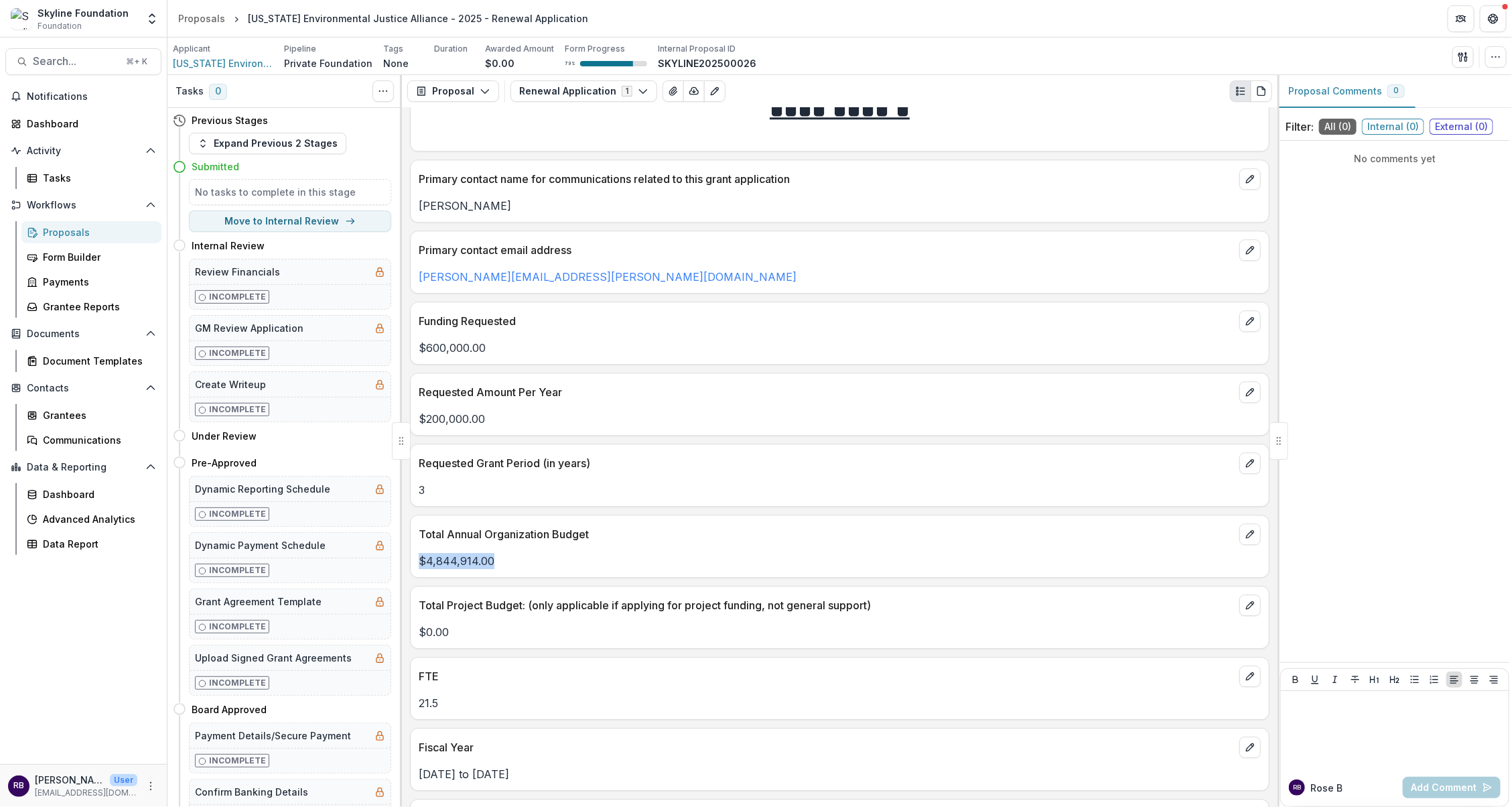
click at [442, 553] on p "$4,844,914.00" at bounding box center [839, 561] width 842 height 16
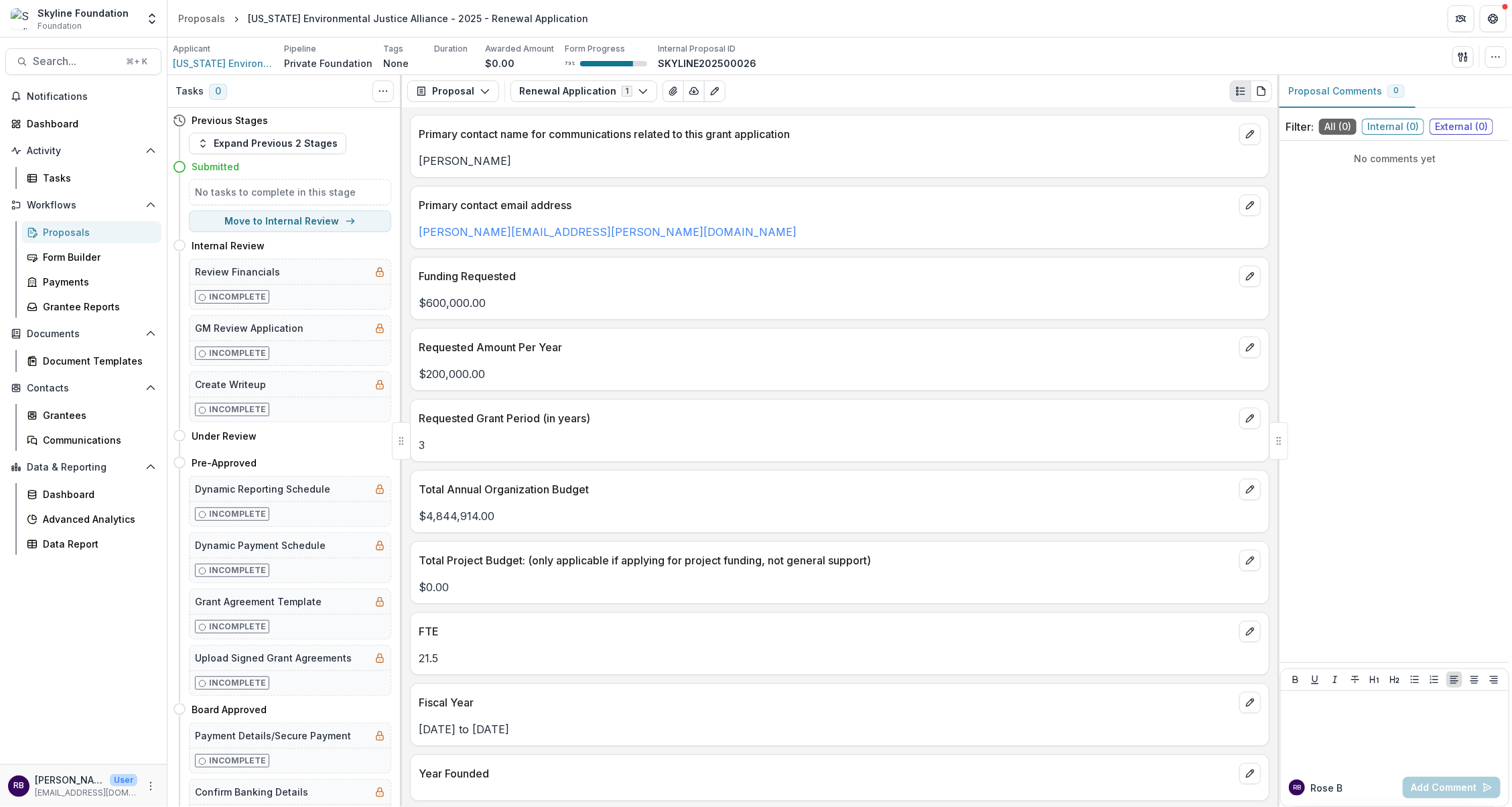
scroll to position [2228, 0]
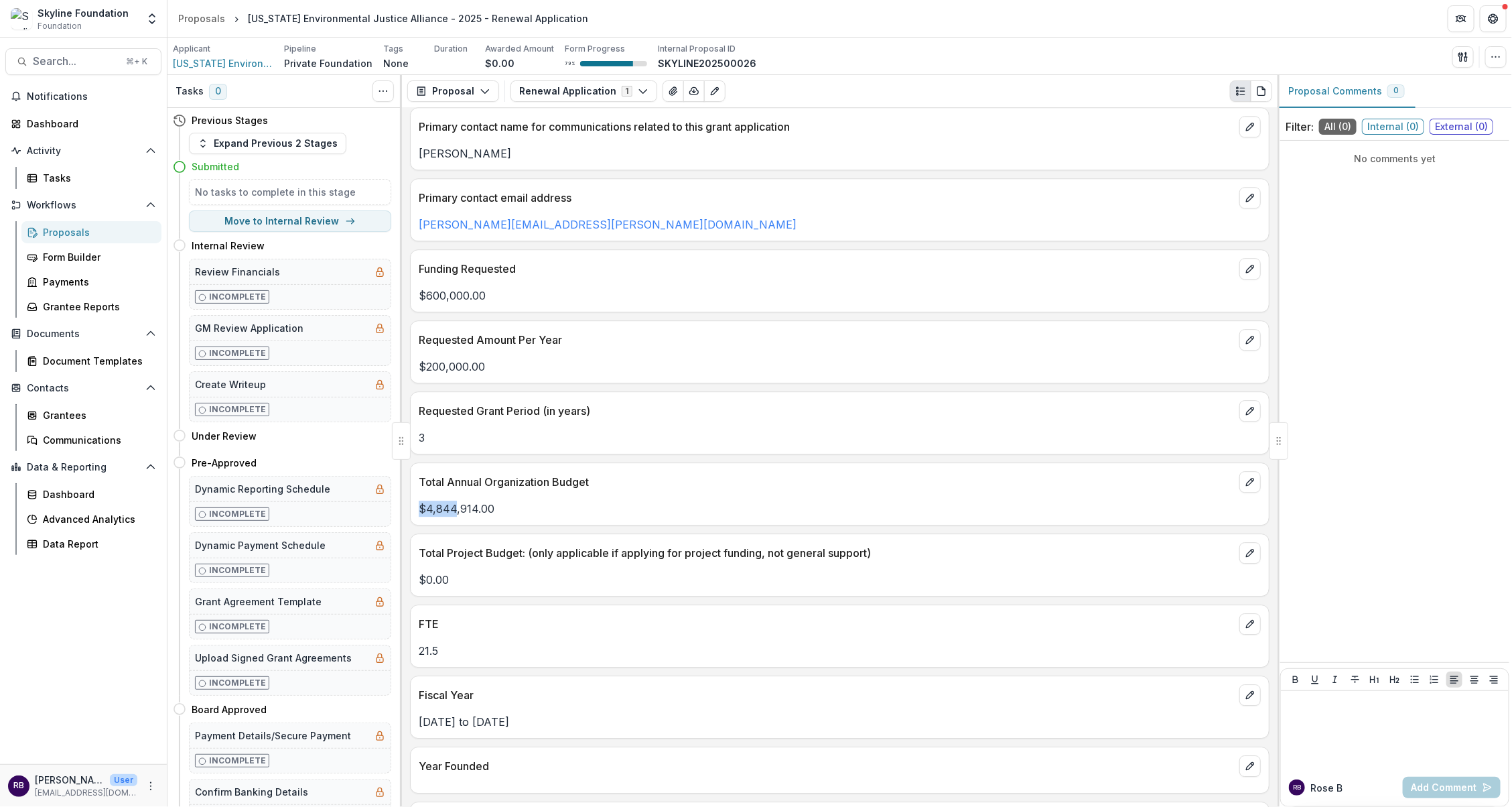
drag, startPoint x: 418, startPoint y: 496, endPoint x: 456, endPoint y: 497, distance: 38.0
click at [456, 501] on p "$4,844,914.00" at bounding box center [839, 509] width 842 height 16
click at [474, 501] on p "$4,844,914.00" at bounding box center [839, 509] width 842 height 16
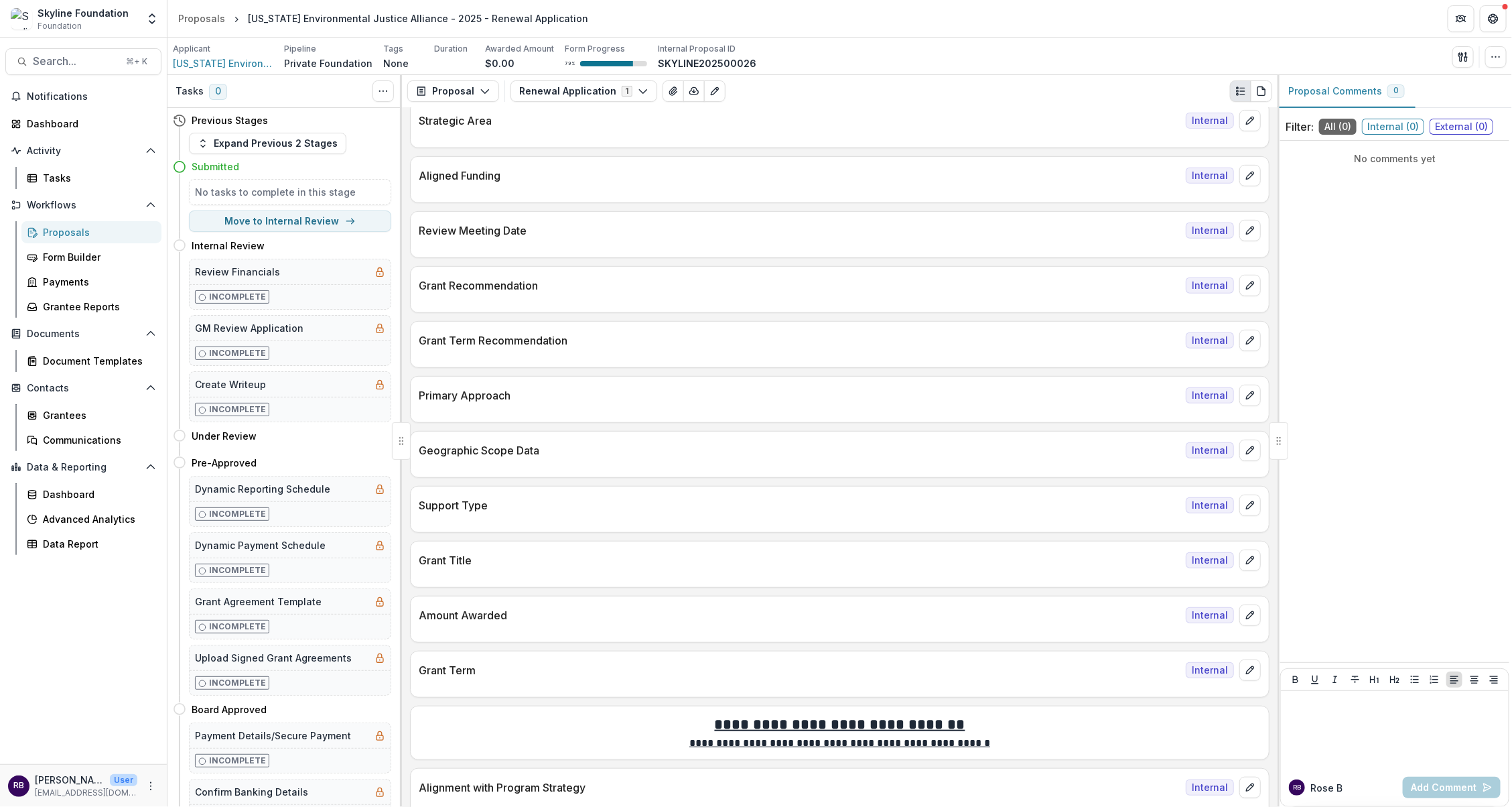
scroll to position [0, 0]
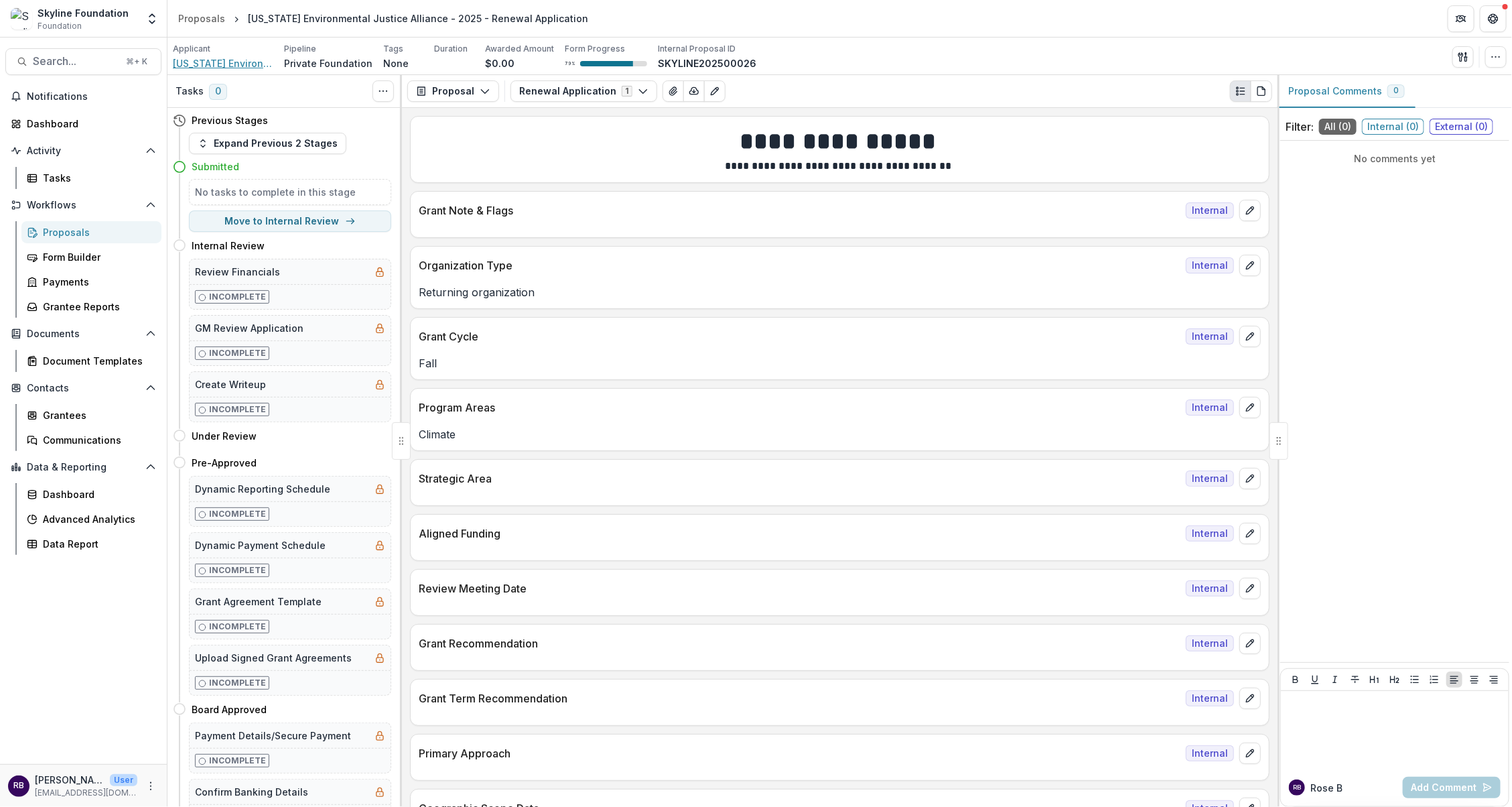
click at [230, 67] on span "California Environmental Justice Alliance" at bounding box center [222, 63] width 100 height 14
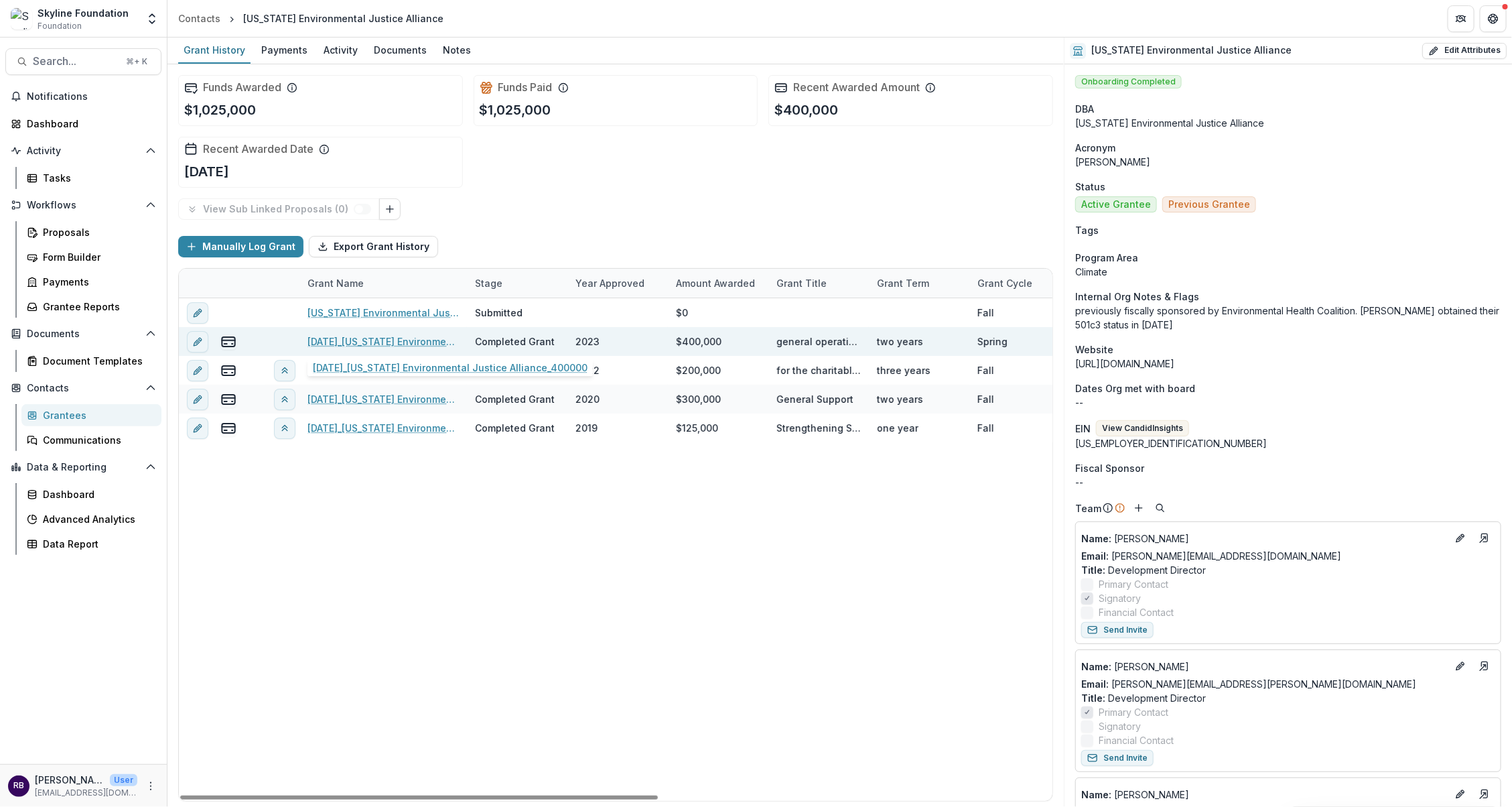
click at [358, 341] on link "06-06-2023_California Environmental Justice Alliance_400000" at bounding box center [383, 341] width 152 height 14
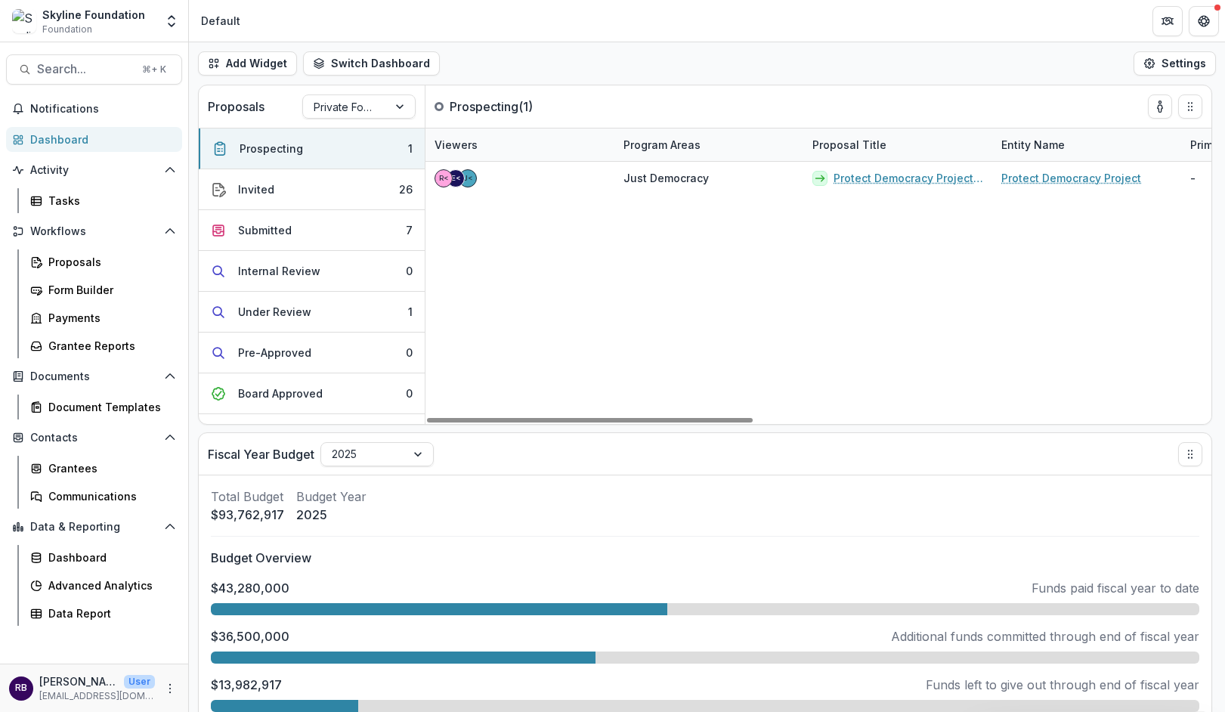
select select "******"
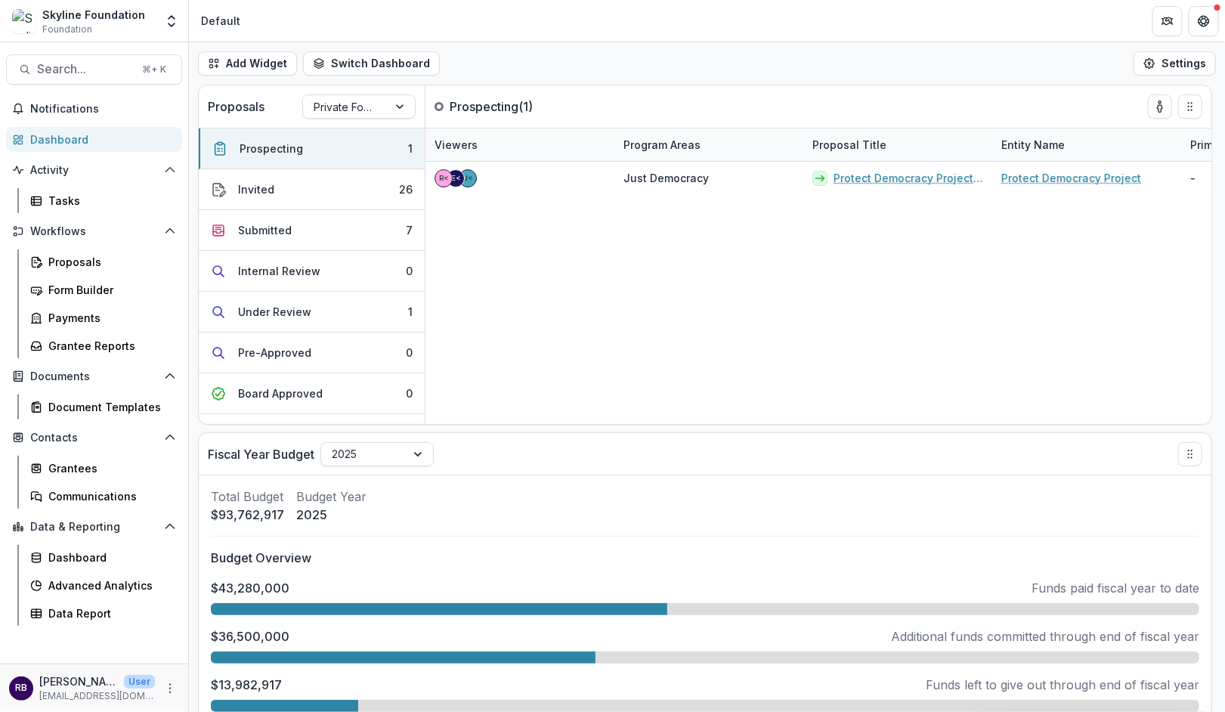
select select "******"
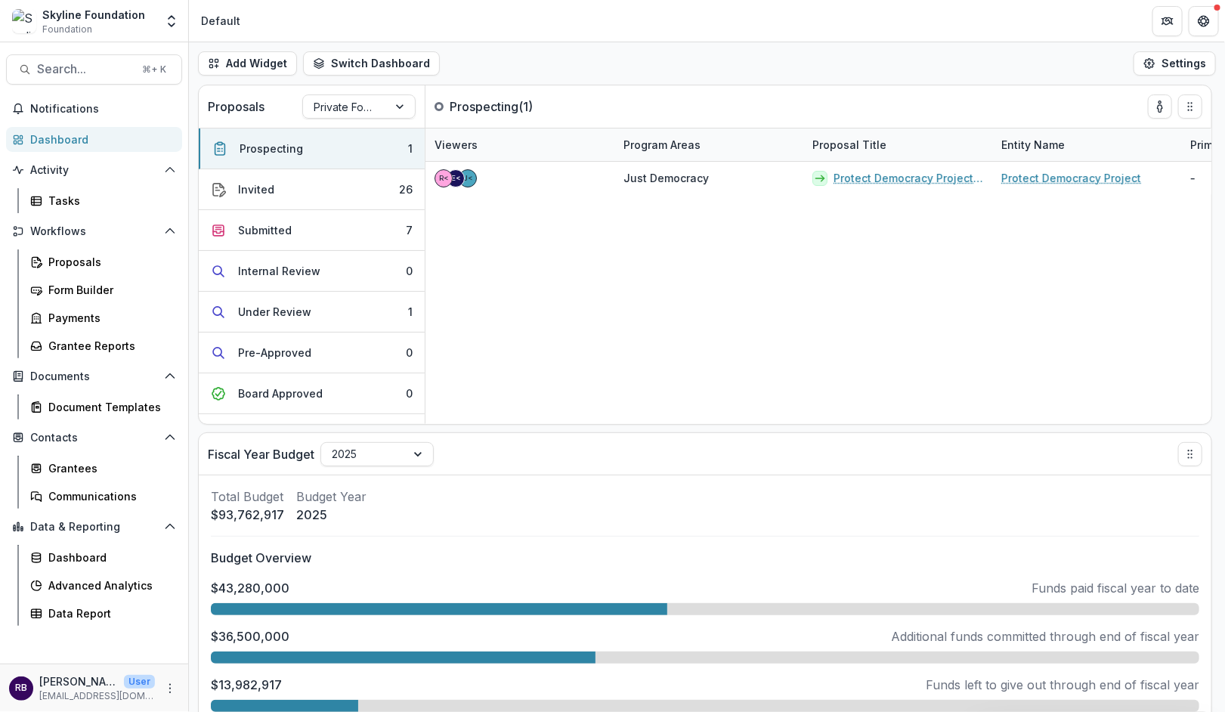
select select "******"
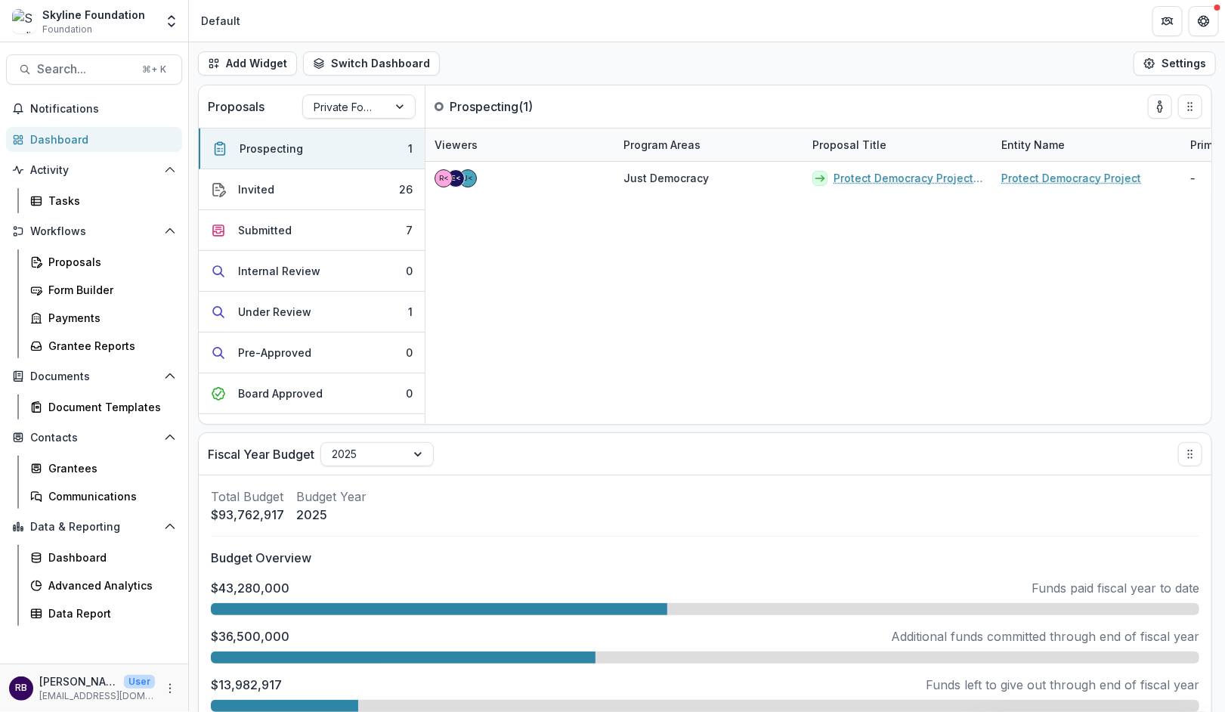
select select "******"
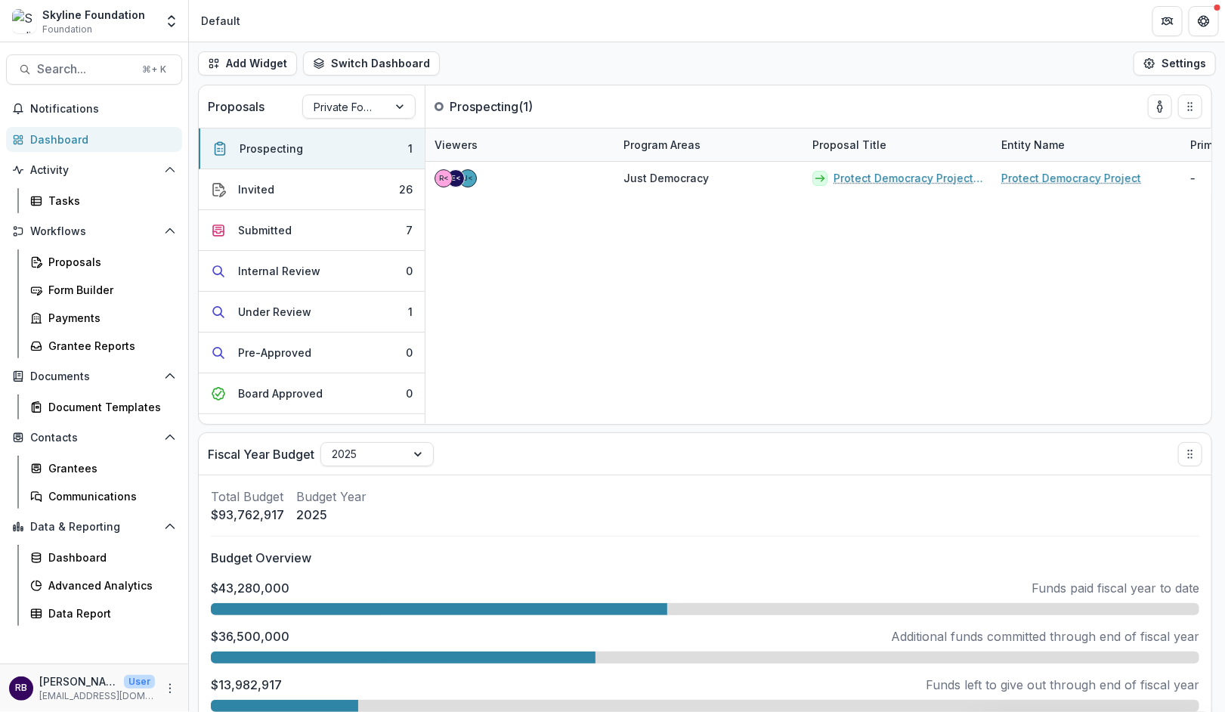
select select "******"
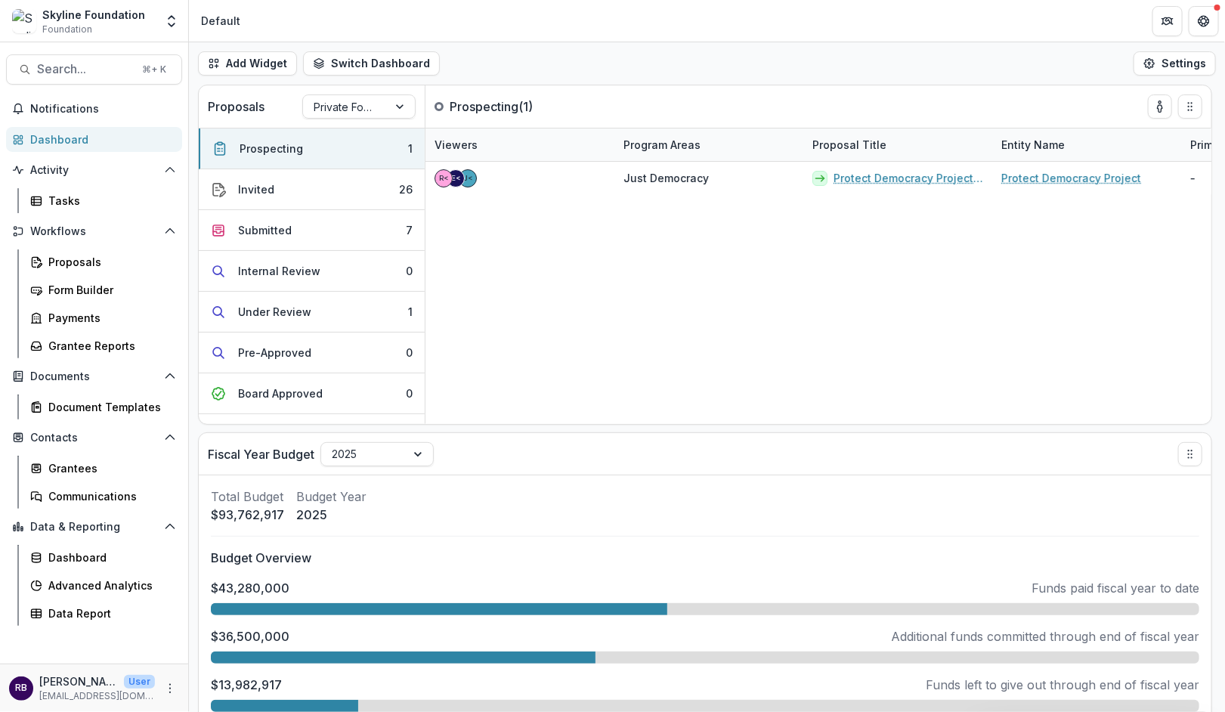
select select "******"
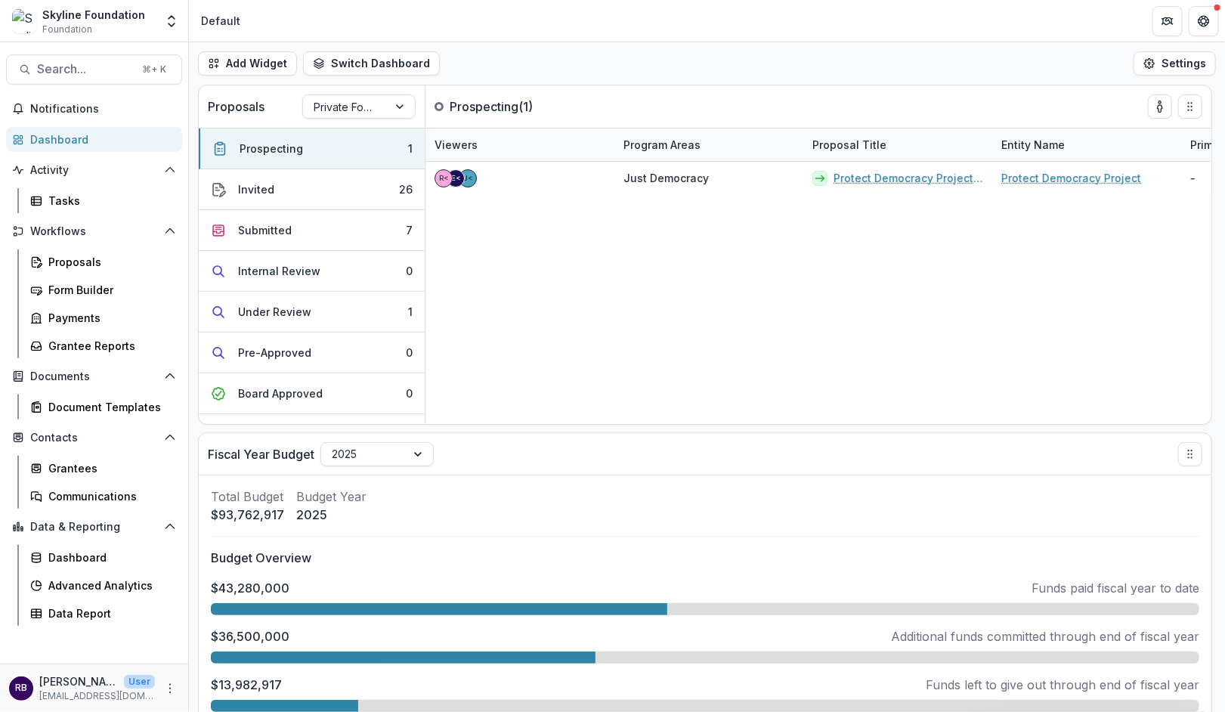
select select "******"
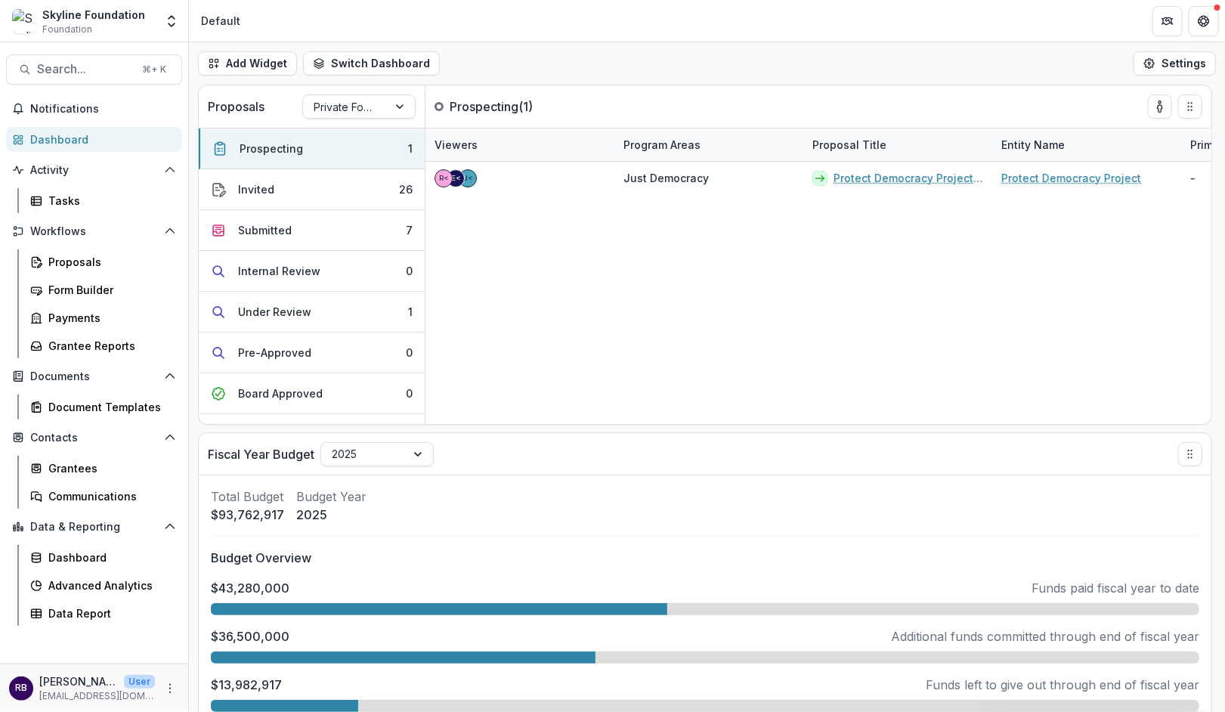
select select "******"
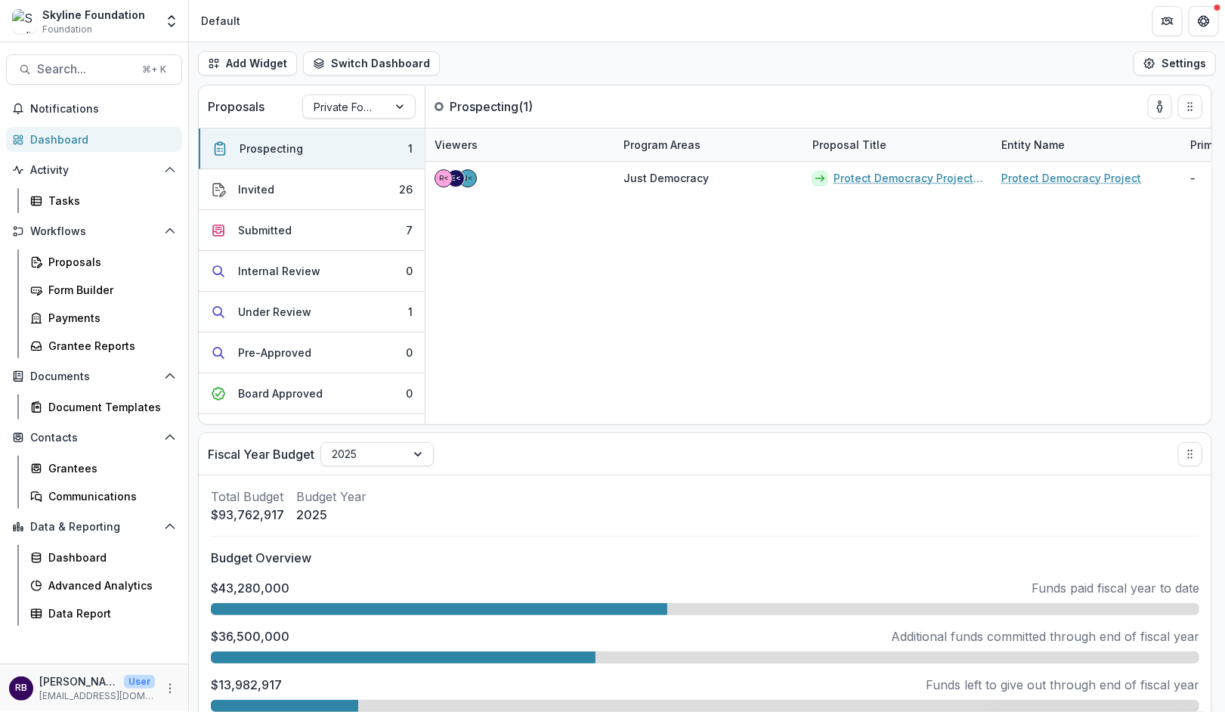
select select "******"
